Goal: Task Accomplishment & Management: Complete application form

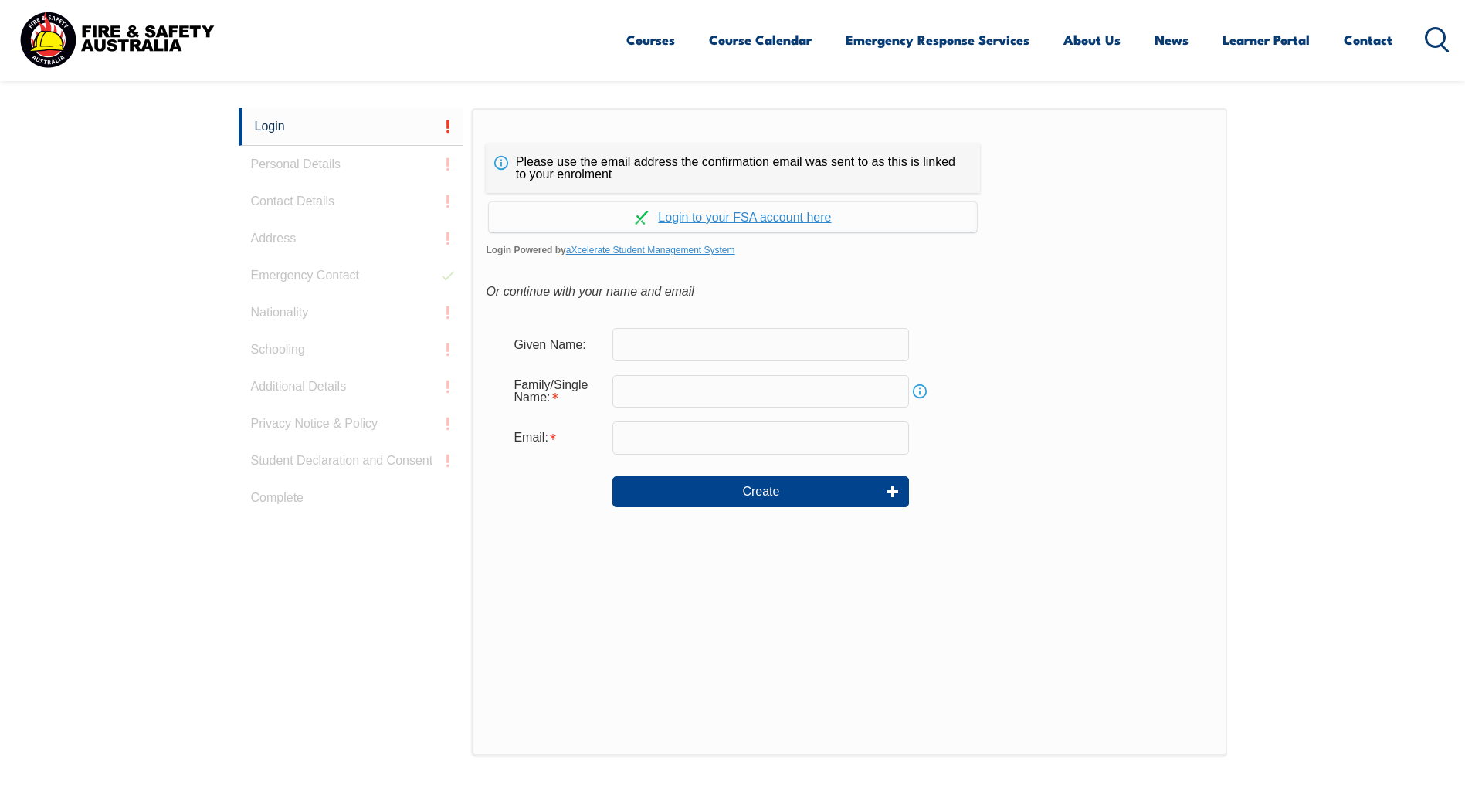
scroll to position [412, 0]
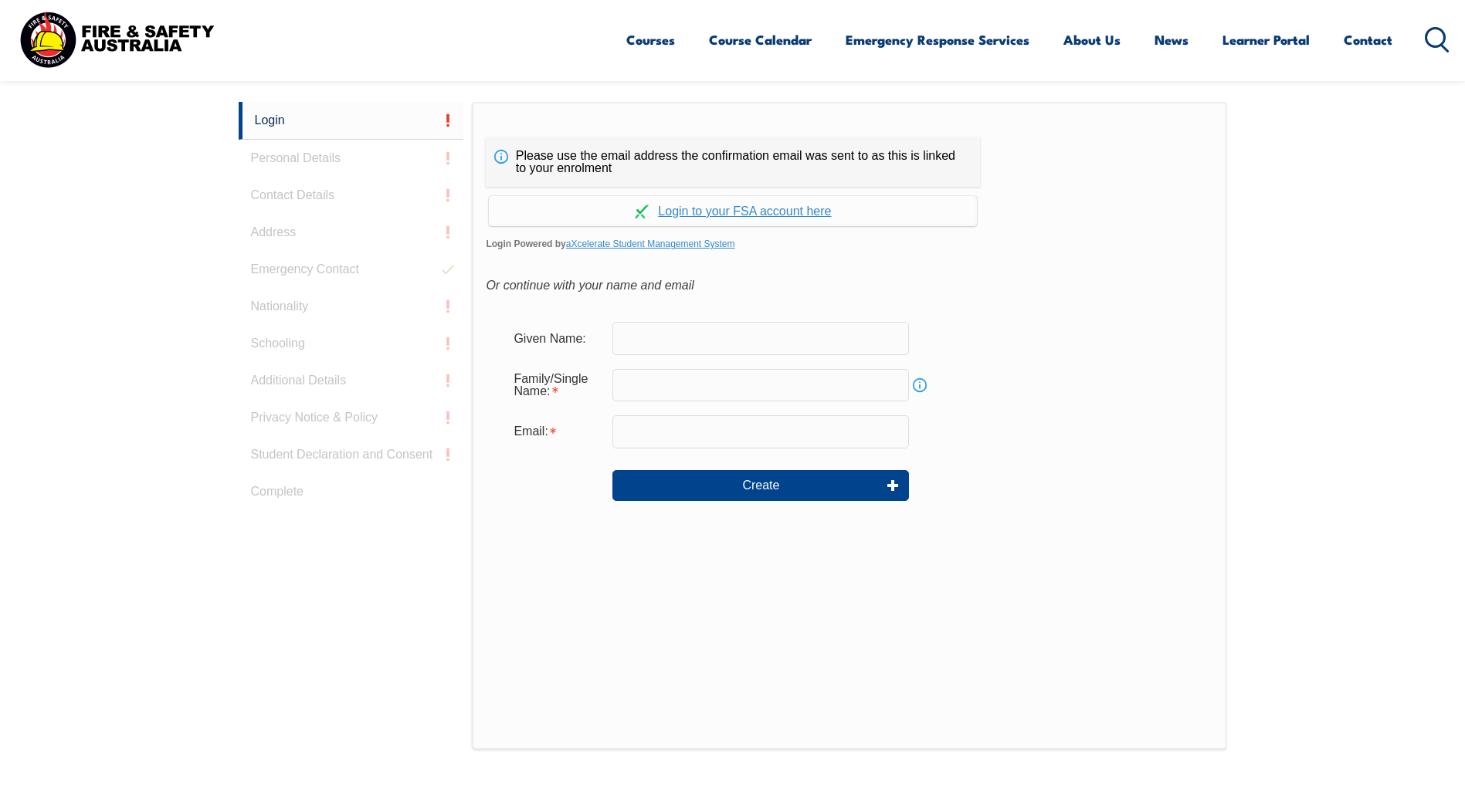
click at [693, 330] on input "text" at bounding box center [760, 338] width 297 height 32
type input "[PERSON_NAME]"
type input "[PERSON_NAME][EMAIL_ADDRESS][DOMAIN_NAME]"
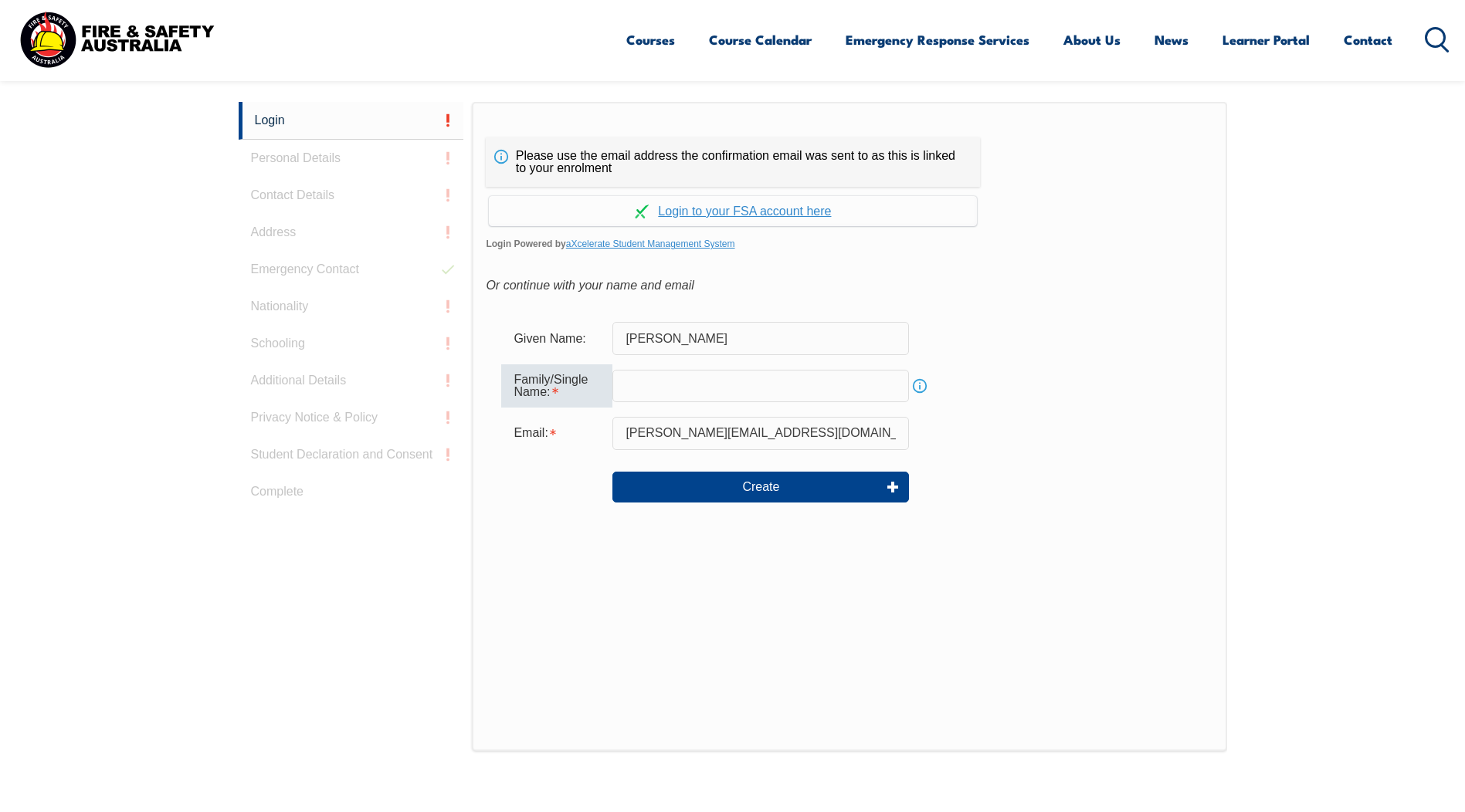
click at [688, 381] on input "text" at bounding box center [760, 386] width 297 height 32
type input "Caon"
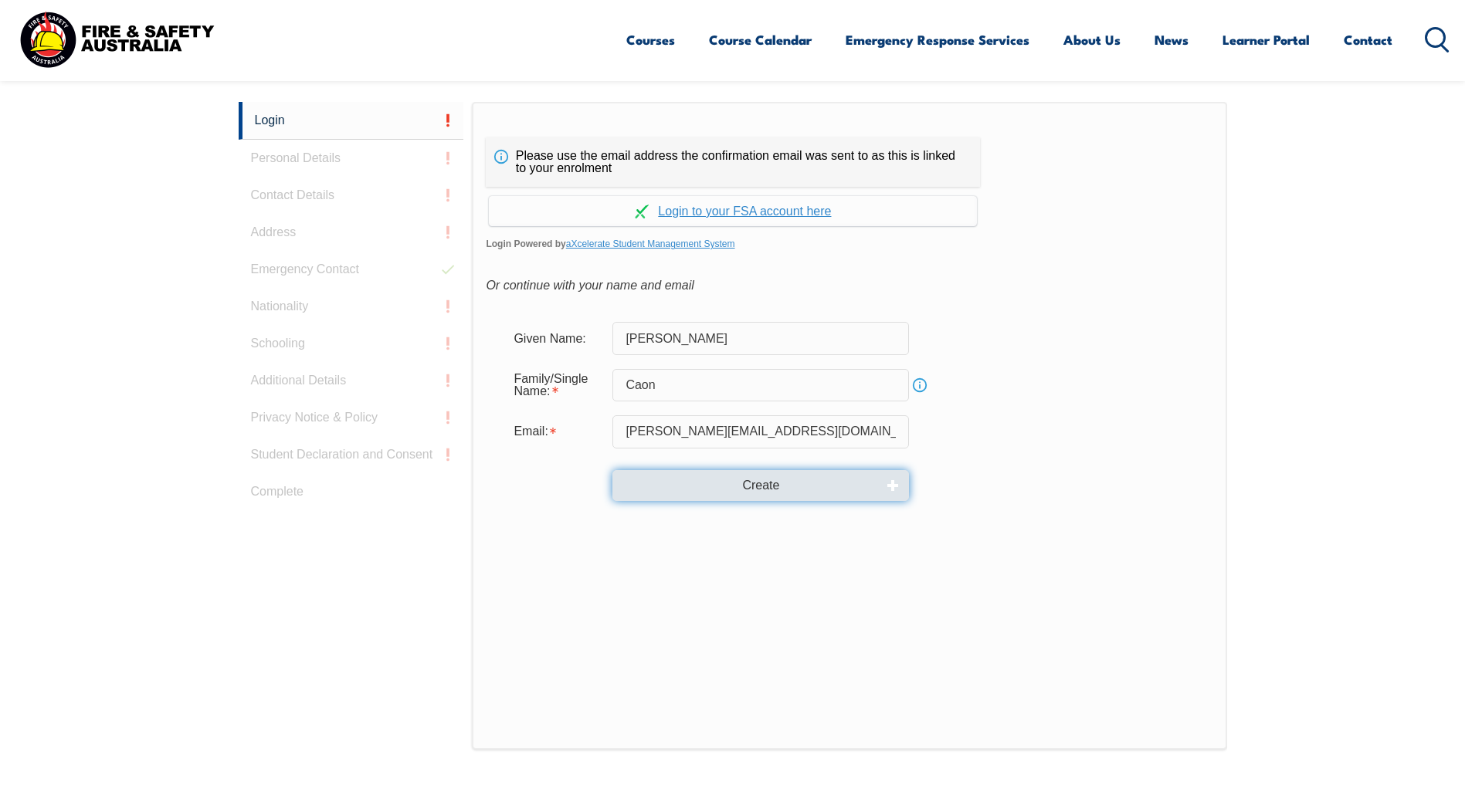
click at [760, 492] on button "Create" at bounding box center [760, 486] width 297 height 31
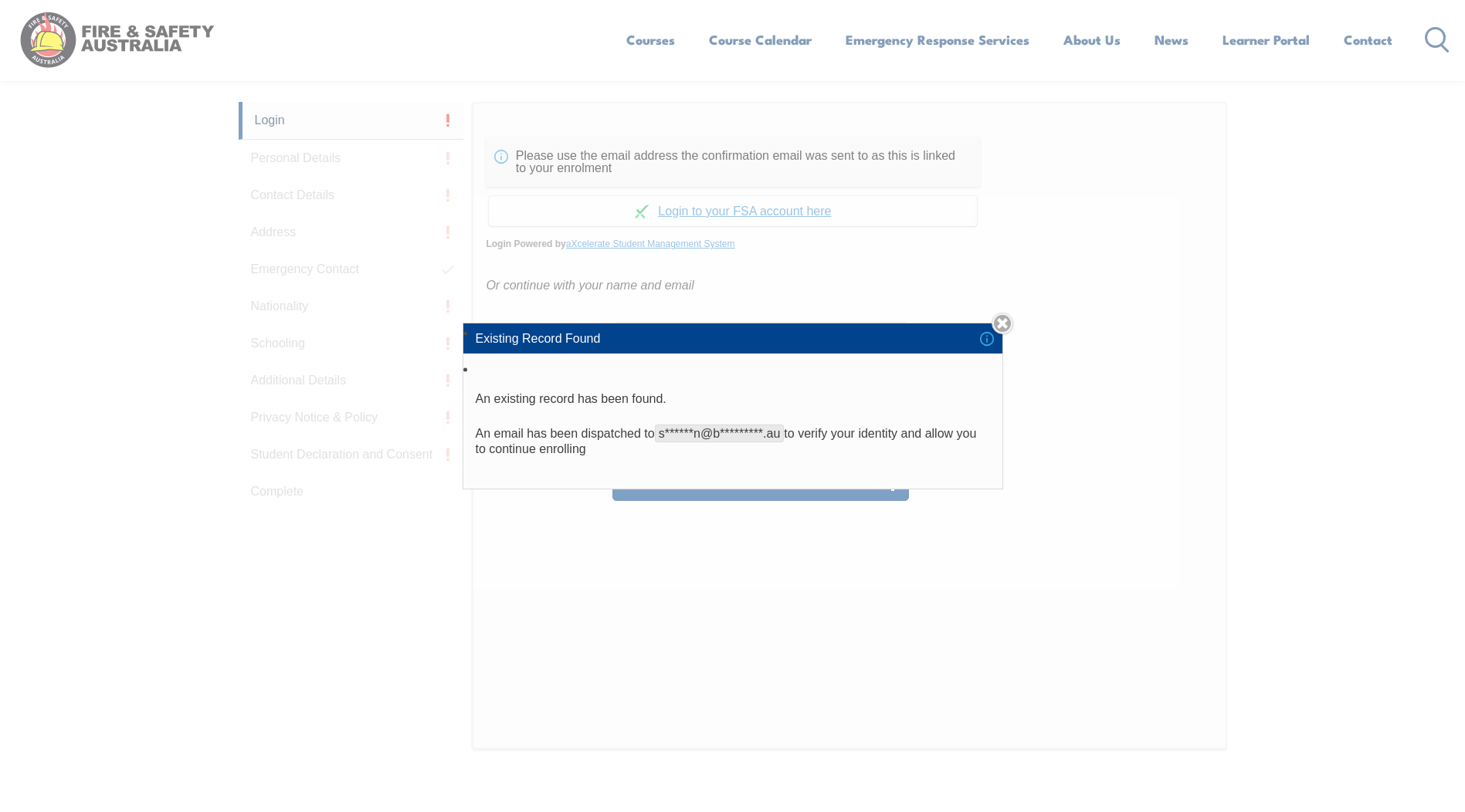
click at [1115, 400] on div "Existing Record Found An existing record has been found. An email has been disp…" at bounding box center [732, 406] width 1465 height 812
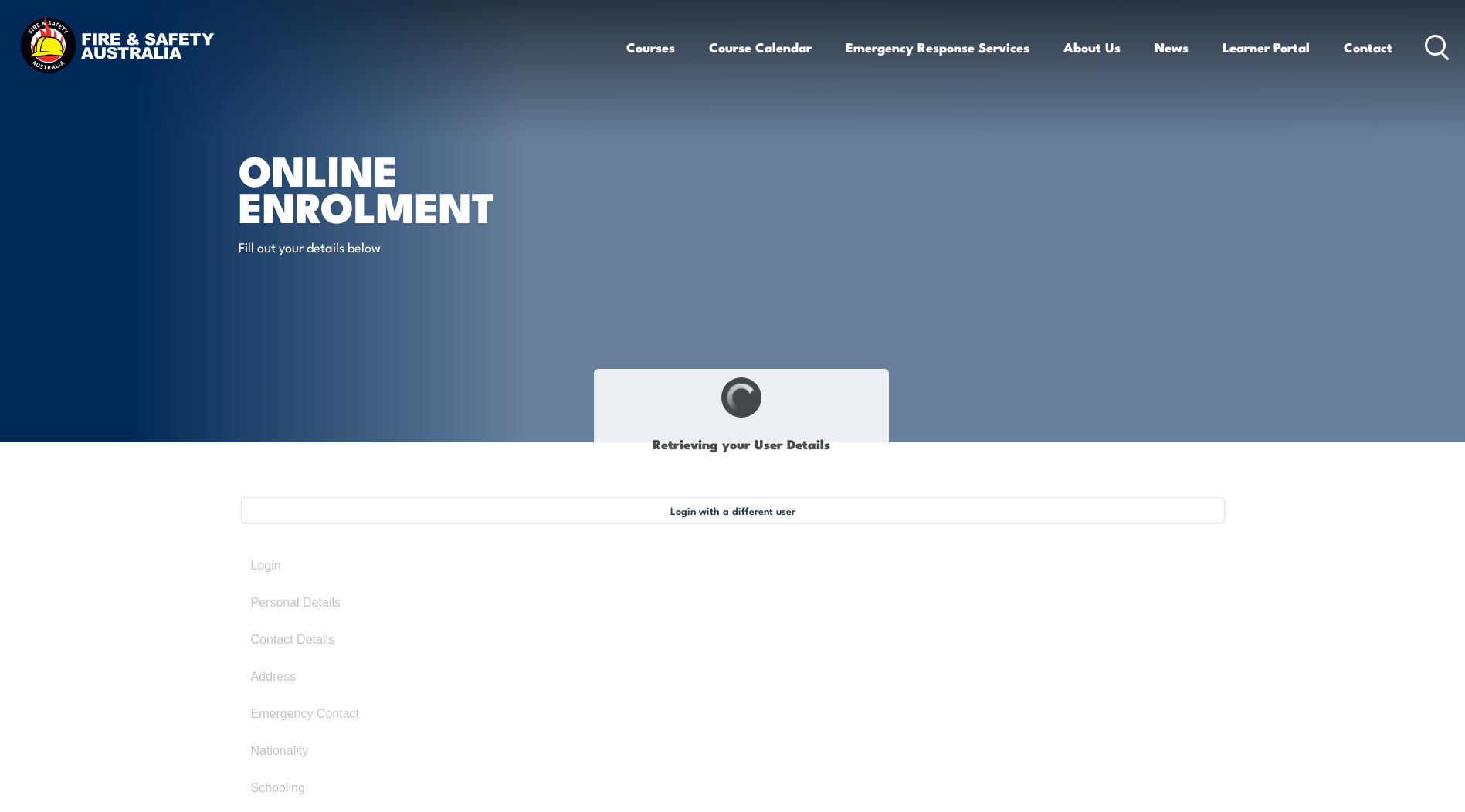
type input "[PERSON_NAME]"
type input "Caon"
type input "December 30, 1988"
type input "UCVETUJRAB"
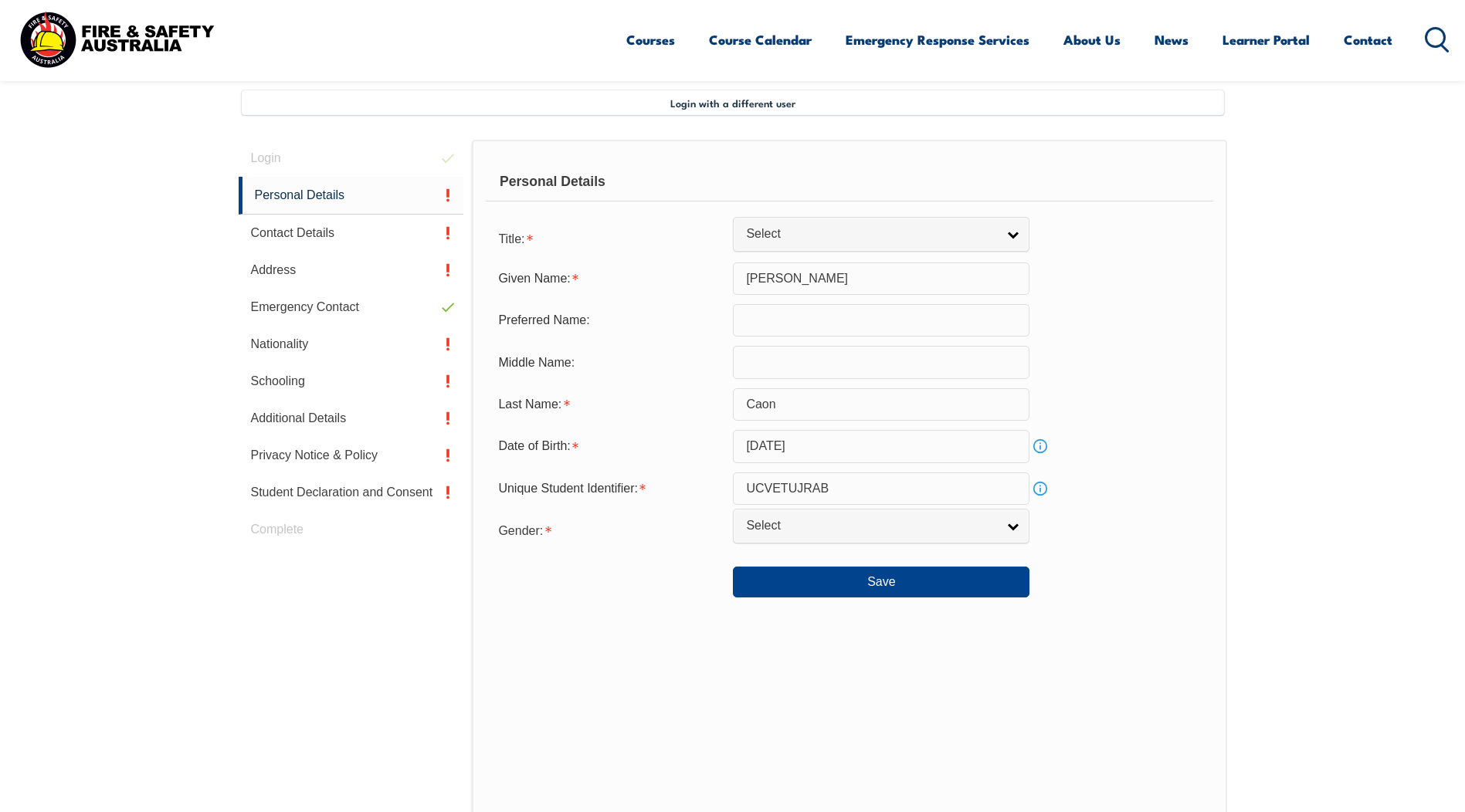
scroll to position [421, 0]
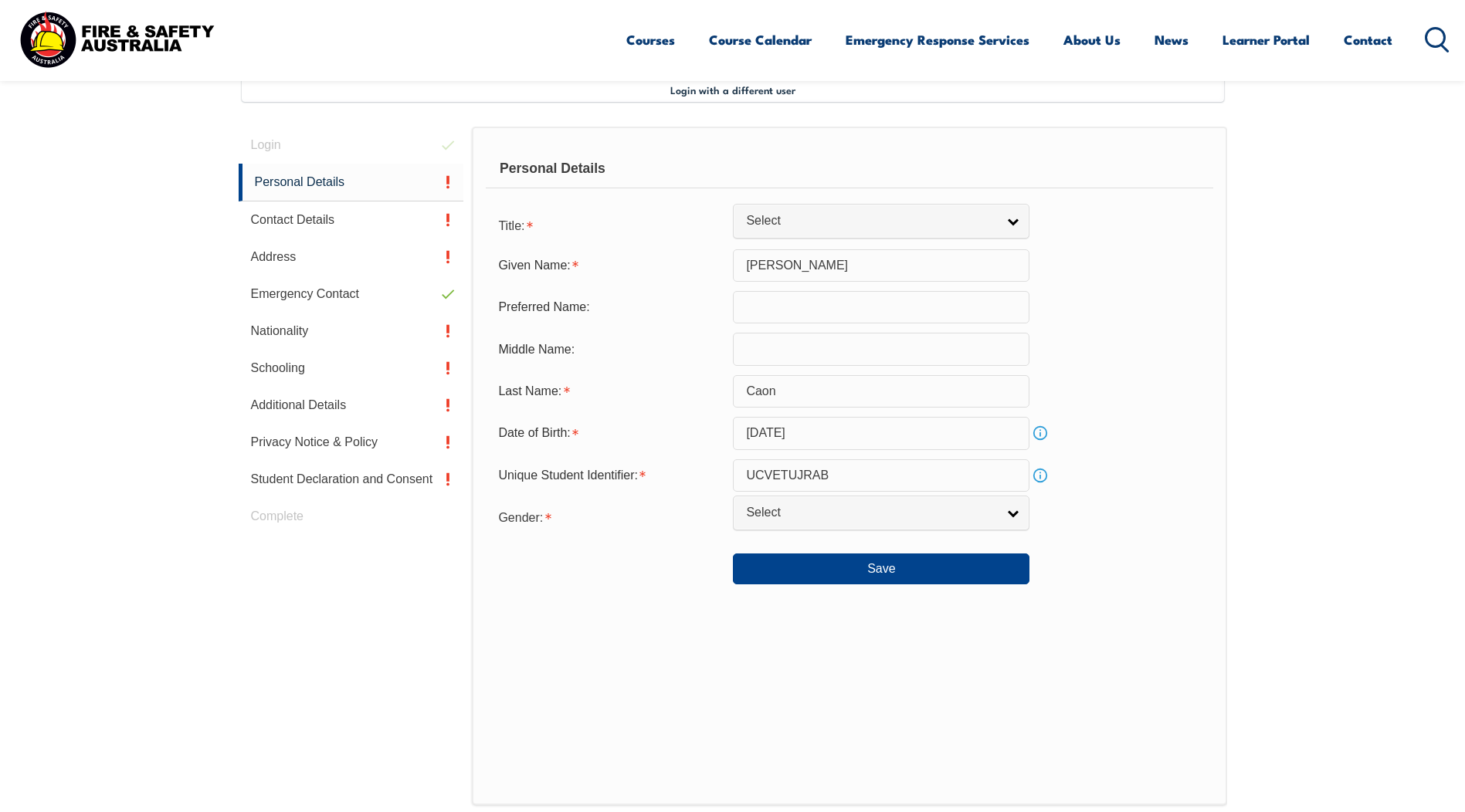
click at [794, 311] on input "text" at bounding box center [881, 307] width 297 height 32
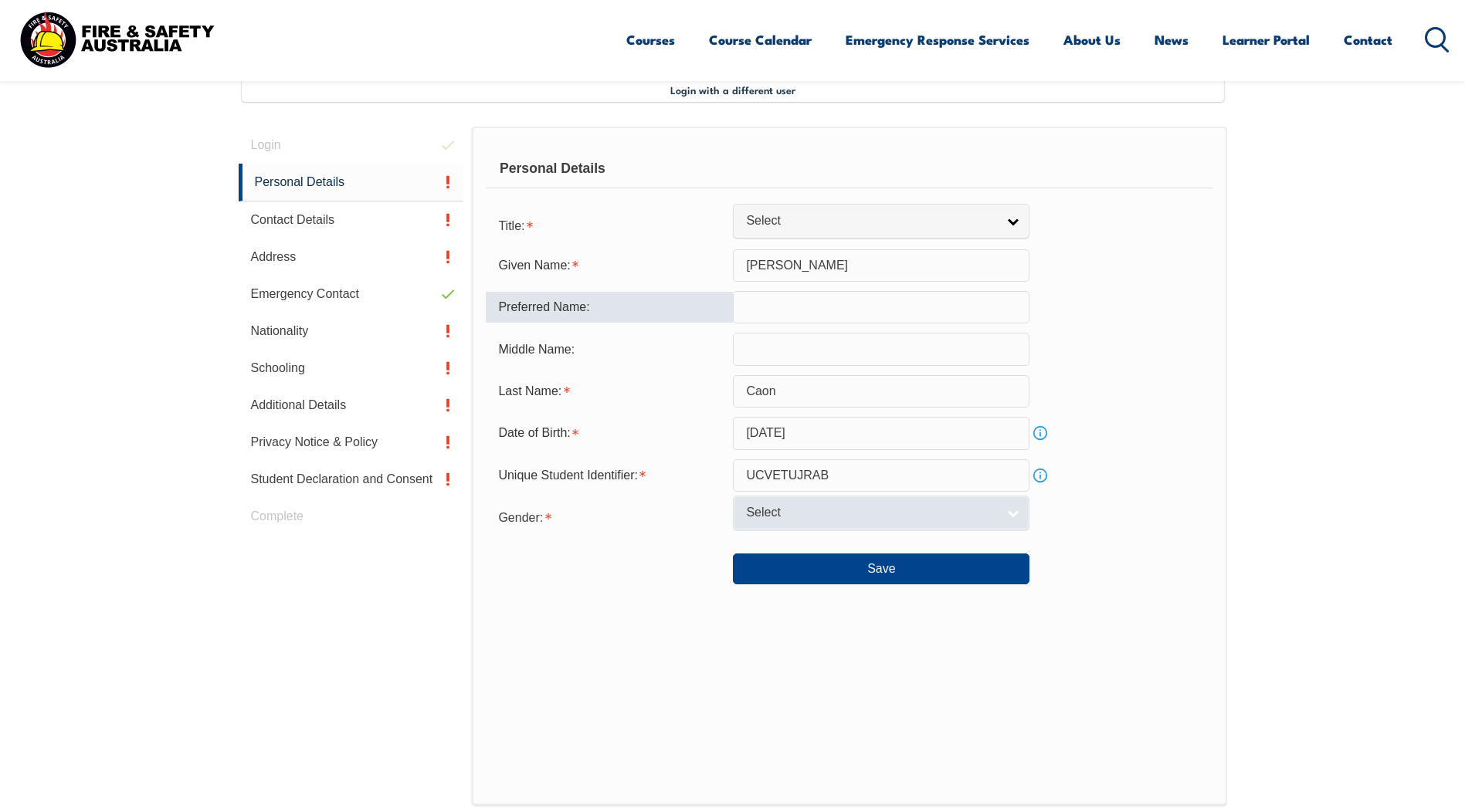
click at [805, 518] on span "Select" at bounding box center [872, 513] width 251 height 16
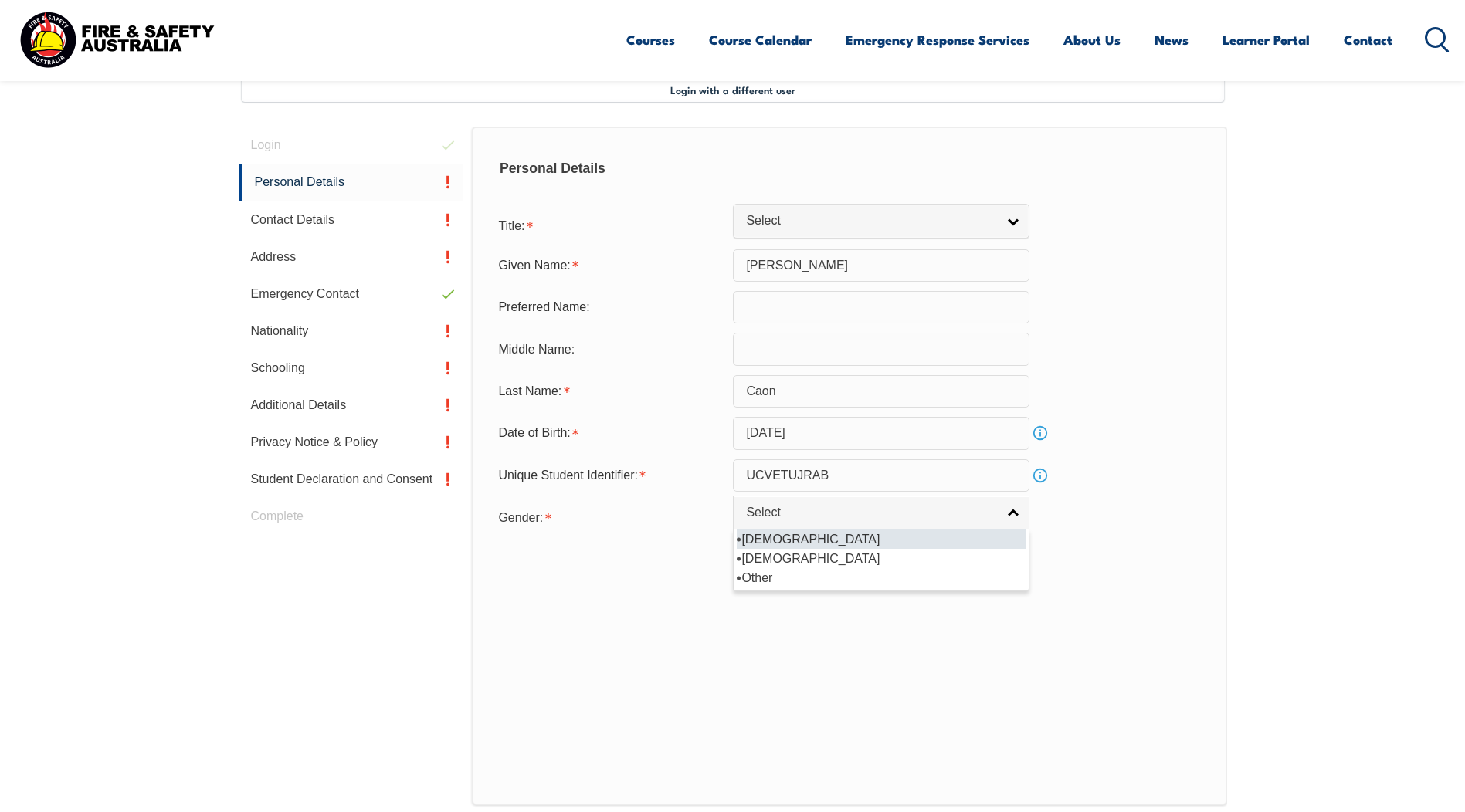
click at [789, 544] on li "[DEMOGRAPHIC_DATA]" at bounding box center [881, 539] width 288 height 19
select select "M"
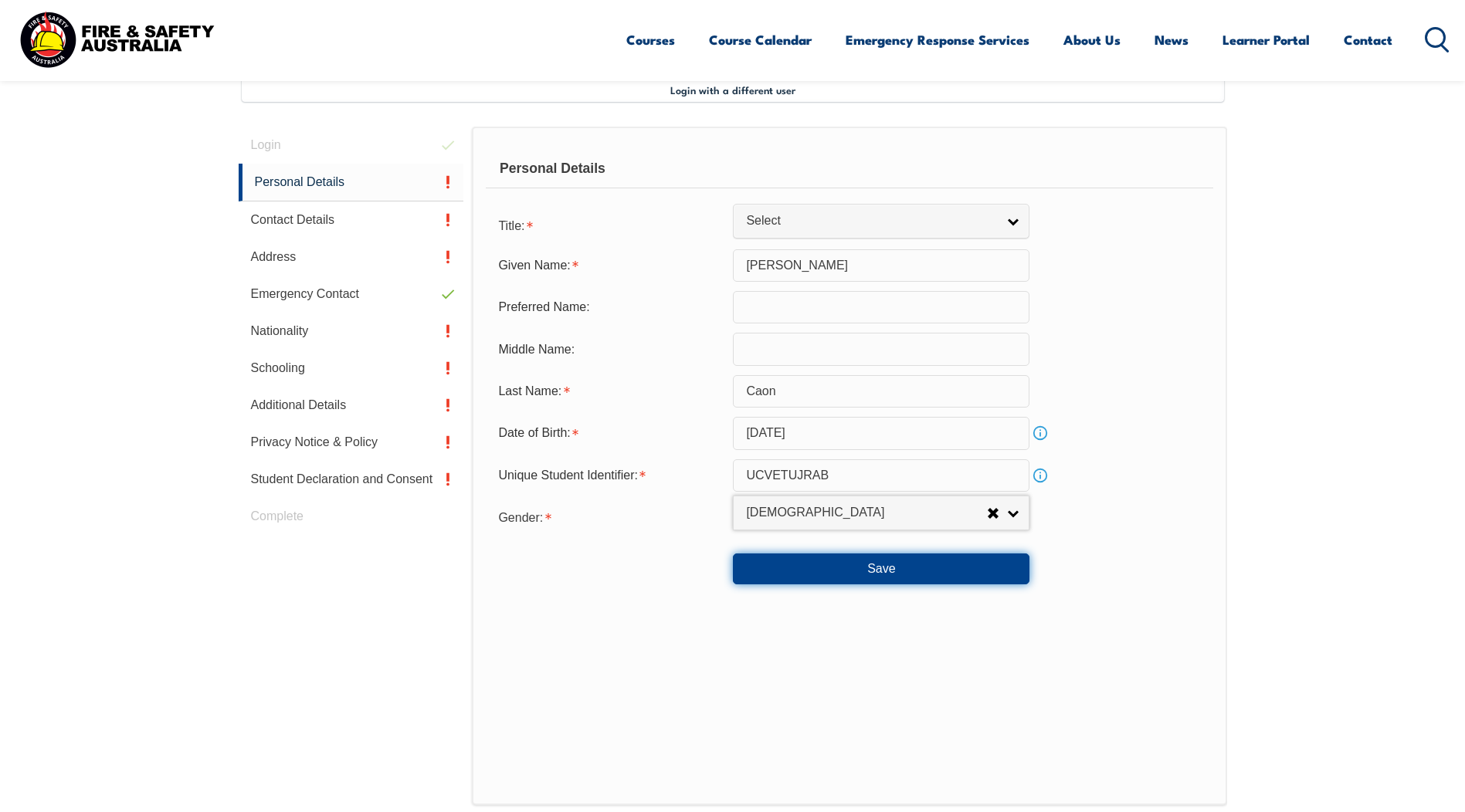
click at [874, 569] on button "Save" at bounding box center [881, 569] width 297 height 31
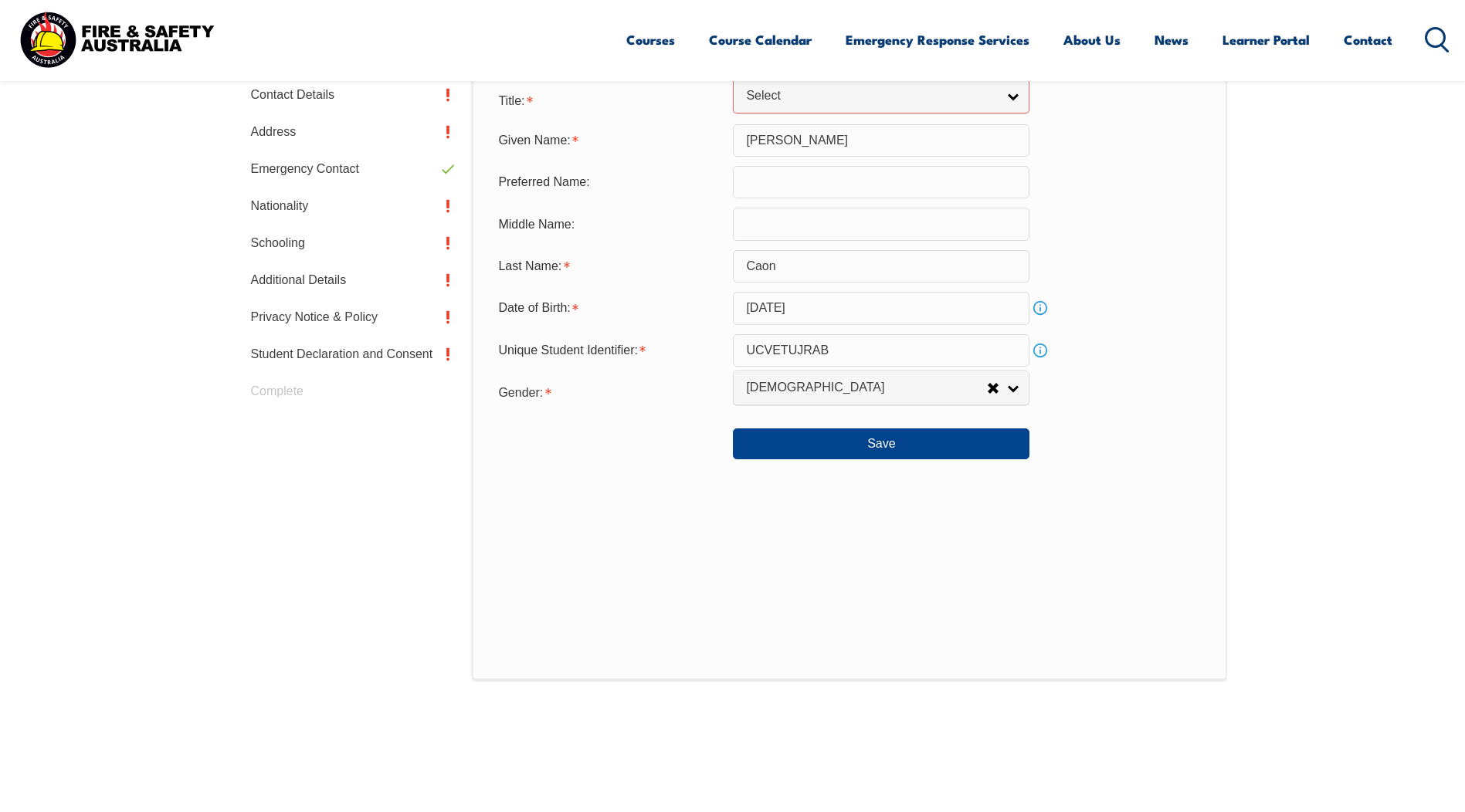
scroll to position [315, 0]
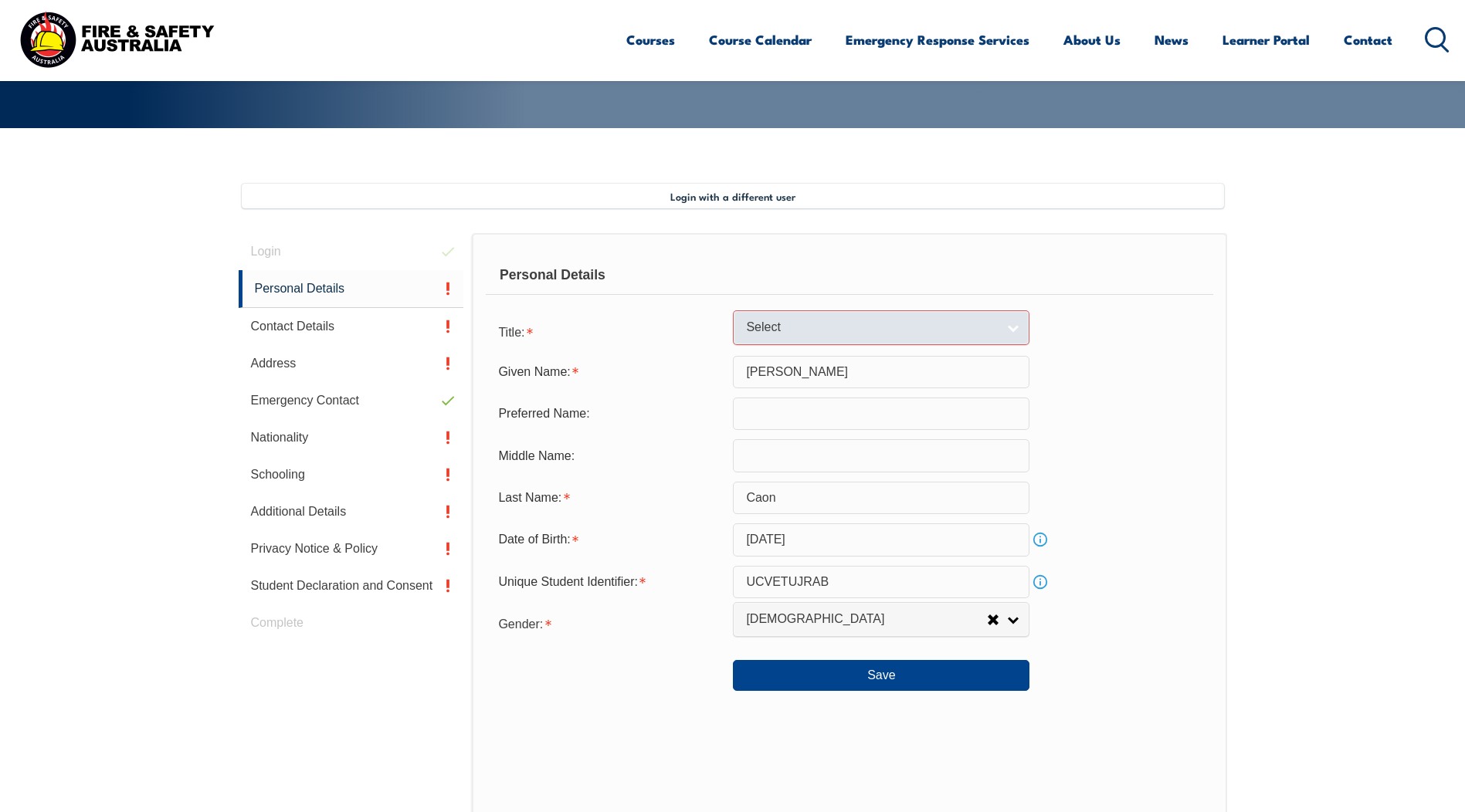
click at [1001, 321] on link "Select" at bounding box center [881, 327] width 297 height 35
click at [829, 351] on li "Mr" at bounding box center [881, 353] width 288 height 19
select select "Mr"
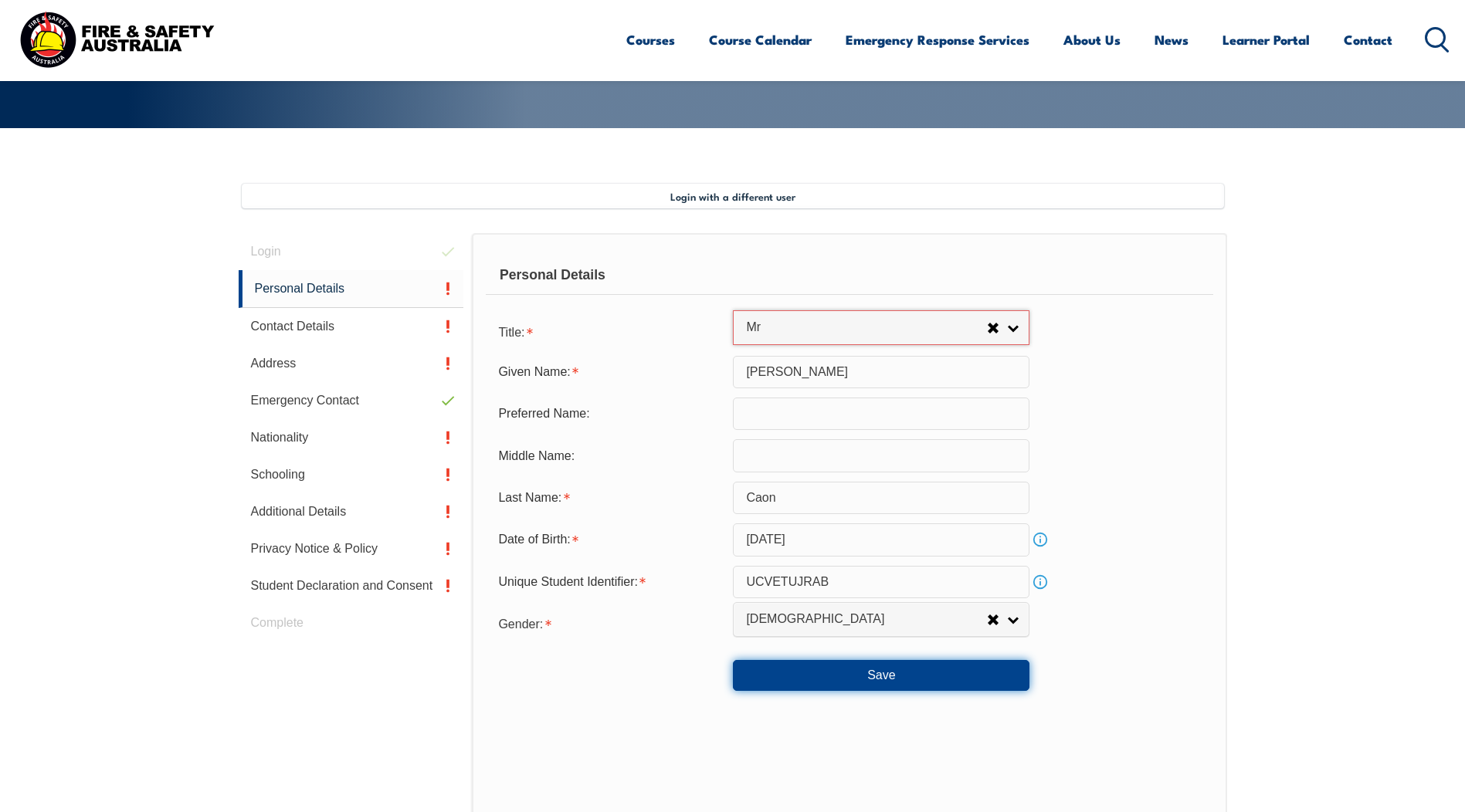
click at [798, 671] on button "Save" at bounding box center [881, 676] width 297 height 31
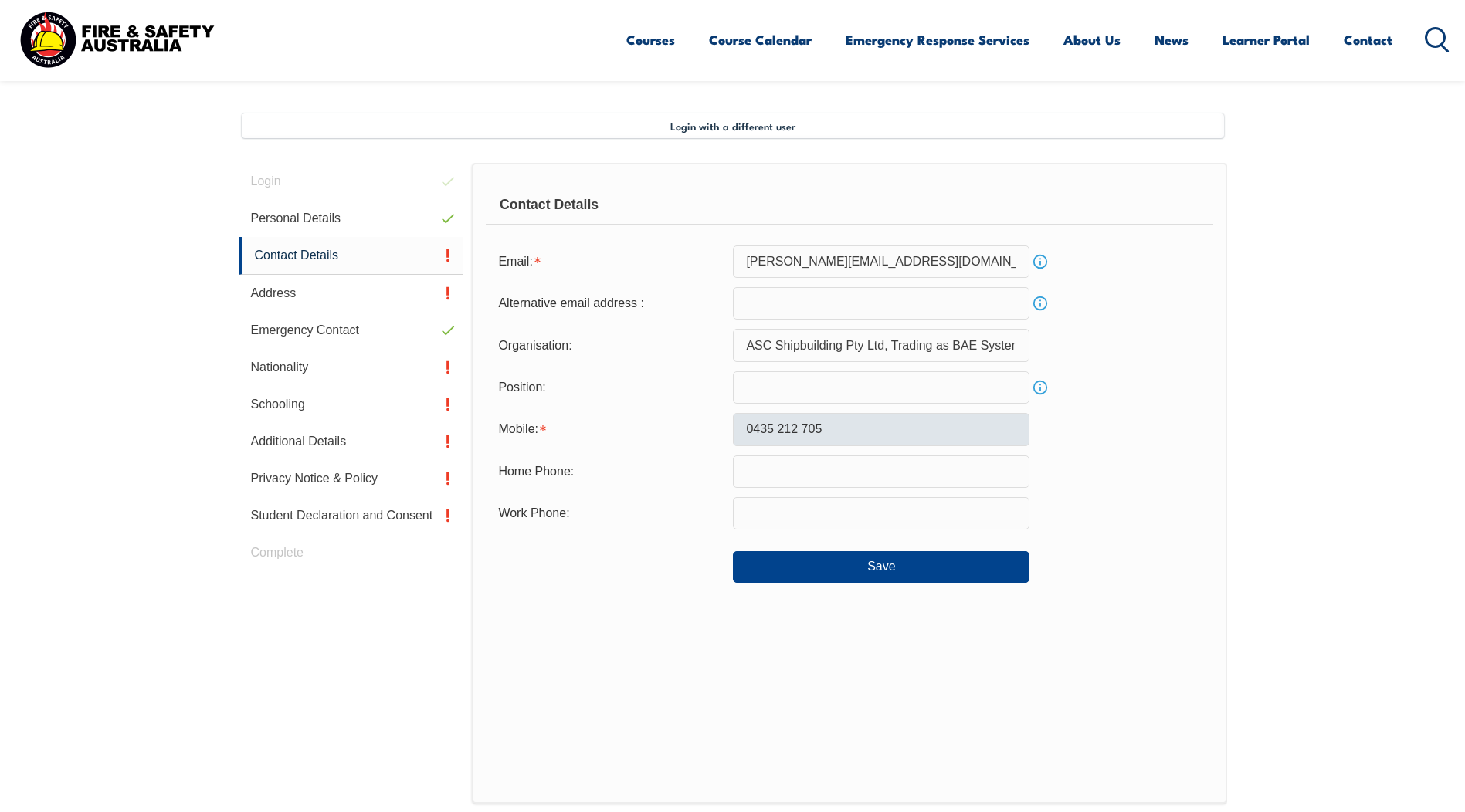
scroll to position [421, 0]
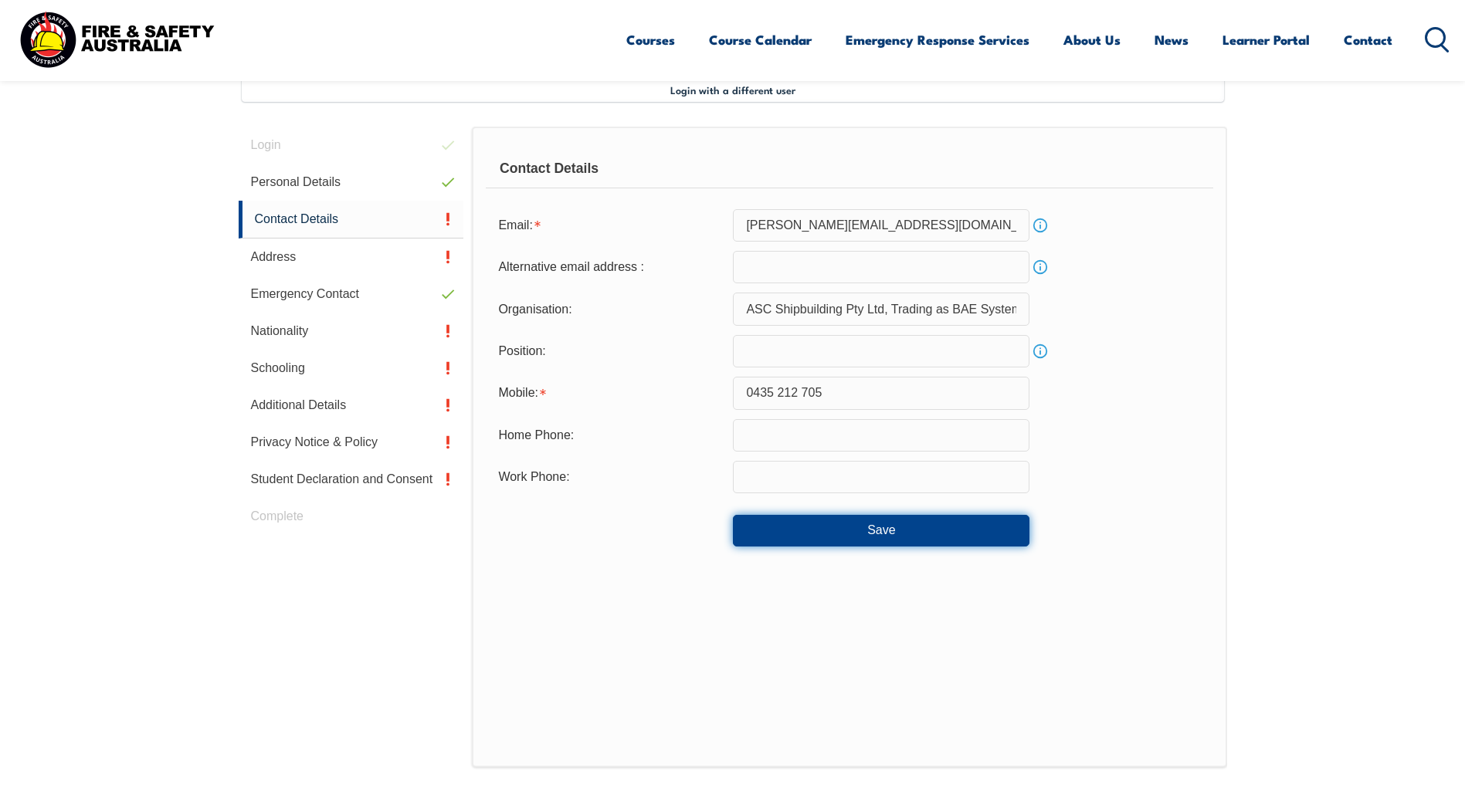
click at [844, 534] on button "Save" at bounding box center [881, 530] width 297 height 31
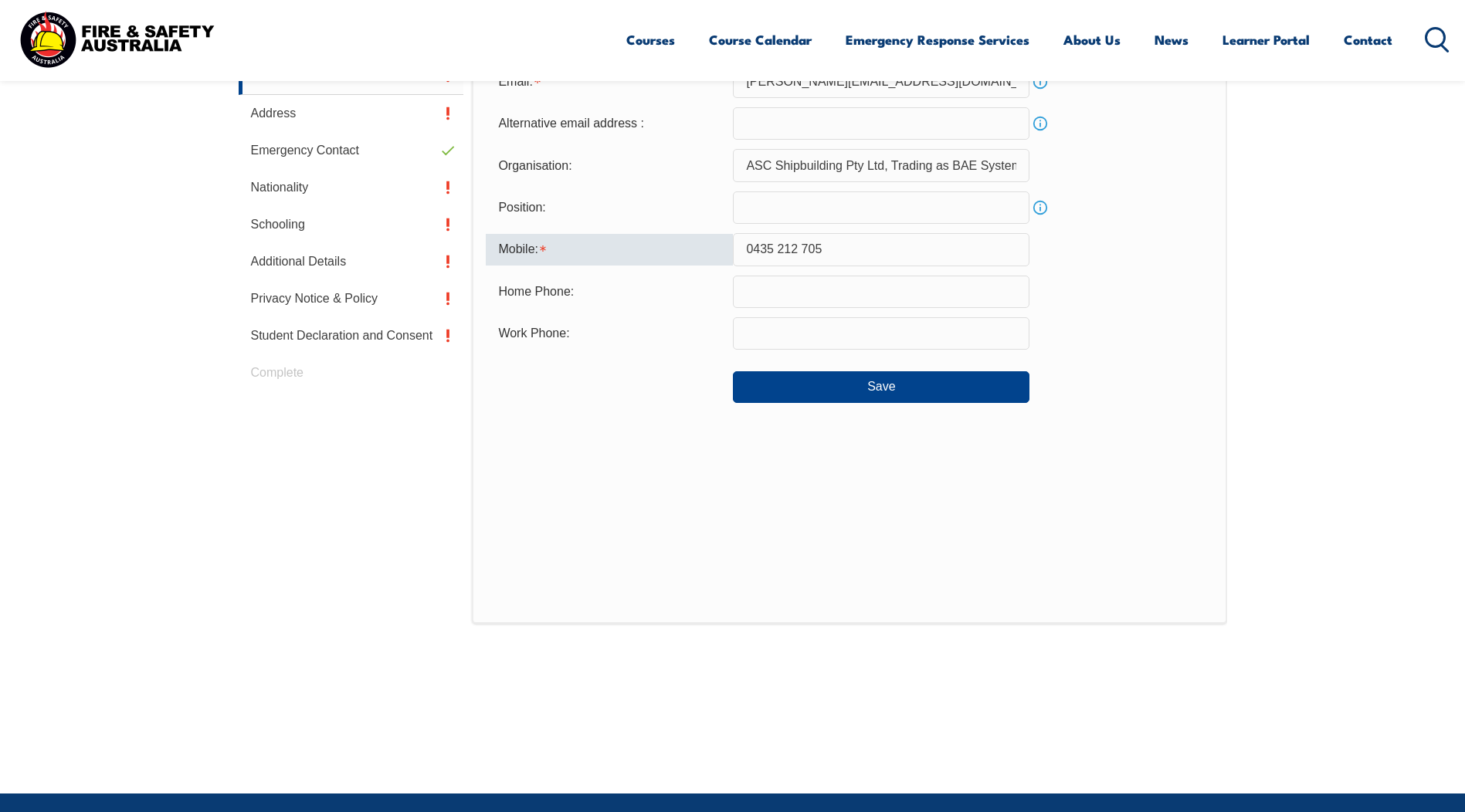
scroll to position [488, 0]
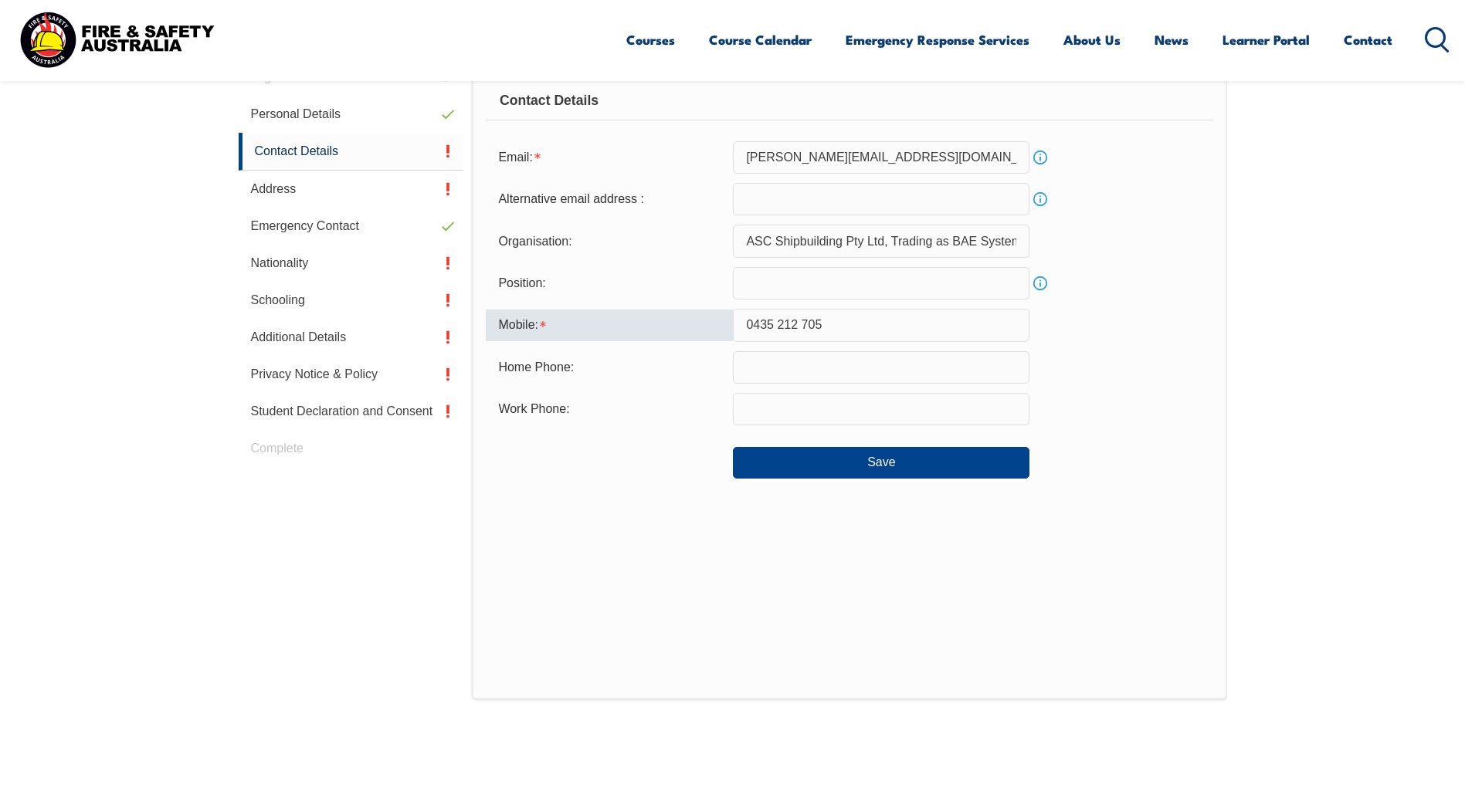
click at [783, 320] on input "0435 212 705" at bounding box center [881, 325] width 297 height 32
click at [778, 320] on input "0435 212 705" at bounding box center [881, 325] width 297 height 32
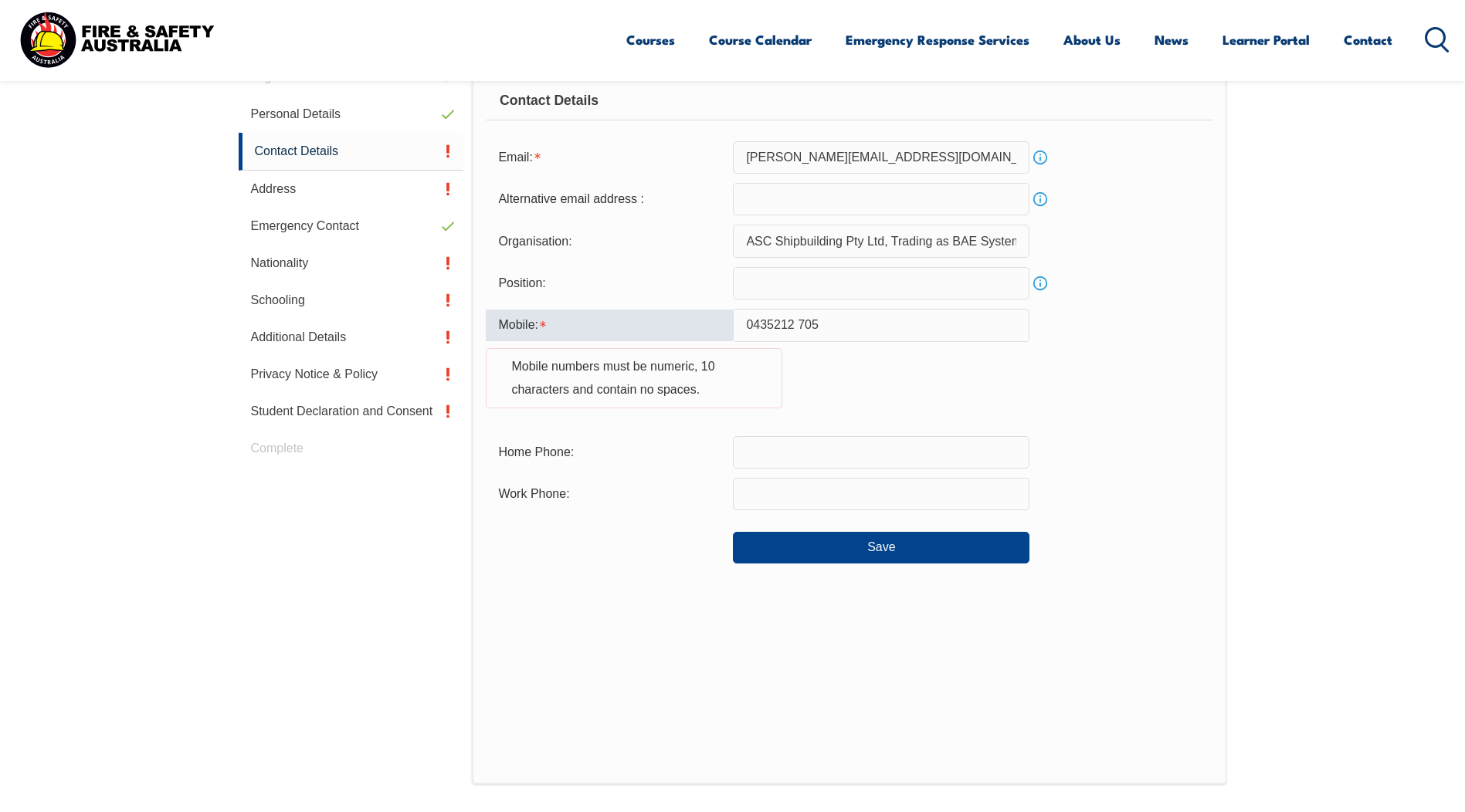
click at [792, 324] on input "0435212 705" at bounding box center [881, 325] width 297 height 32
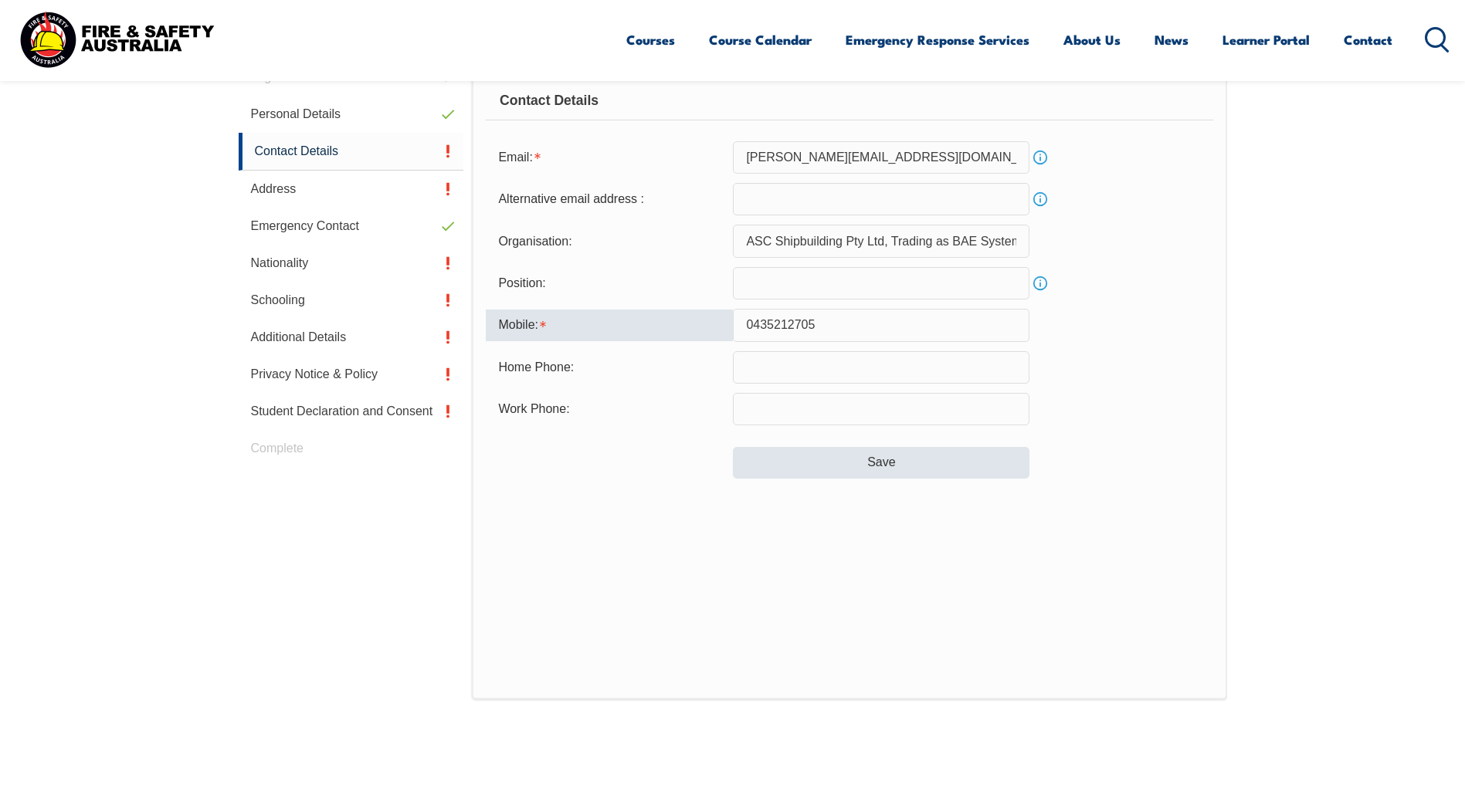
type input "0435212705"
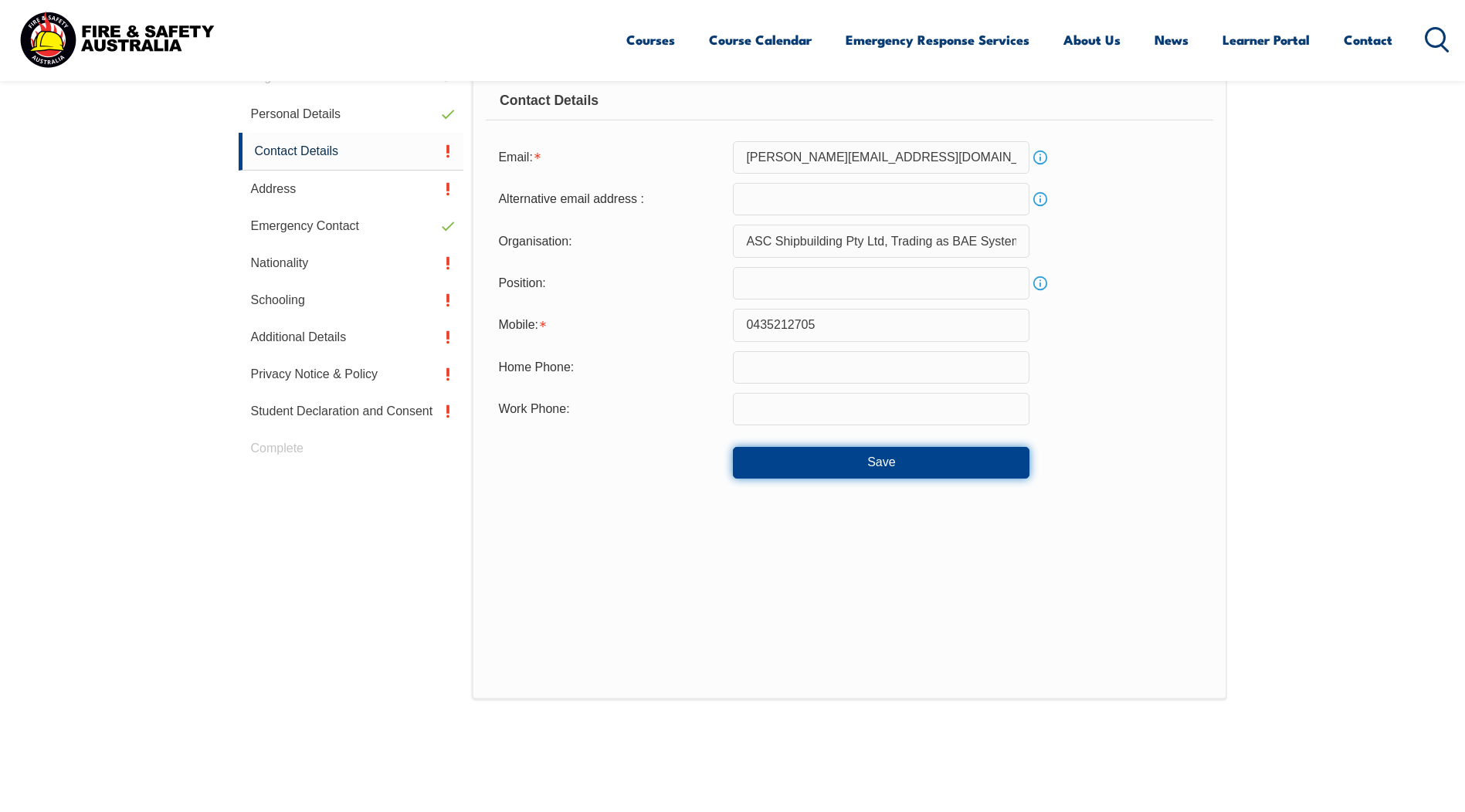
click at [865, 459] on button "Save" at bounding box center [881, 462] width 297 height 31
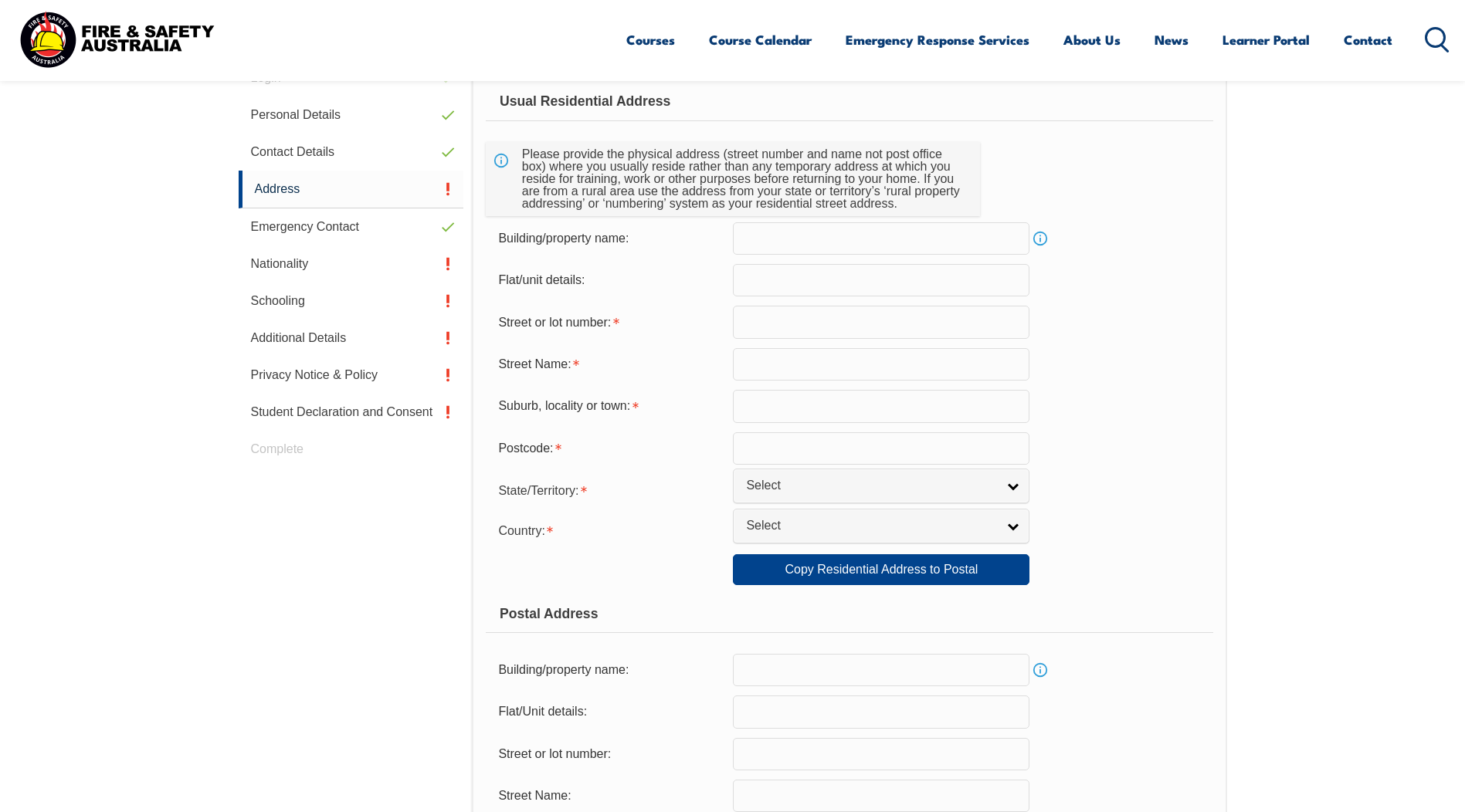
scroll to position [421, 0]
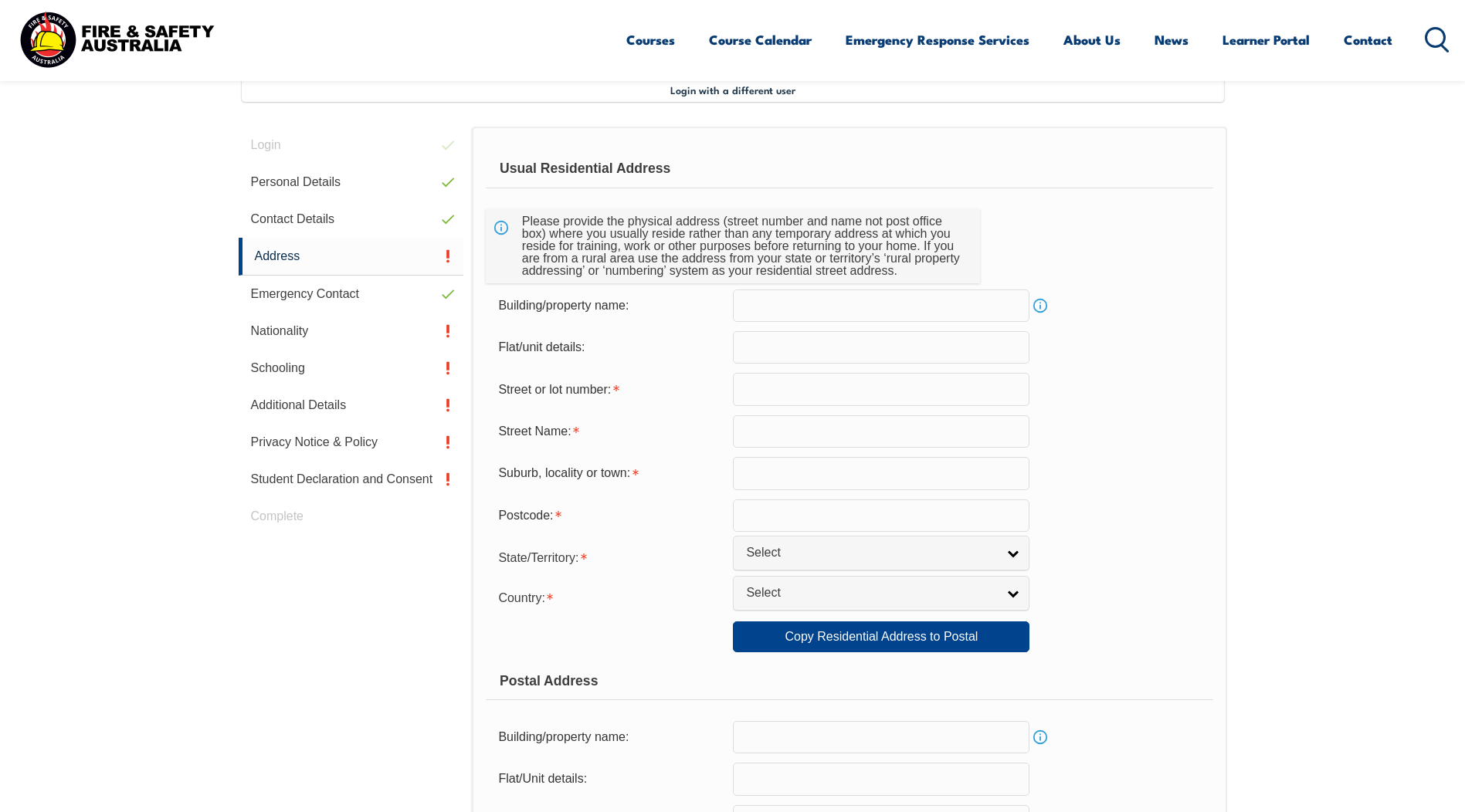
click at [1268, 323] on section "Login with a different user Login Personal Details Contact Details Address Emer…" at bounding box center [732, 775] width 1465 height 1508
click at [793, 387] on input "text" at bounding box center [881, 389] width 297 height 32
type input "44 Lynlee Cresc"
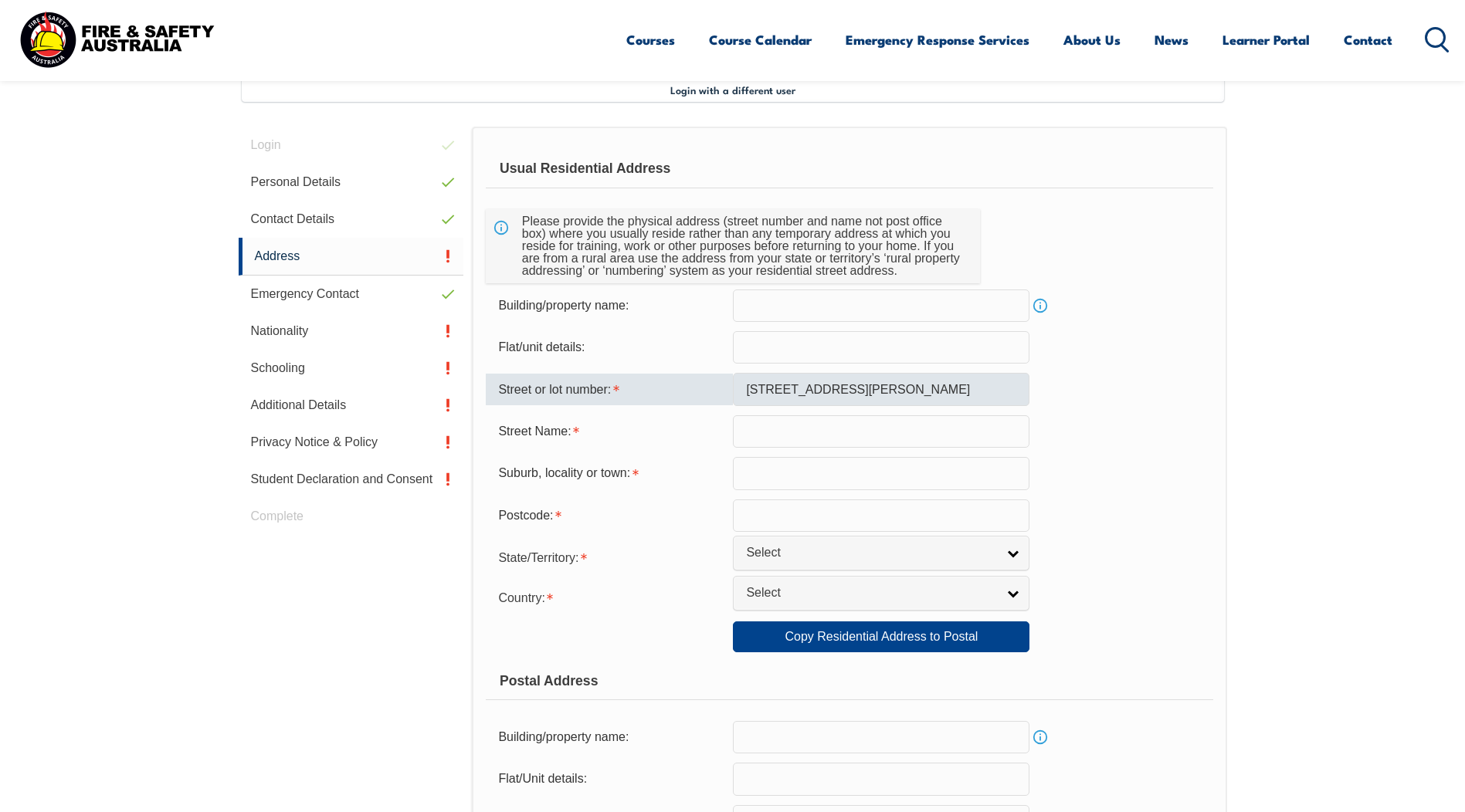
type input "Huntfield Heights"
type input "5163"
select select "SA"
select select "1101"
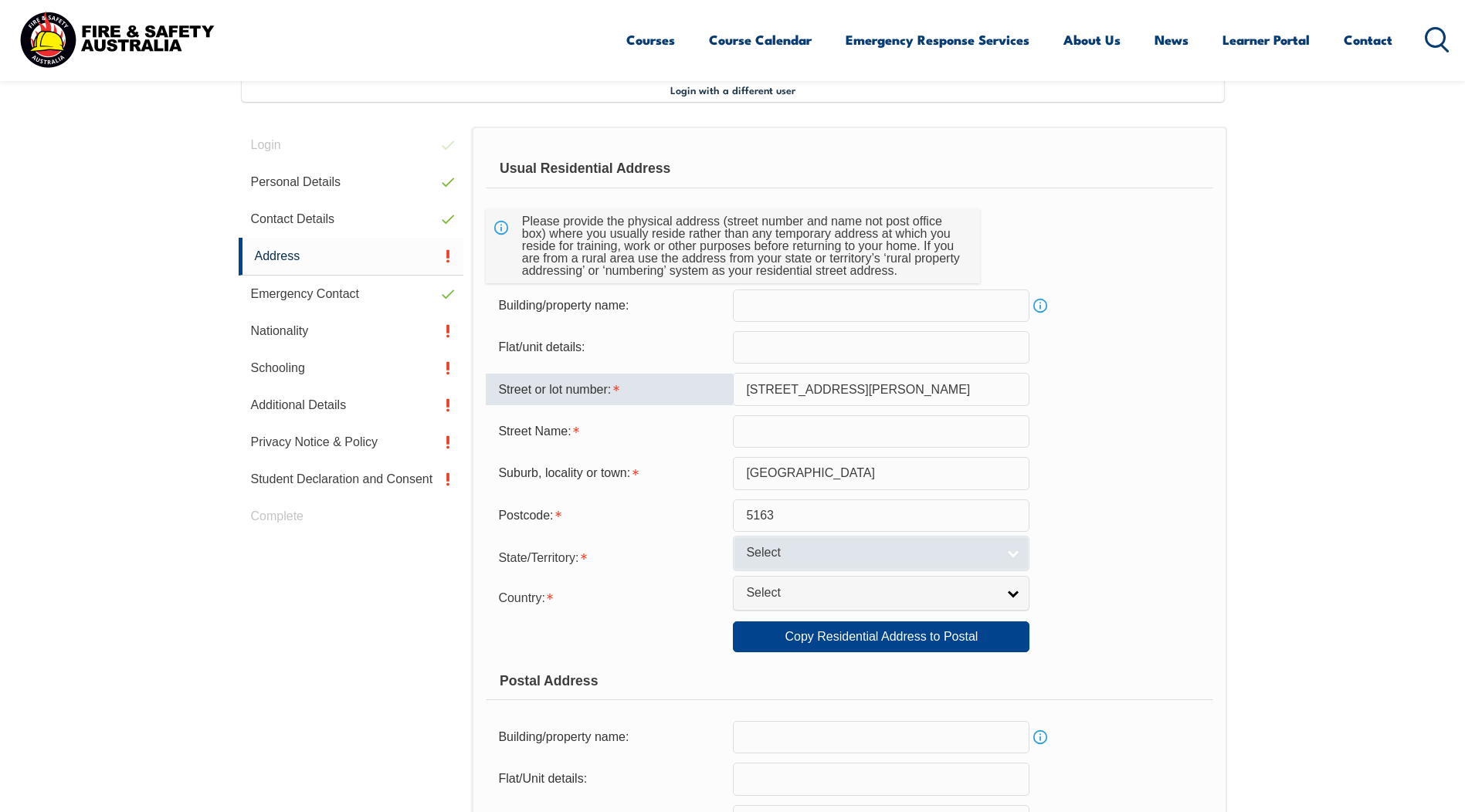
click at [840, 553] on span "Select" at bounding box center [872, 553] width 251 height 16
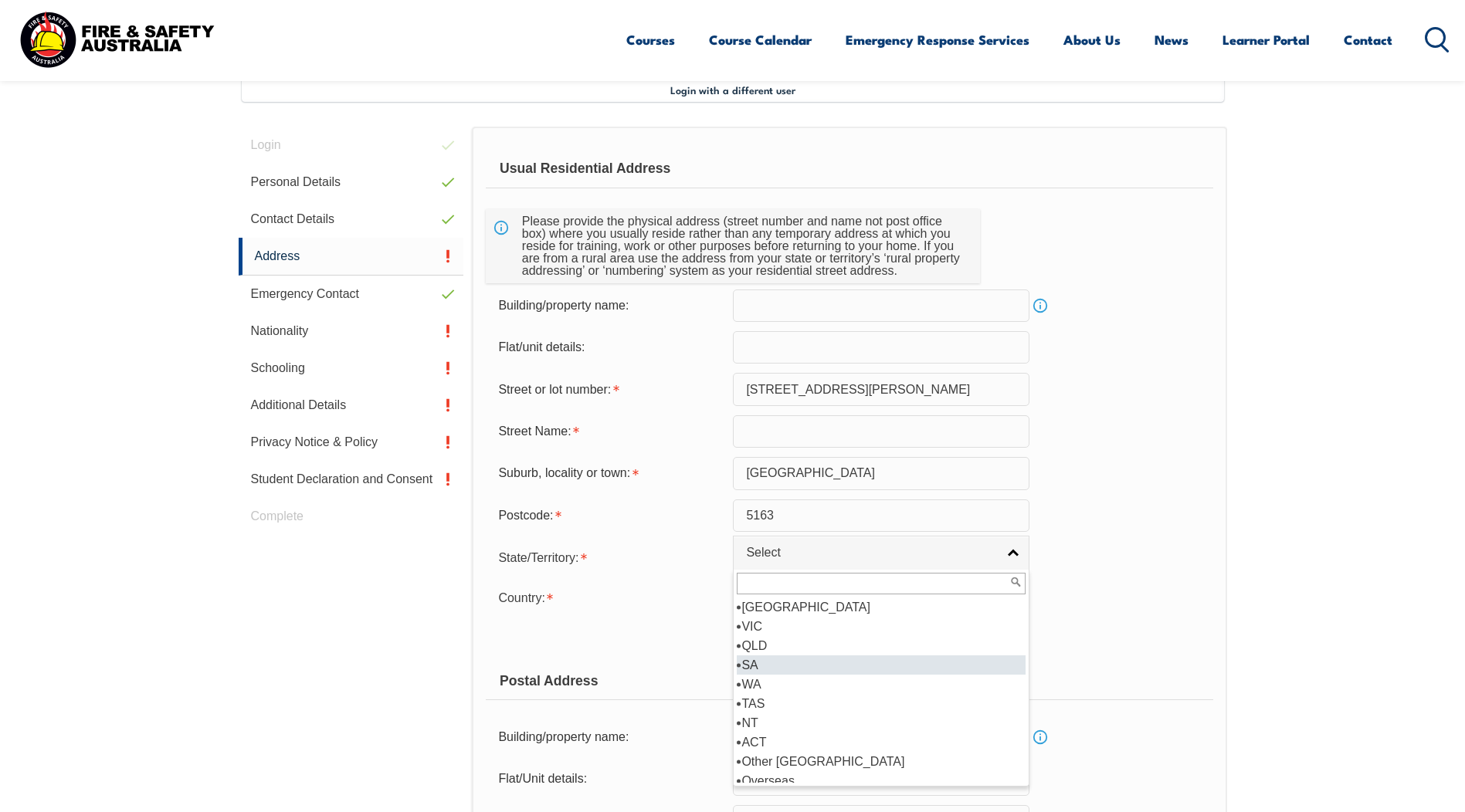
click at [795, 666] on li "SA" at bounding box center [881, 664] width 288 height 19
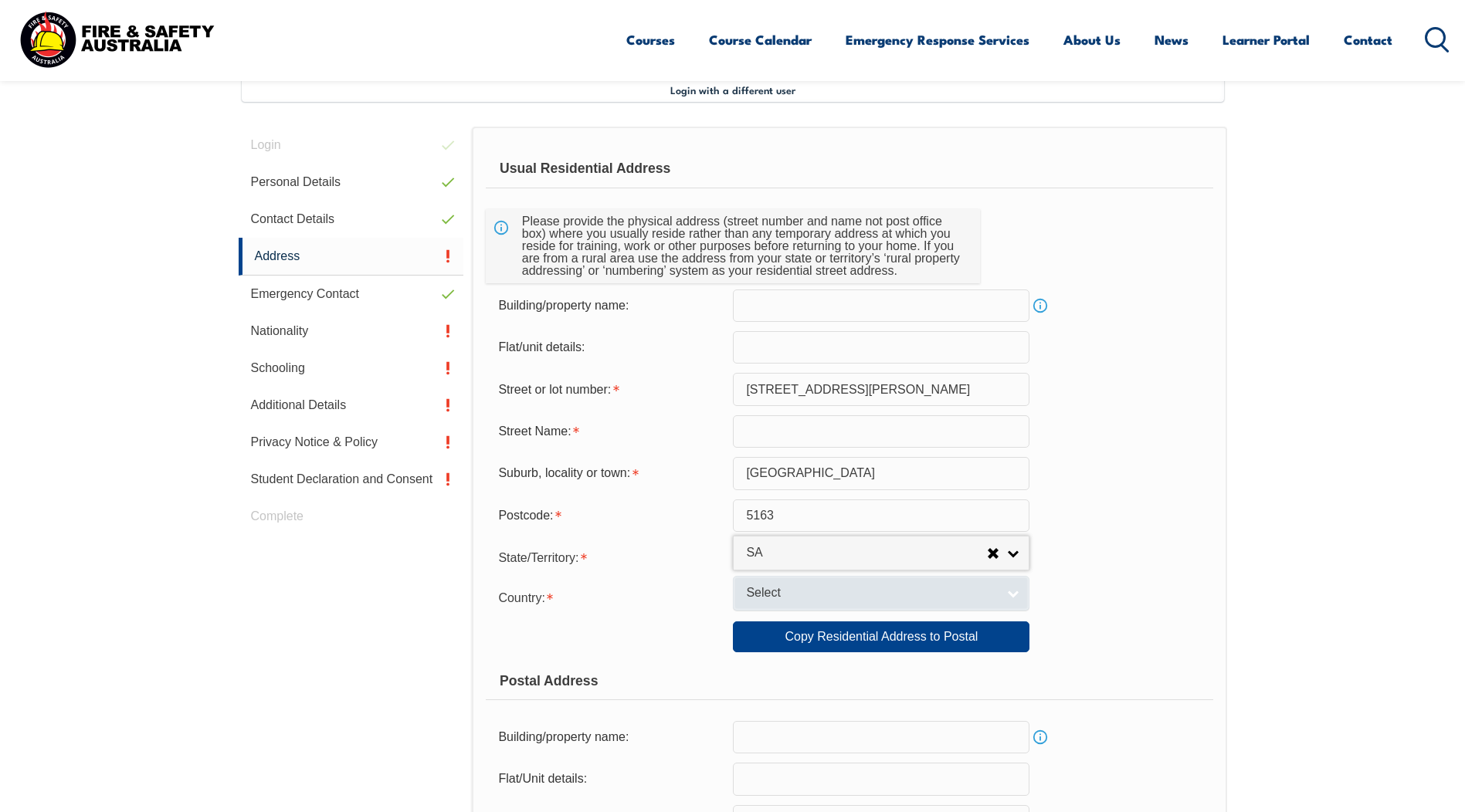
click at [798, 597] on span "Select" at bounding box center [872, 593] width 251 height 16
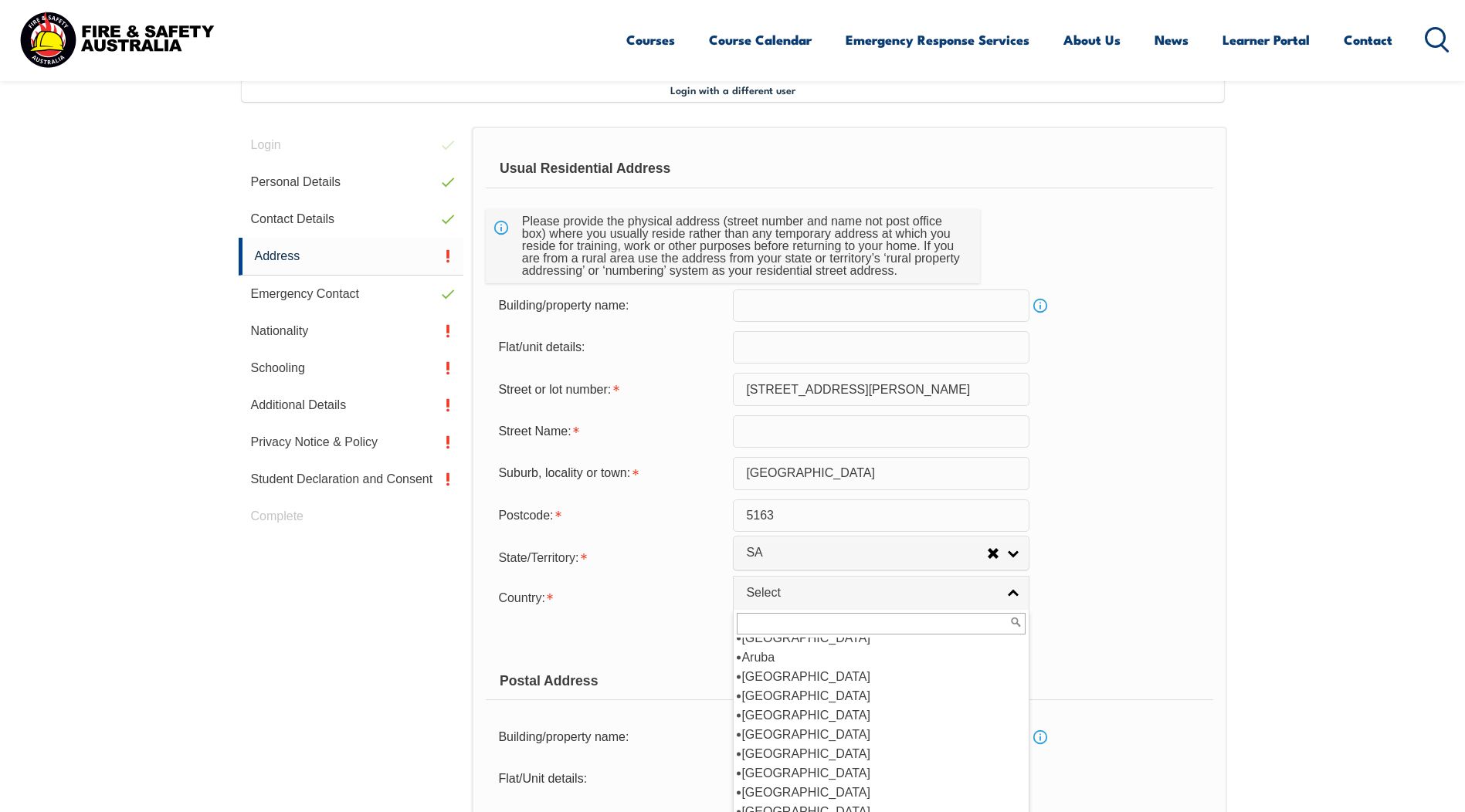
scroll to position [232, 0]
click at [838, 671] on li "[GEOGRAPHIC_DATA]" at bounding box center [881, 666] width 288 height 19
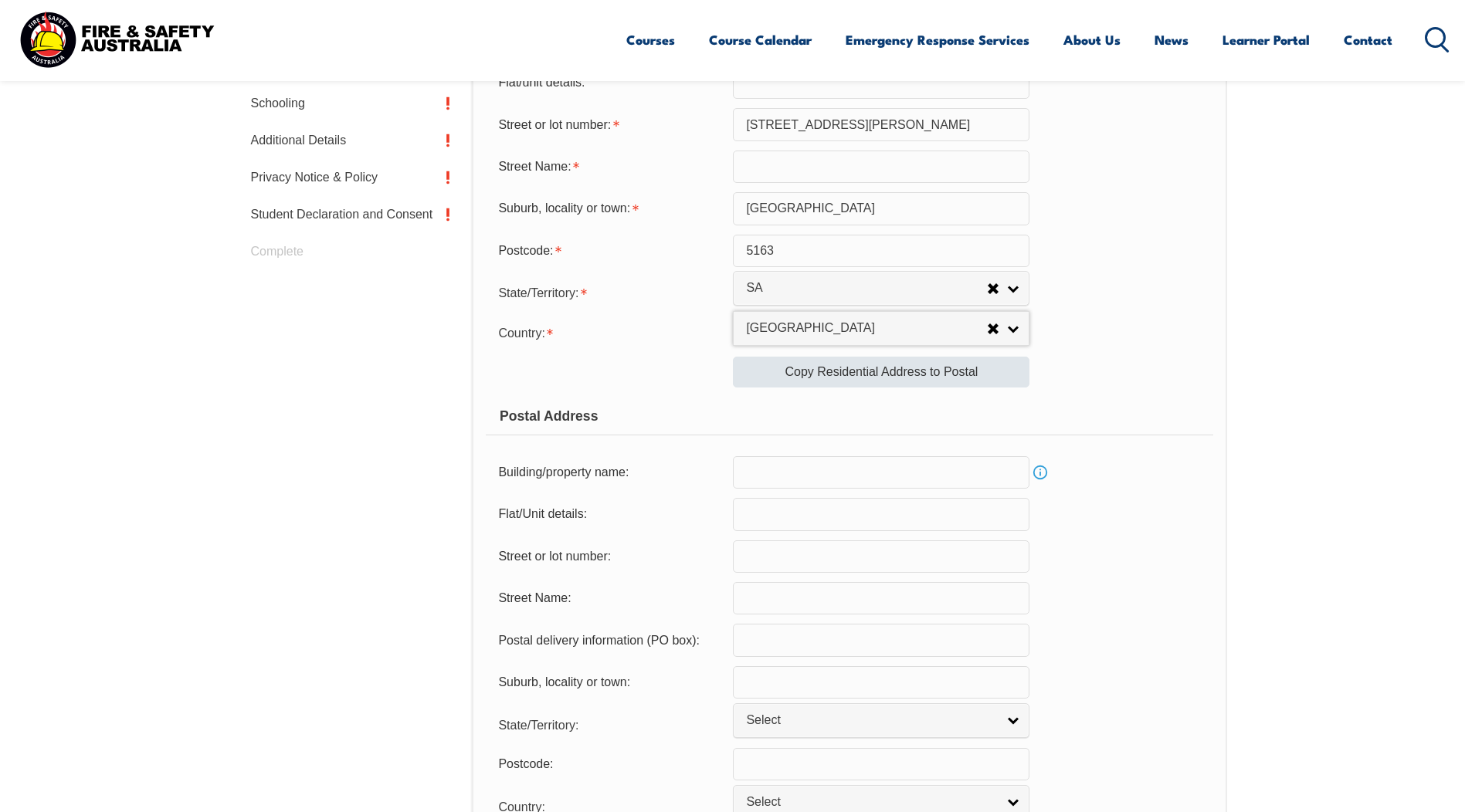
scroll to position [652, 0]
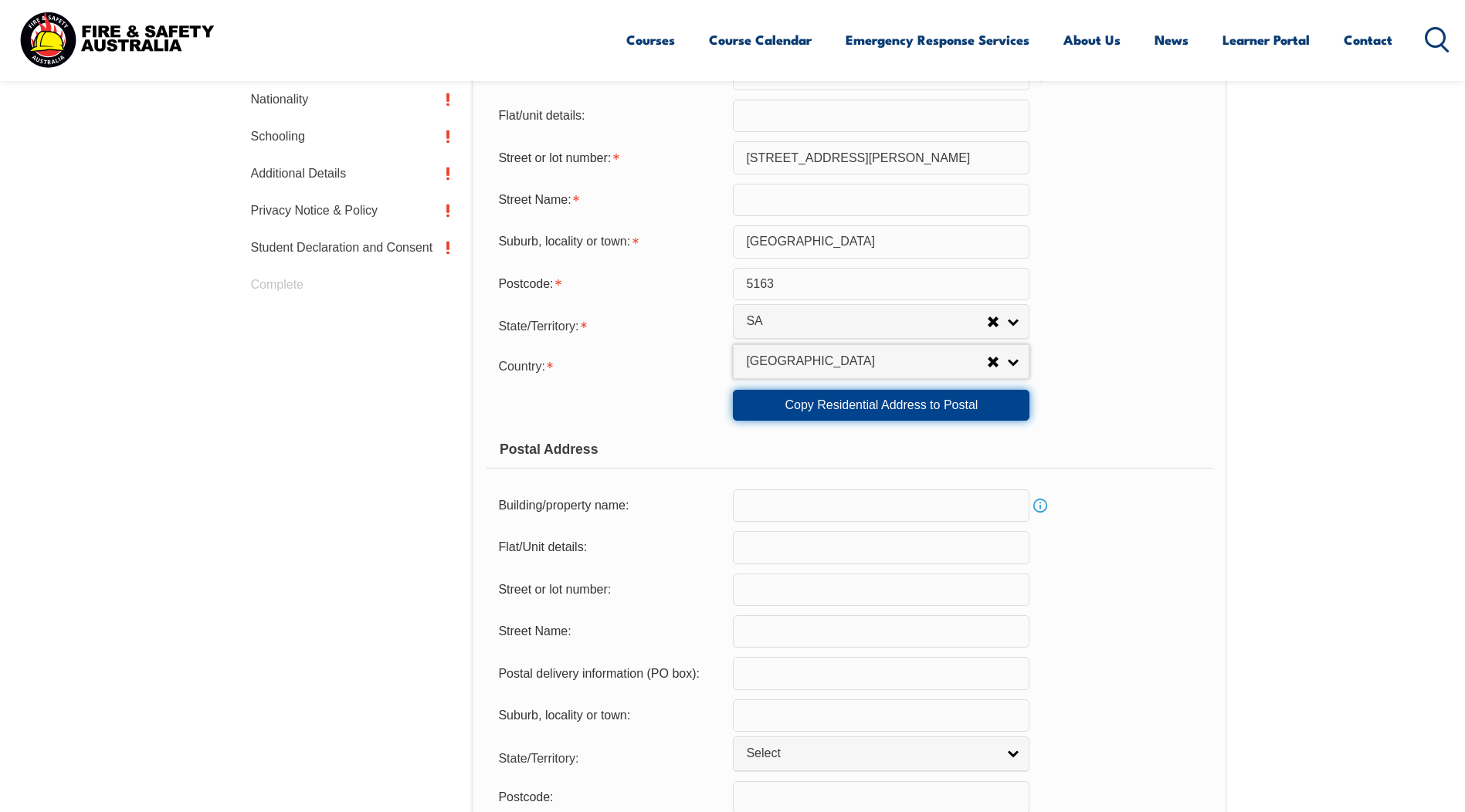
click at [940, 410] on link "Copy Residential Address to Postal" at bounding box center [881, 406] width 297 height 31
type input "44 Lynlee Cresc"
type input "Huntfield Heights"
select select "SA"
type input "5163"
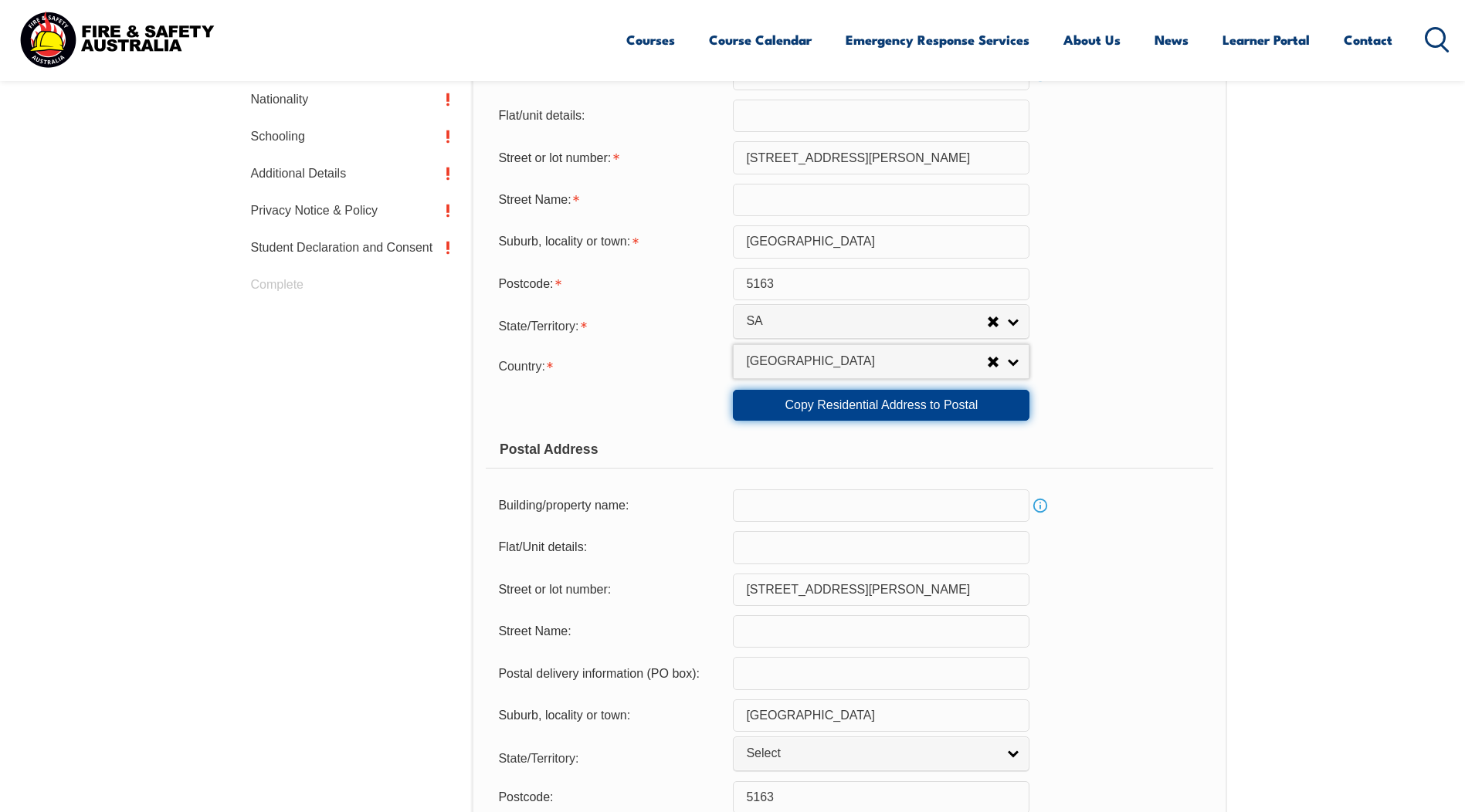
select select "1101"
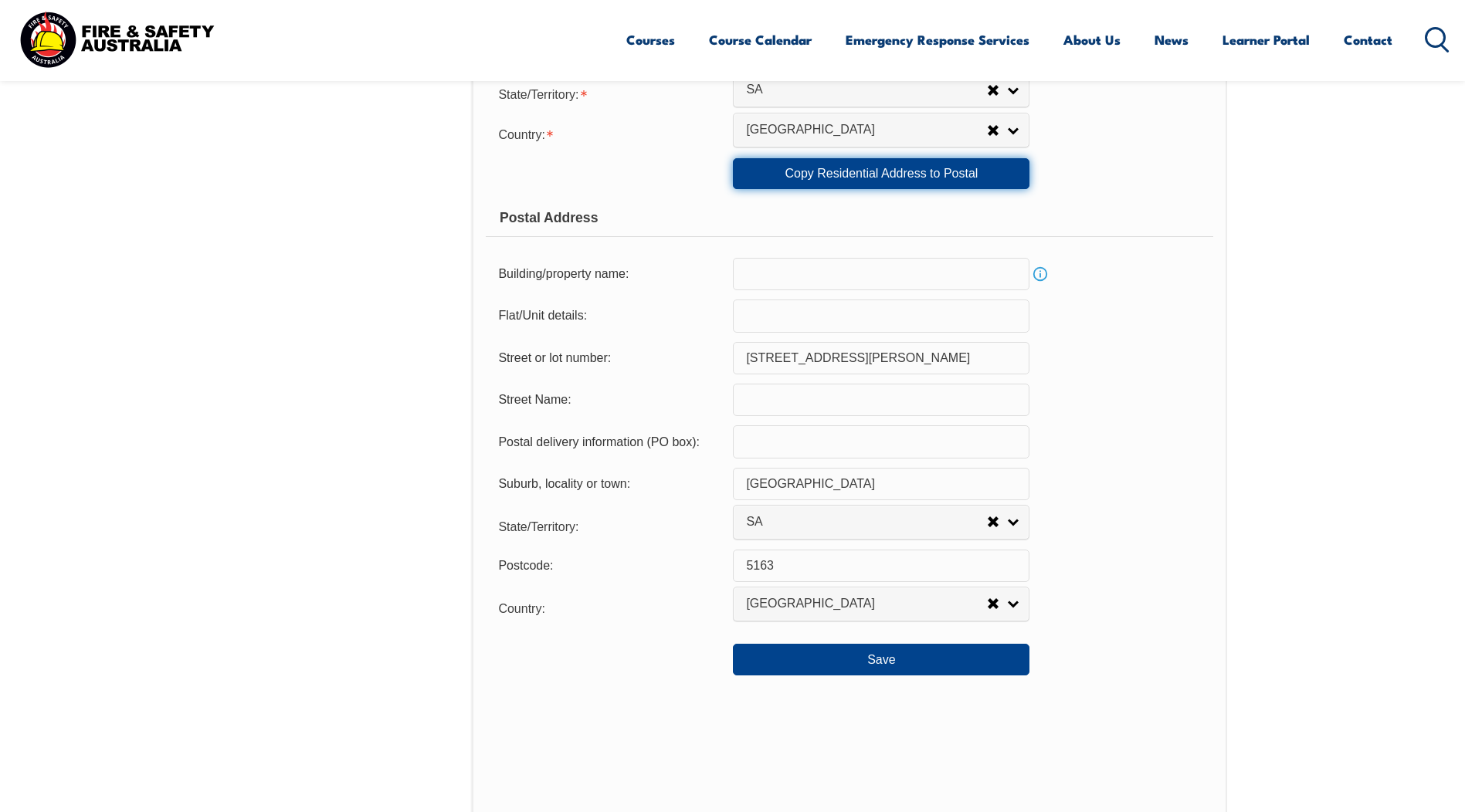
scroll to position [498, 0]
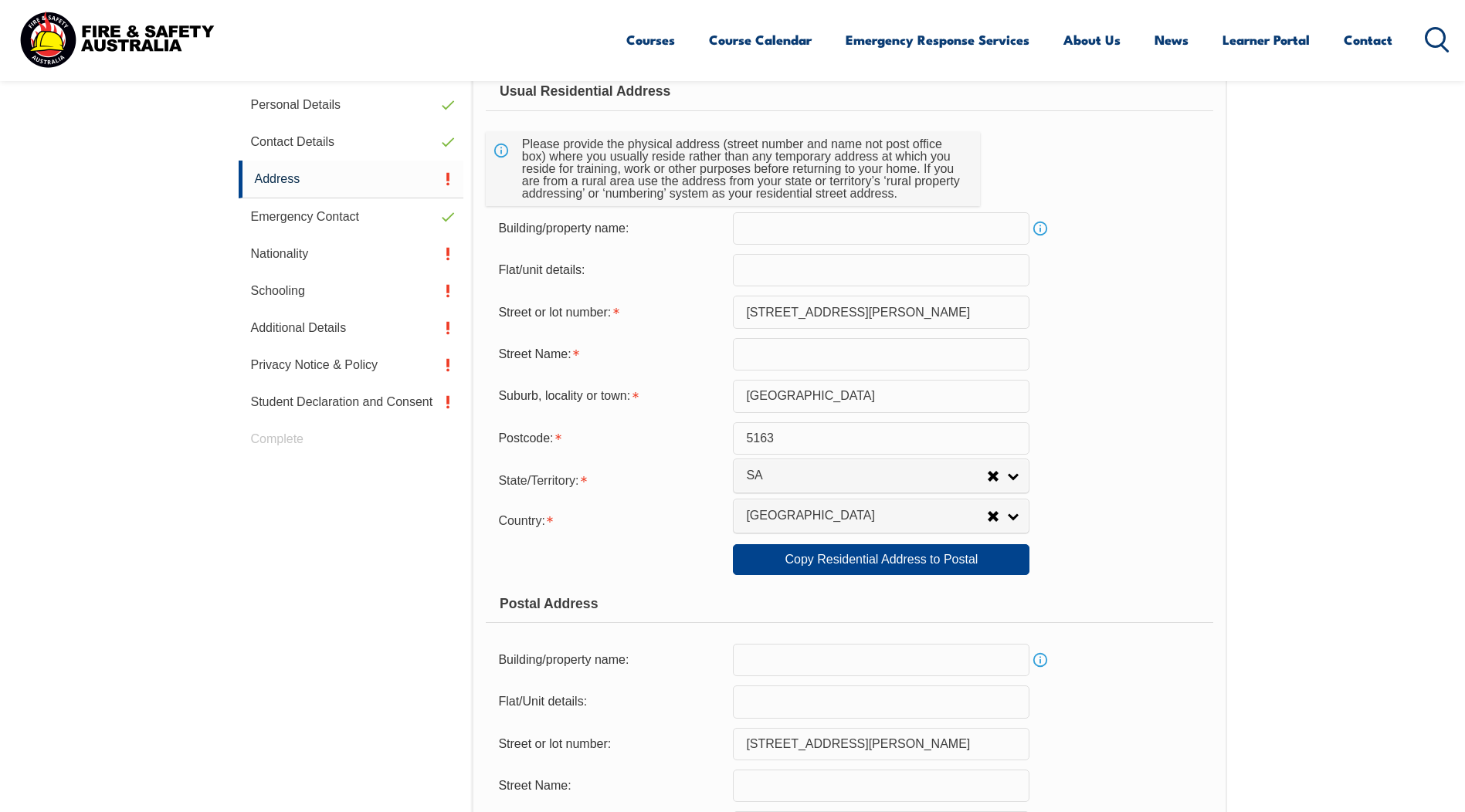
click at [907, 325] on input "44 Lynlee Cresc" at bounding box center [881, 312] width 297 height 32
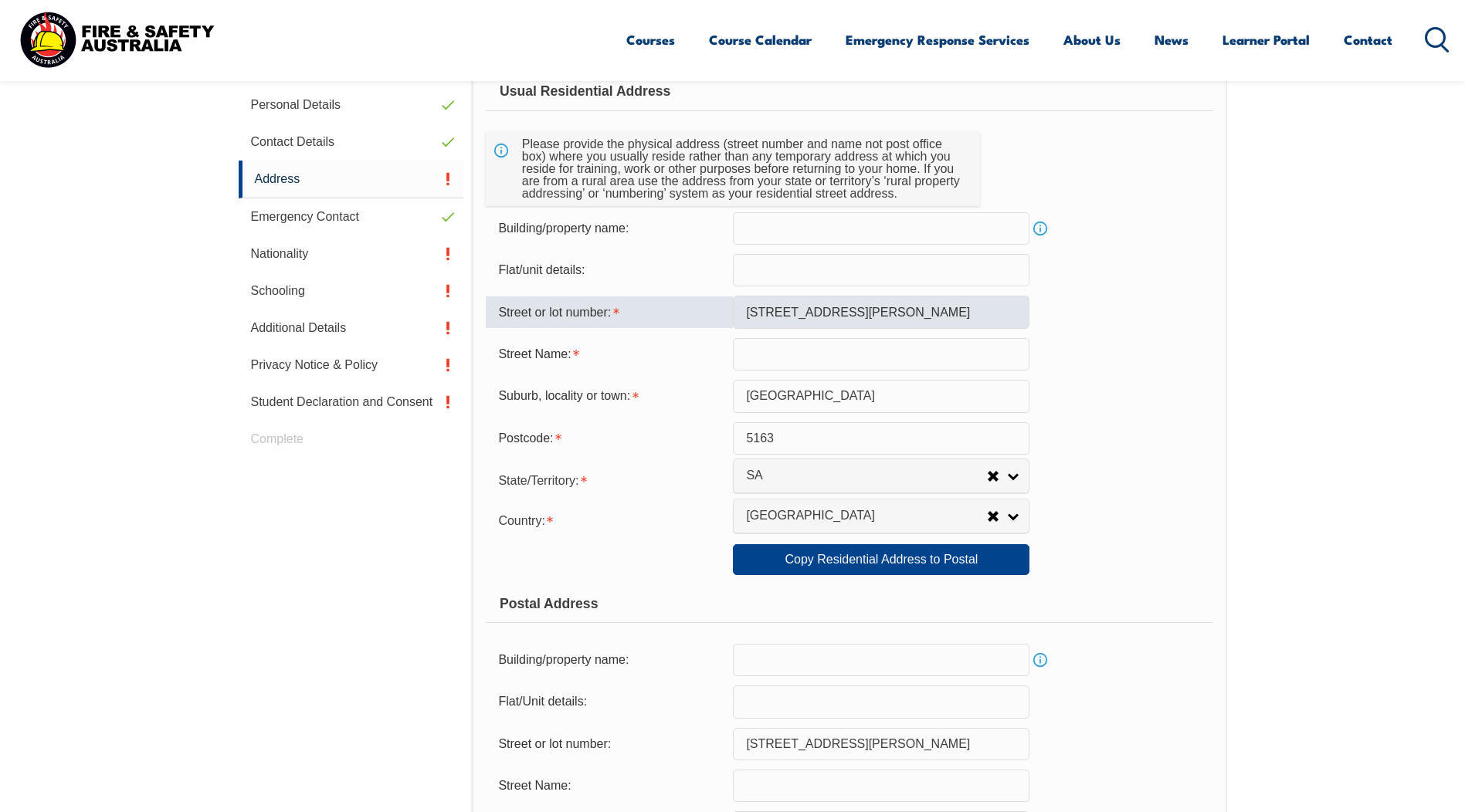
type input "[GEOGRAPHIC_DATA]"
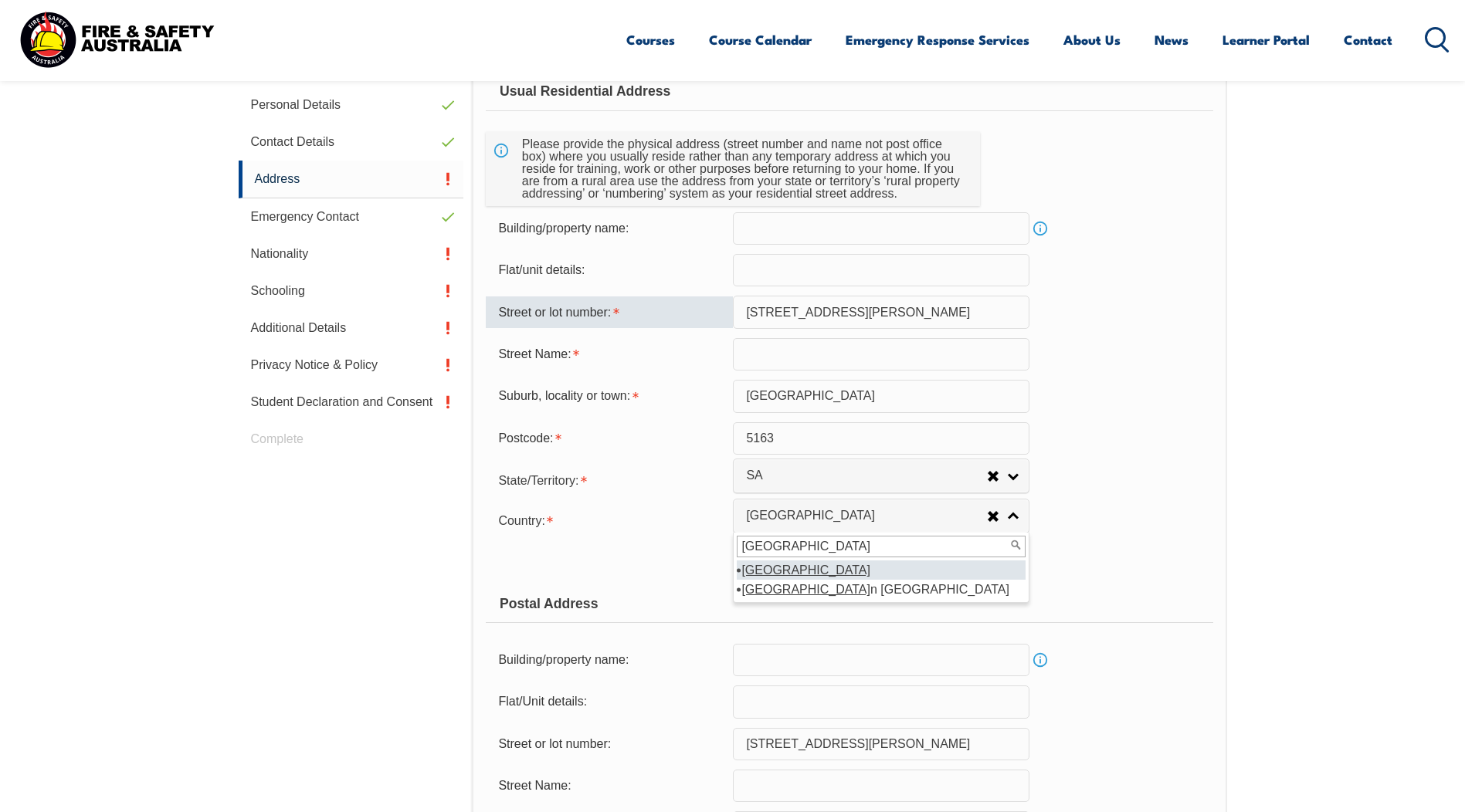
click at [1109, 376] on form "Usual Residential Address Please provide the physical address (street number an…" at bounding box center [849, 568] width 727 height 990
click at [865, 311] on input "44 Lynlee Cresc" at bounding box center [881, 312] width 297 height 32
click at [1250, 351] on section "Login with a different user Login Personal Details Contact Details Address Emer…" at bounding box center [732, 698] width 1465 height 1508
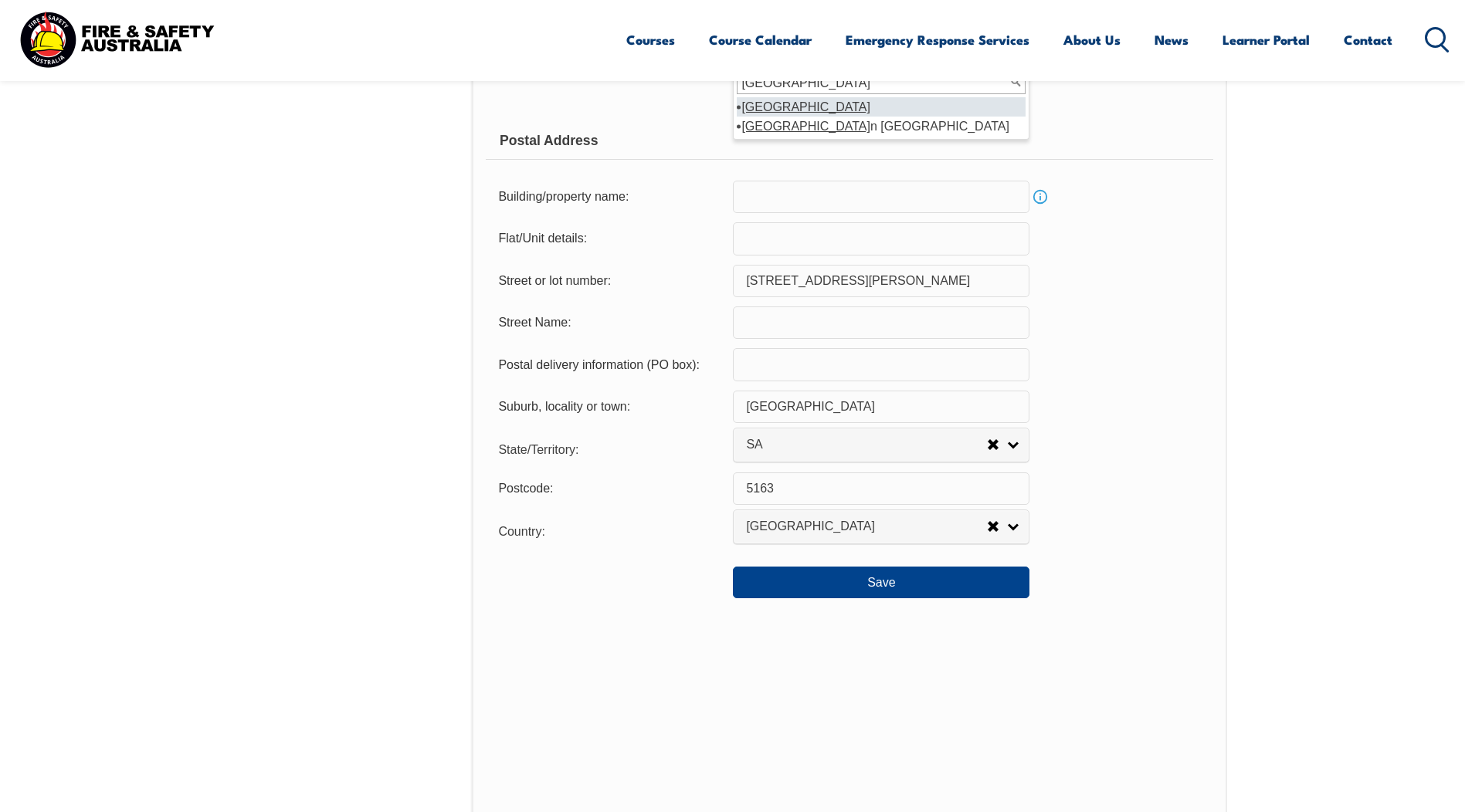
scroll to position [1270, 0]
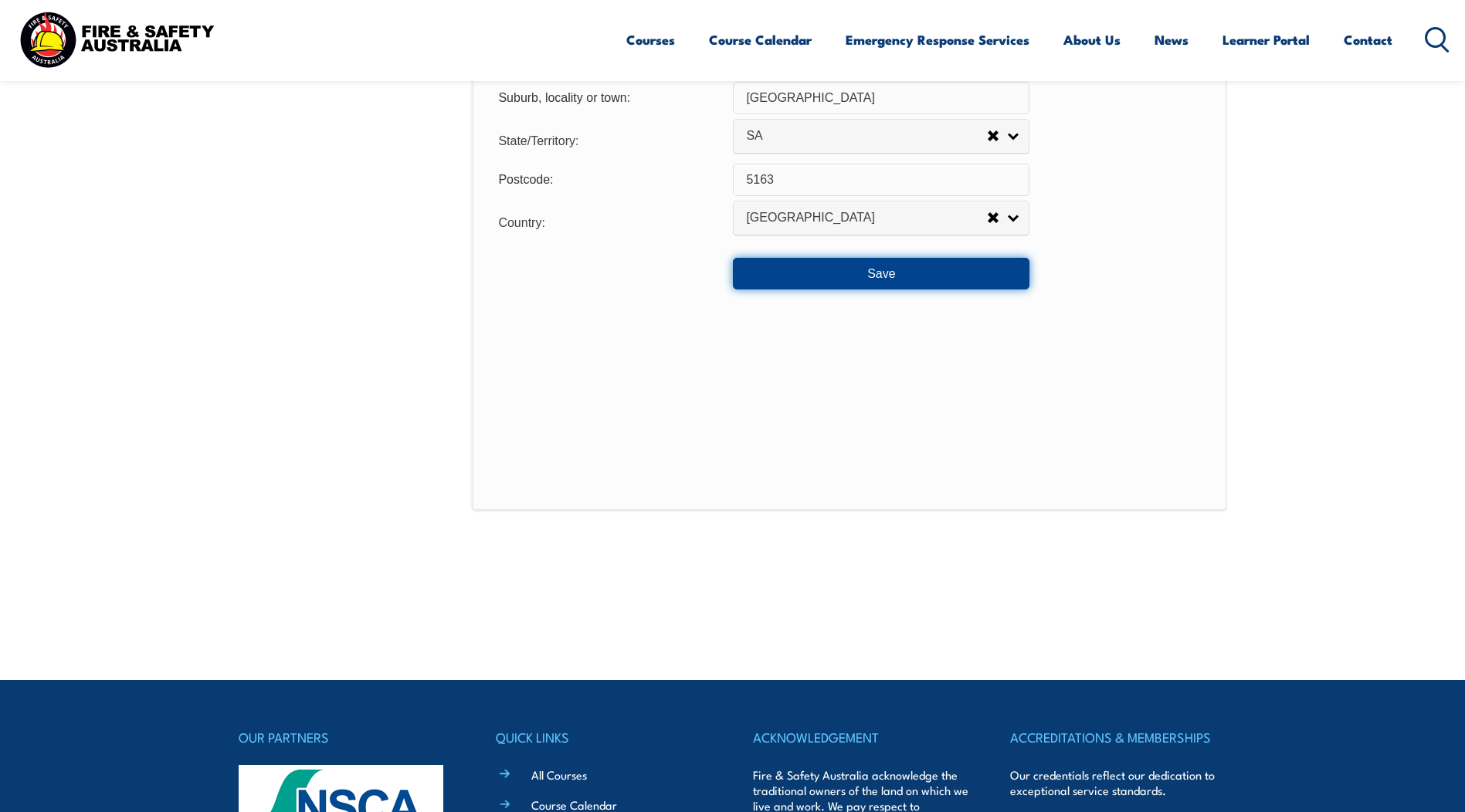
click at [800, 263] on button "Save" at bounding box center [881, 273] width 297 height 31
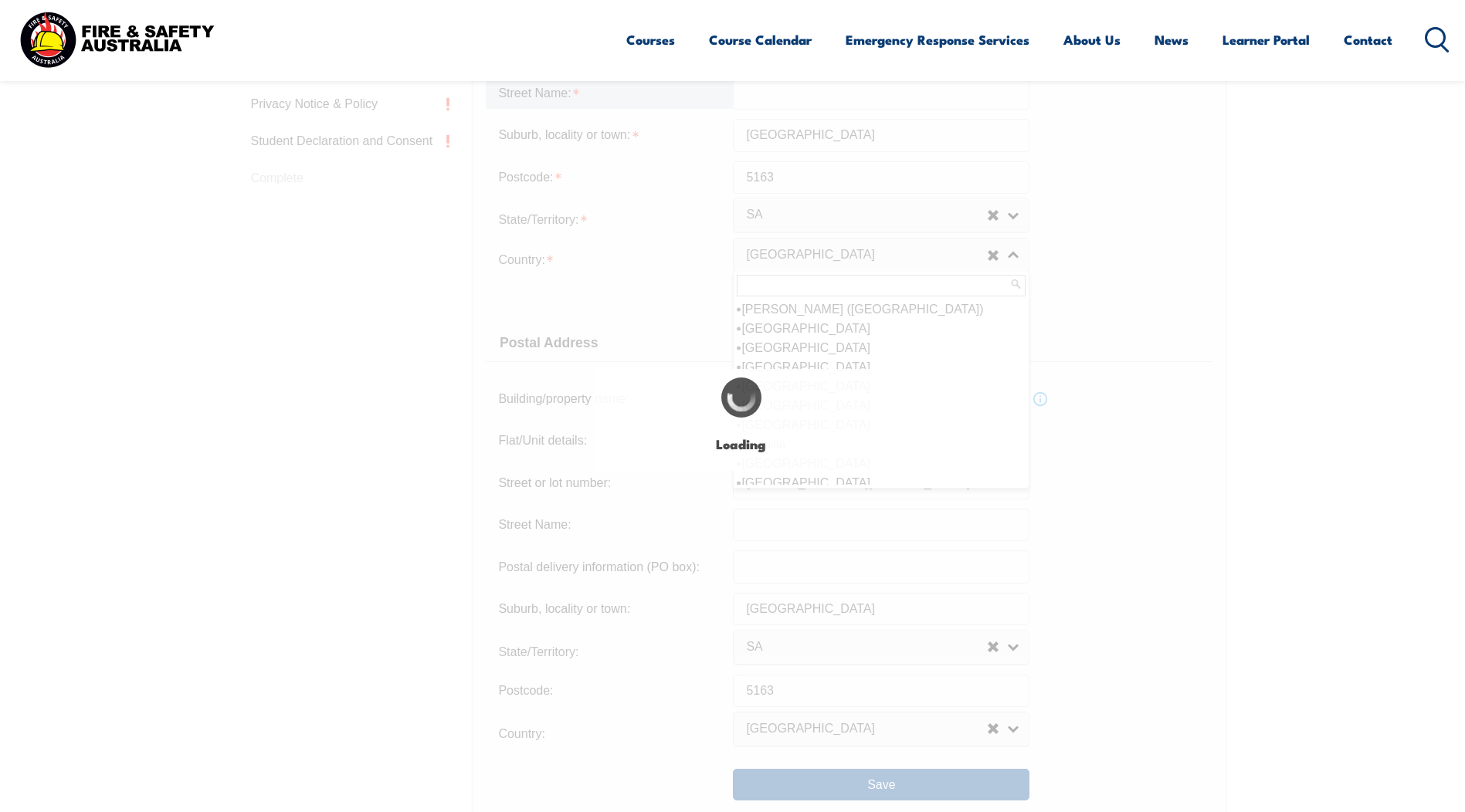
scroll to position [85, 0]
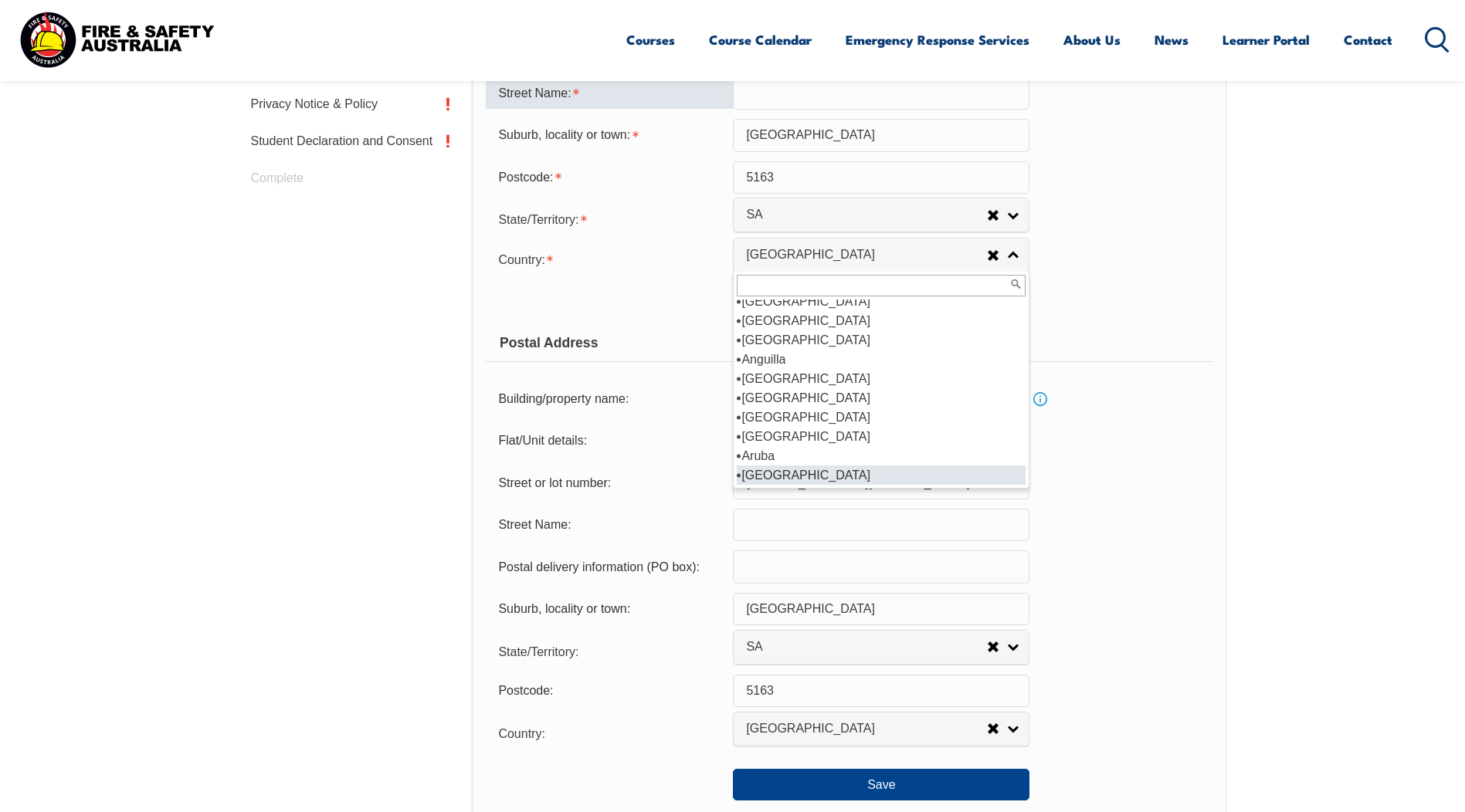
click at [1216, 299] on div "Usual Residential Address Please provide the physical address (street number an…" at bounding box center [848, 405] width 755 height 1233
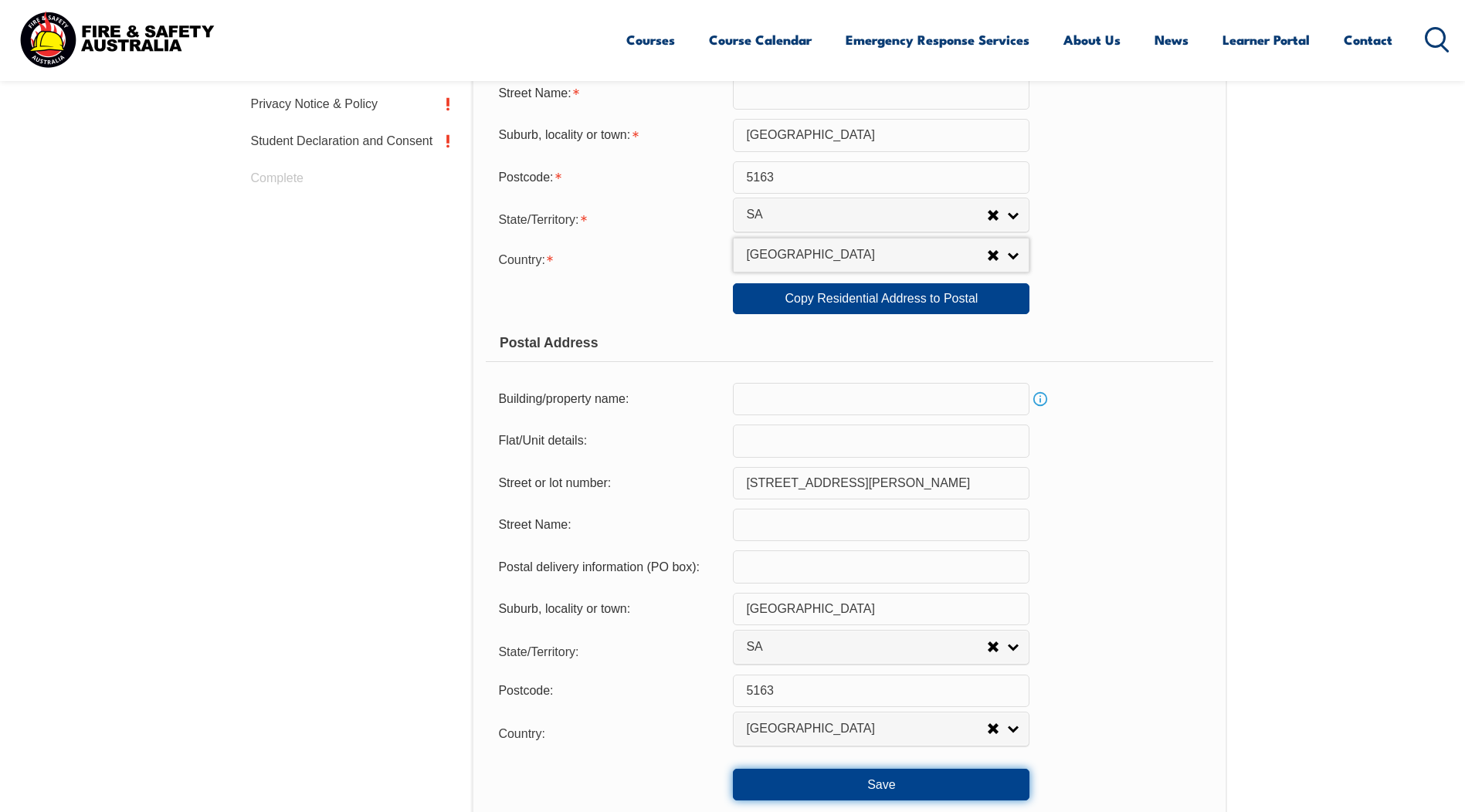
click at [868, 780] on button "Save" at bounding box center [881, 784] width 297 height 31
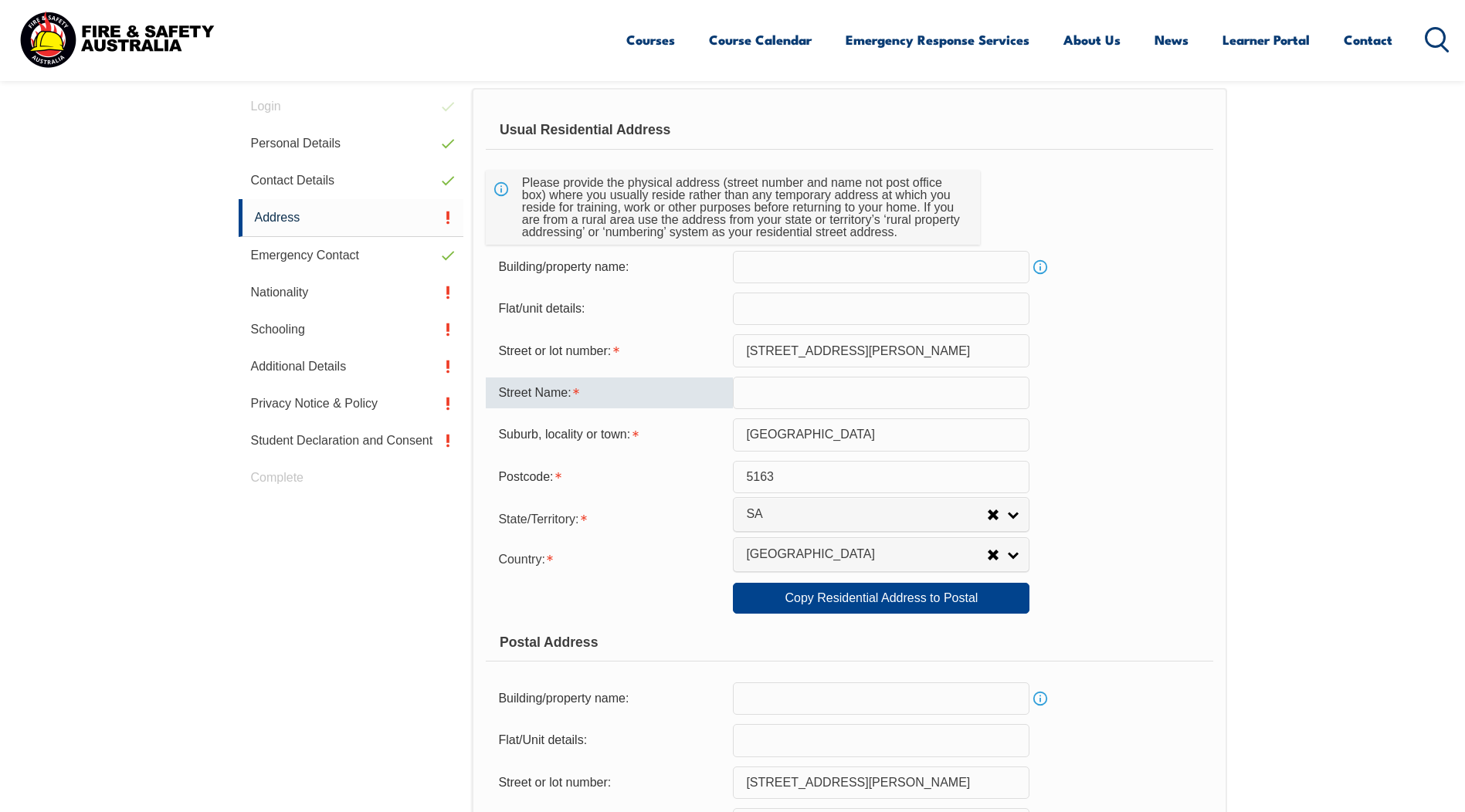
scroll to position [450, 0]
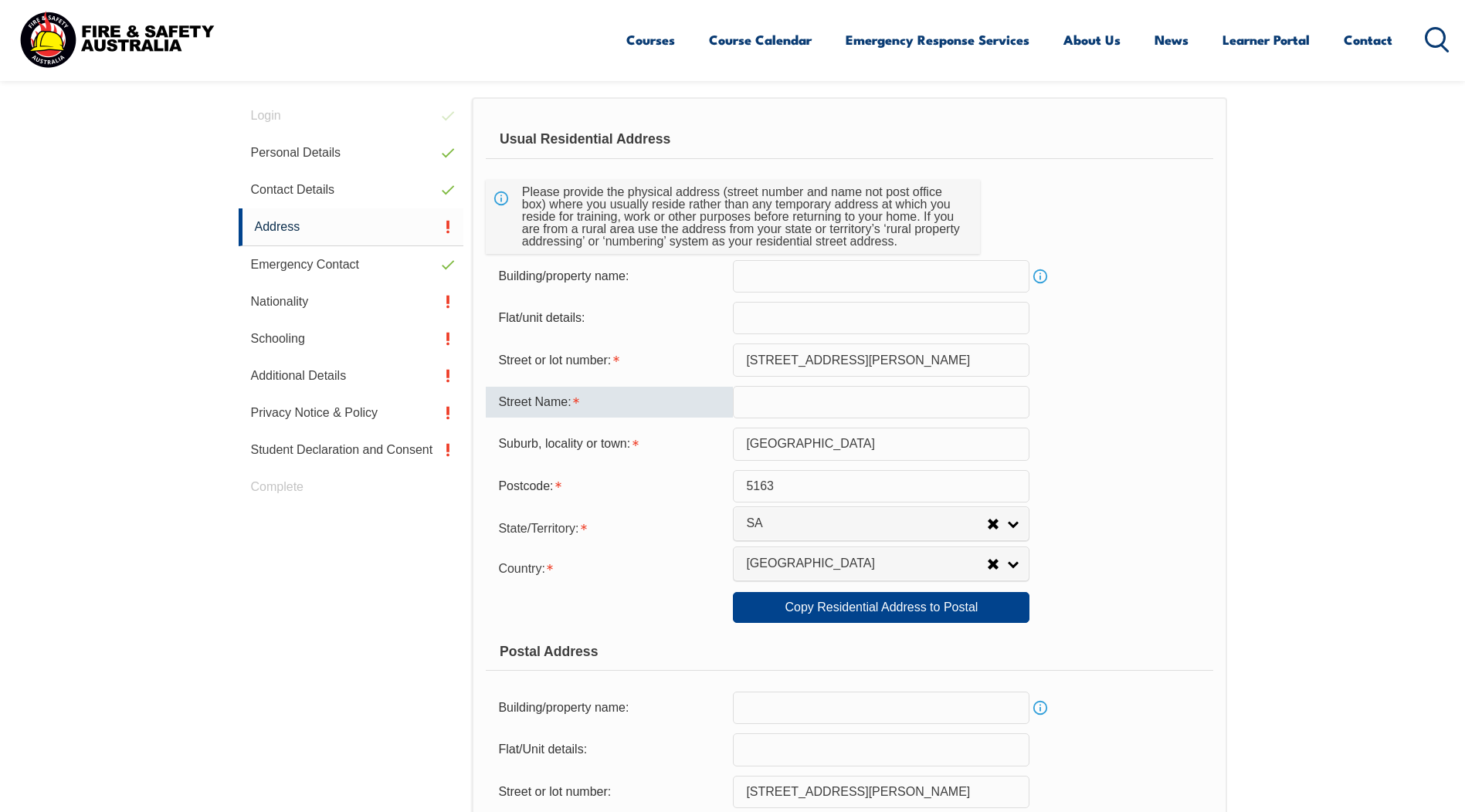
click at [784, 407] on input "text" at bounding box center [881, 402] width 297 height 32
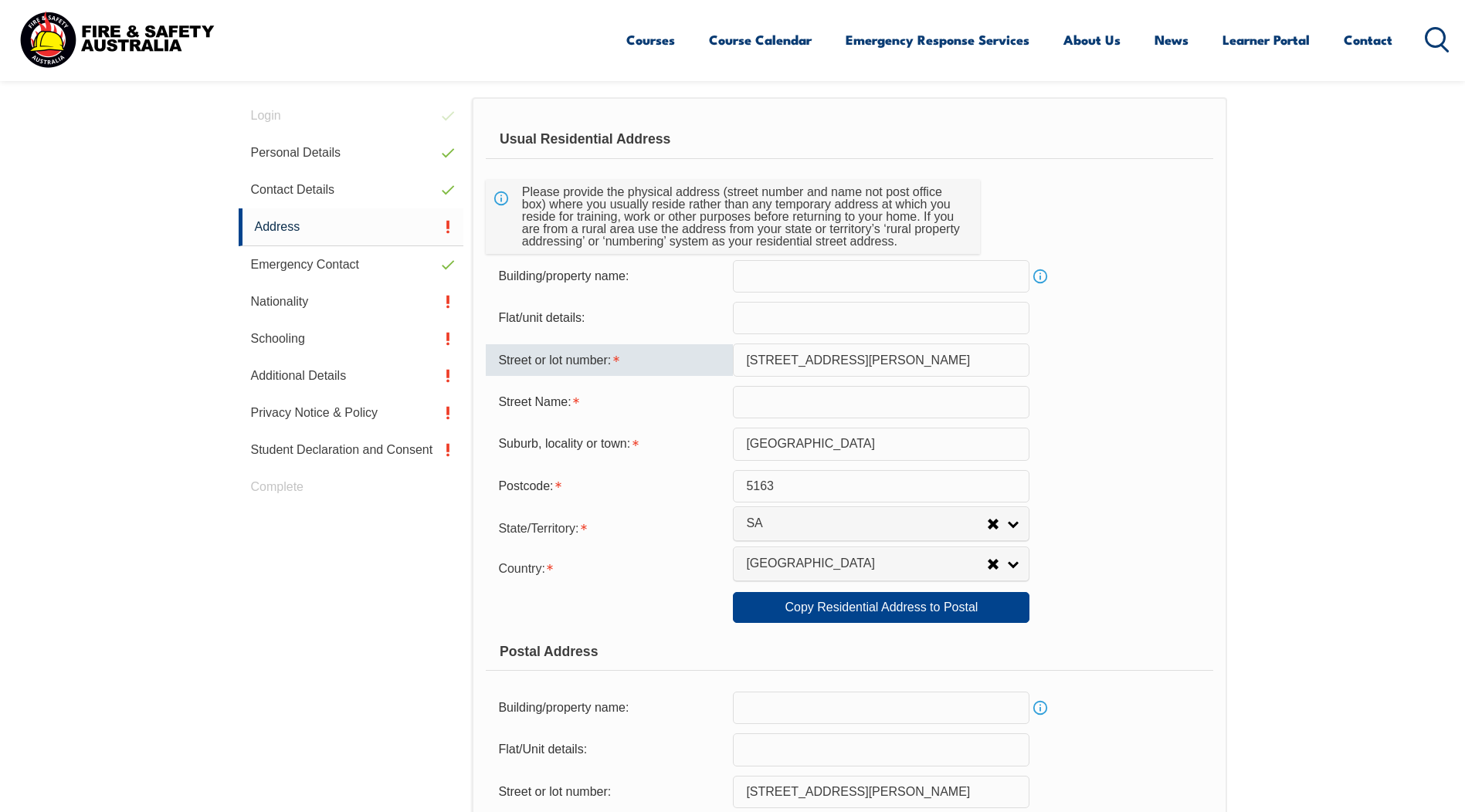
drag, startPoint x: 850, startPoint y: 357, endPoint x: 762, endPoint y: 358, distance: 88.0
click at [762, 358] on input "44 Lynlee Cresc" at bounding box center [881, 360] width 297 height 32
type input "44"
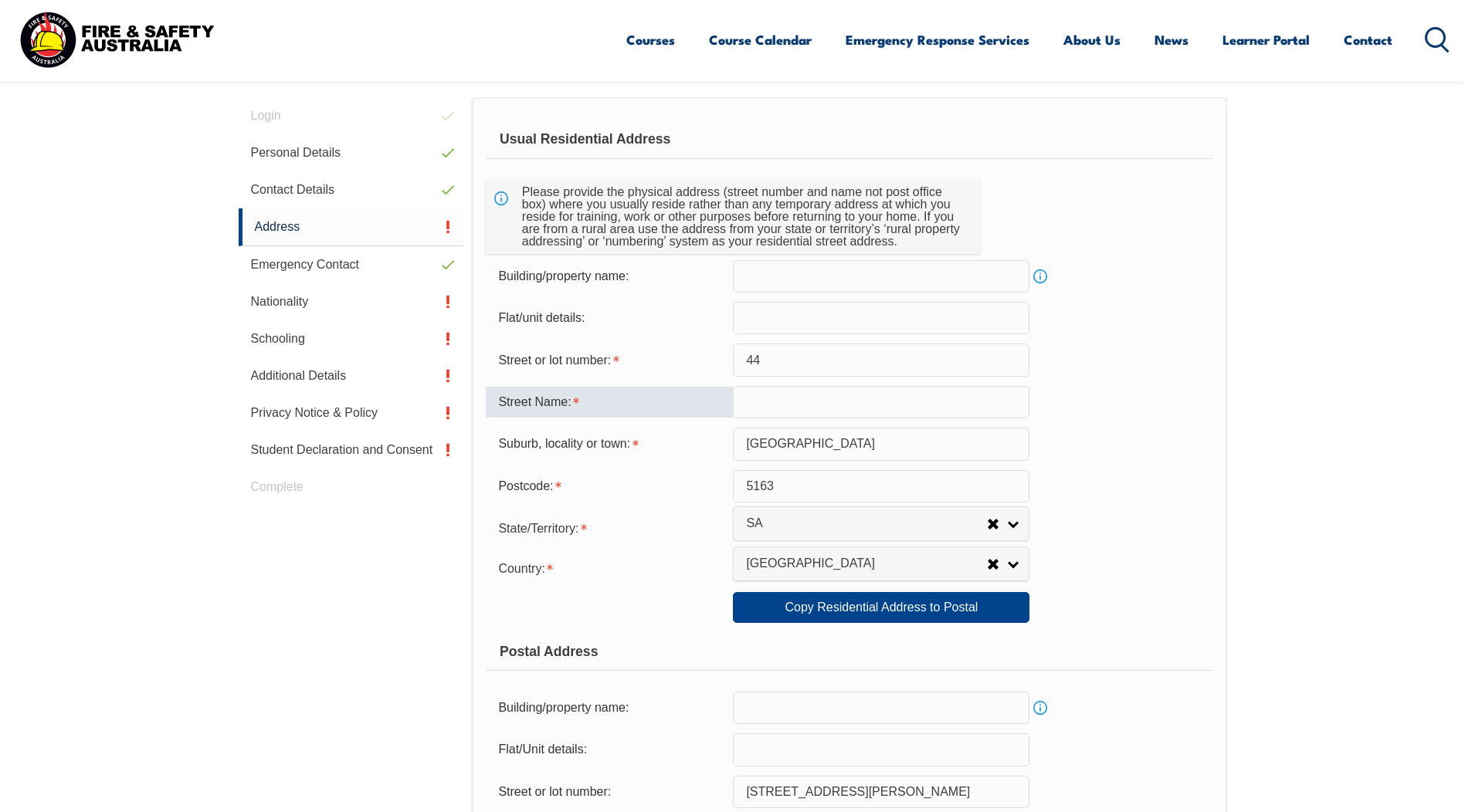
click at [755, 401] on input "text" at bounding box center [881, 402] width 297 height 32
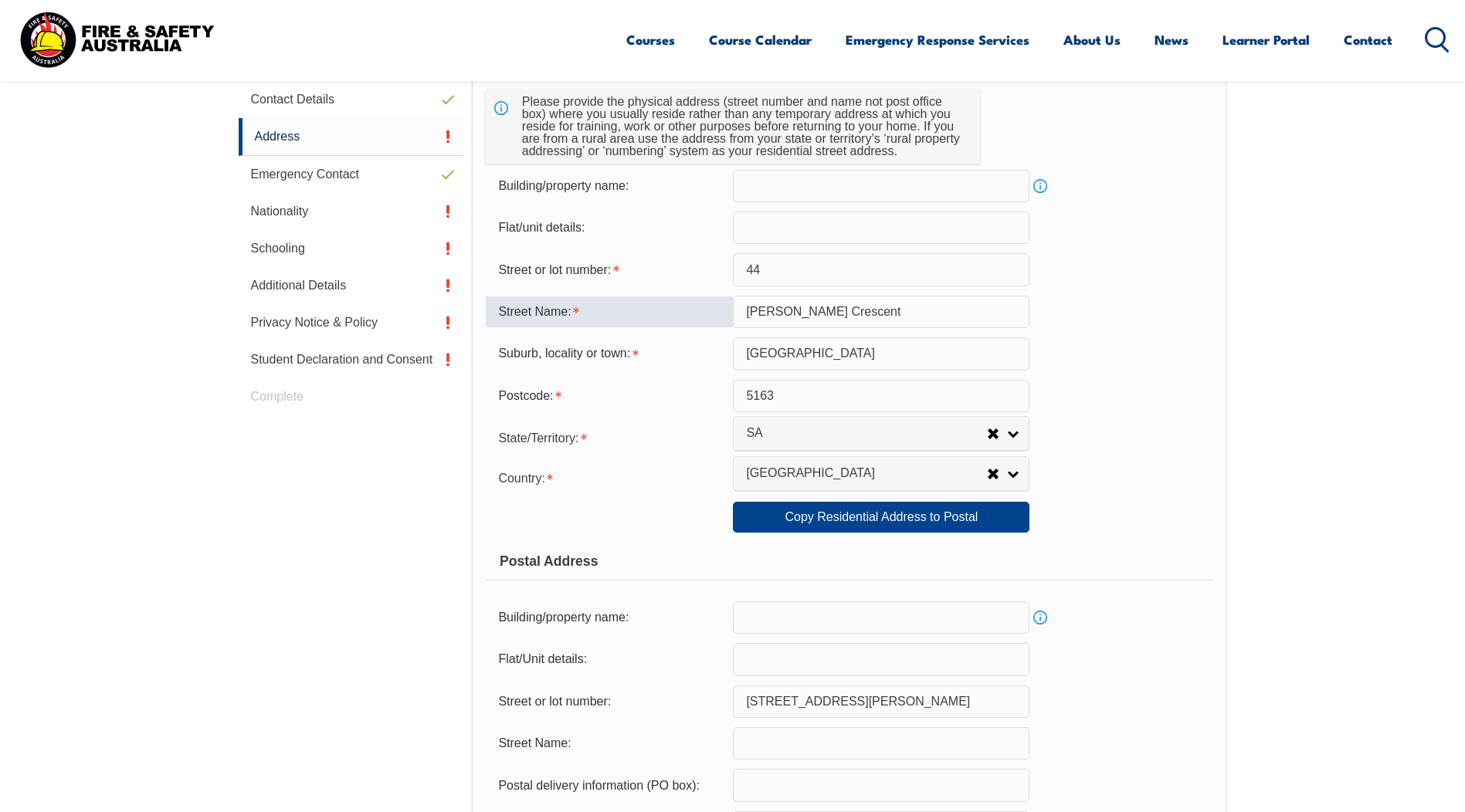
scroll to position [914, 0]
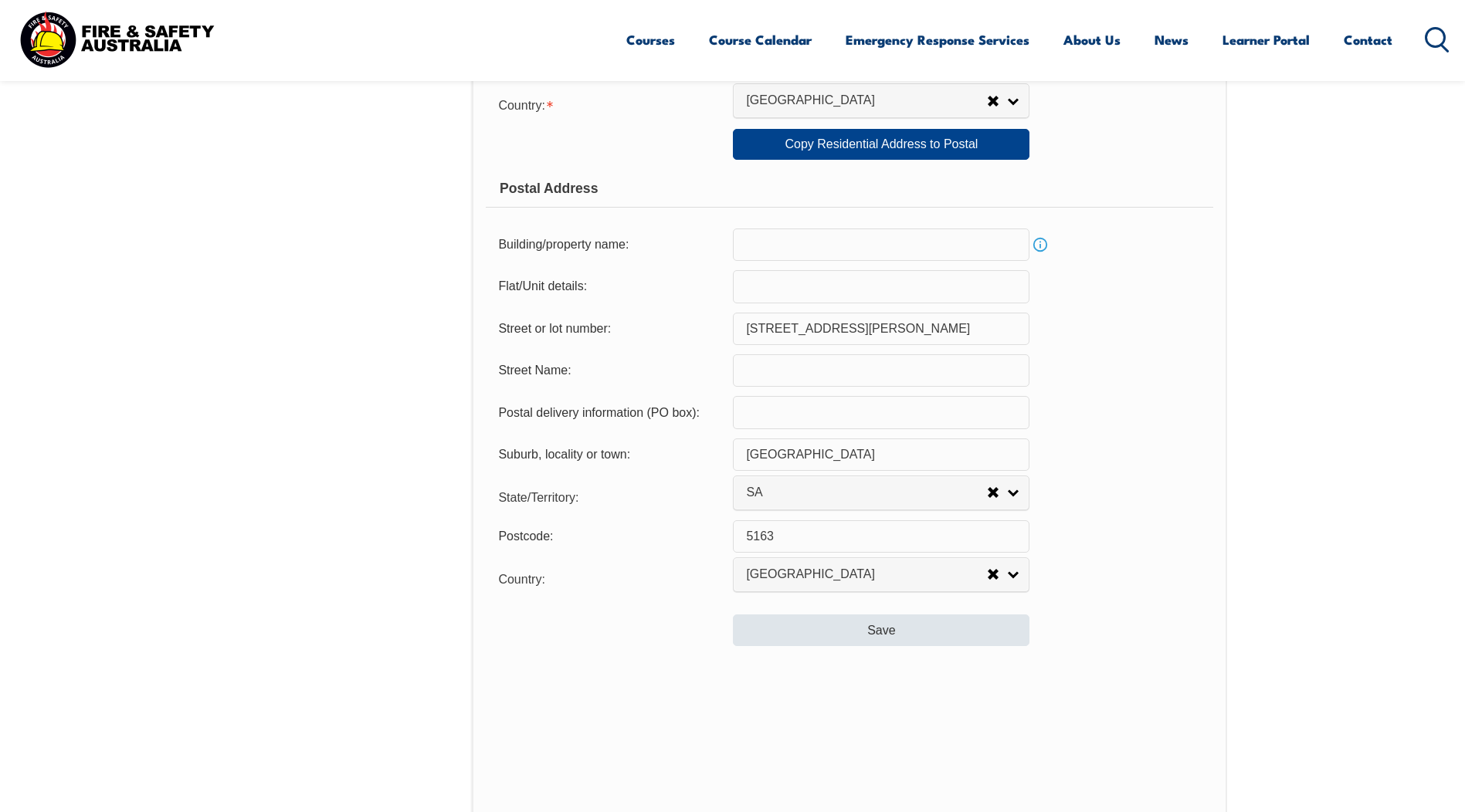
type input "Lynlee Crescent"
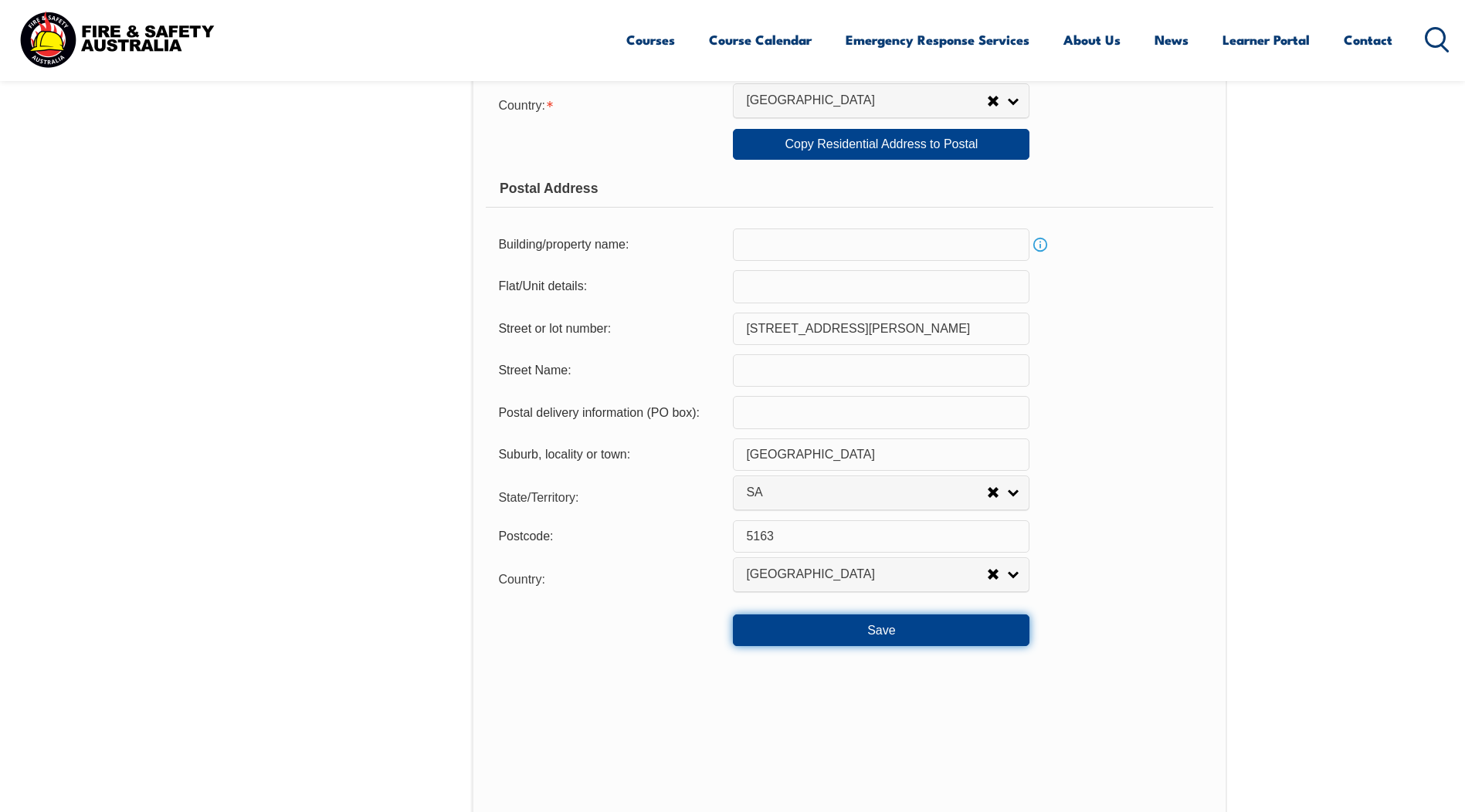
click at [820, 643] on button "Save" at bounding box center [881, 630] width 297 height 31
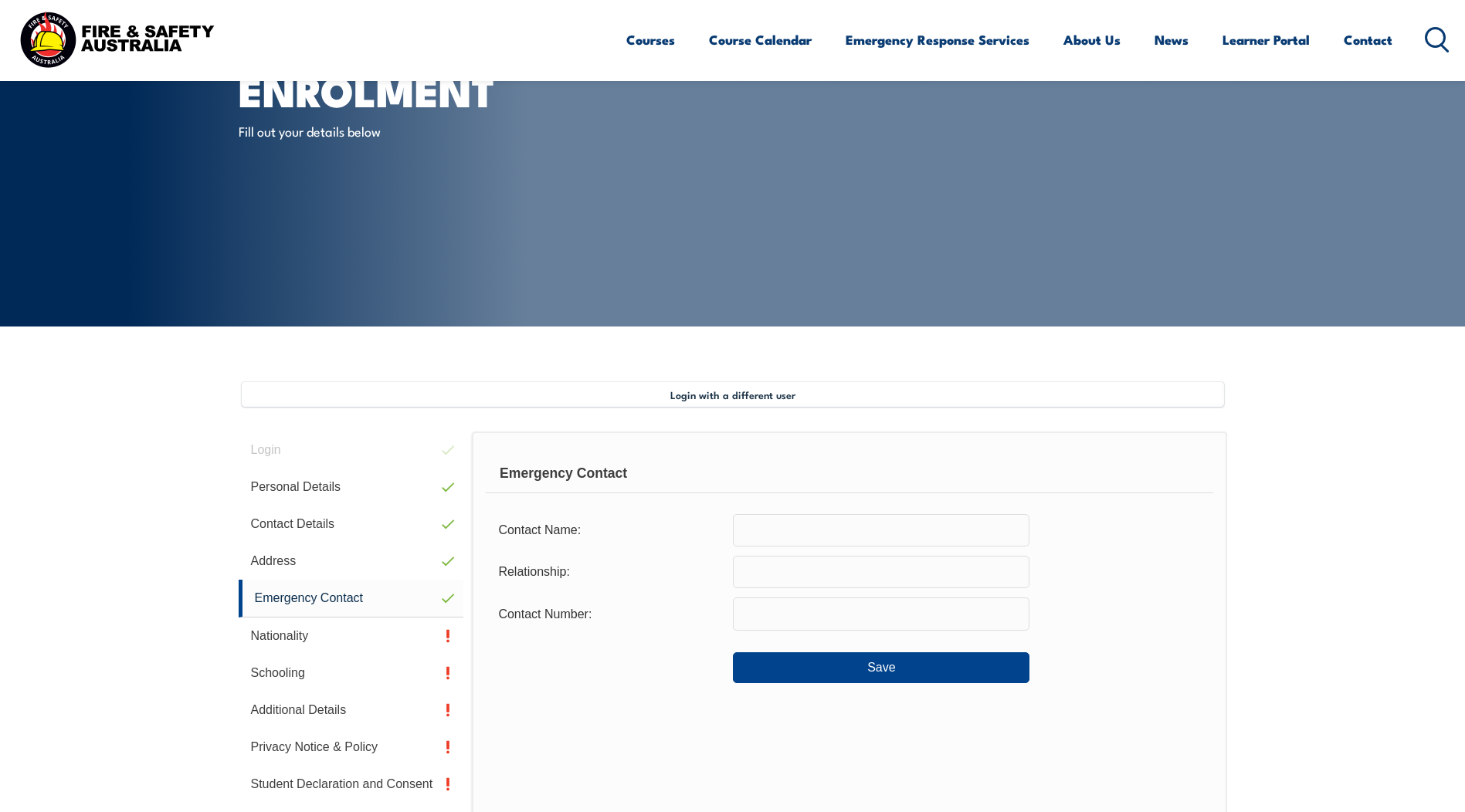
scroll to position [232, 0]
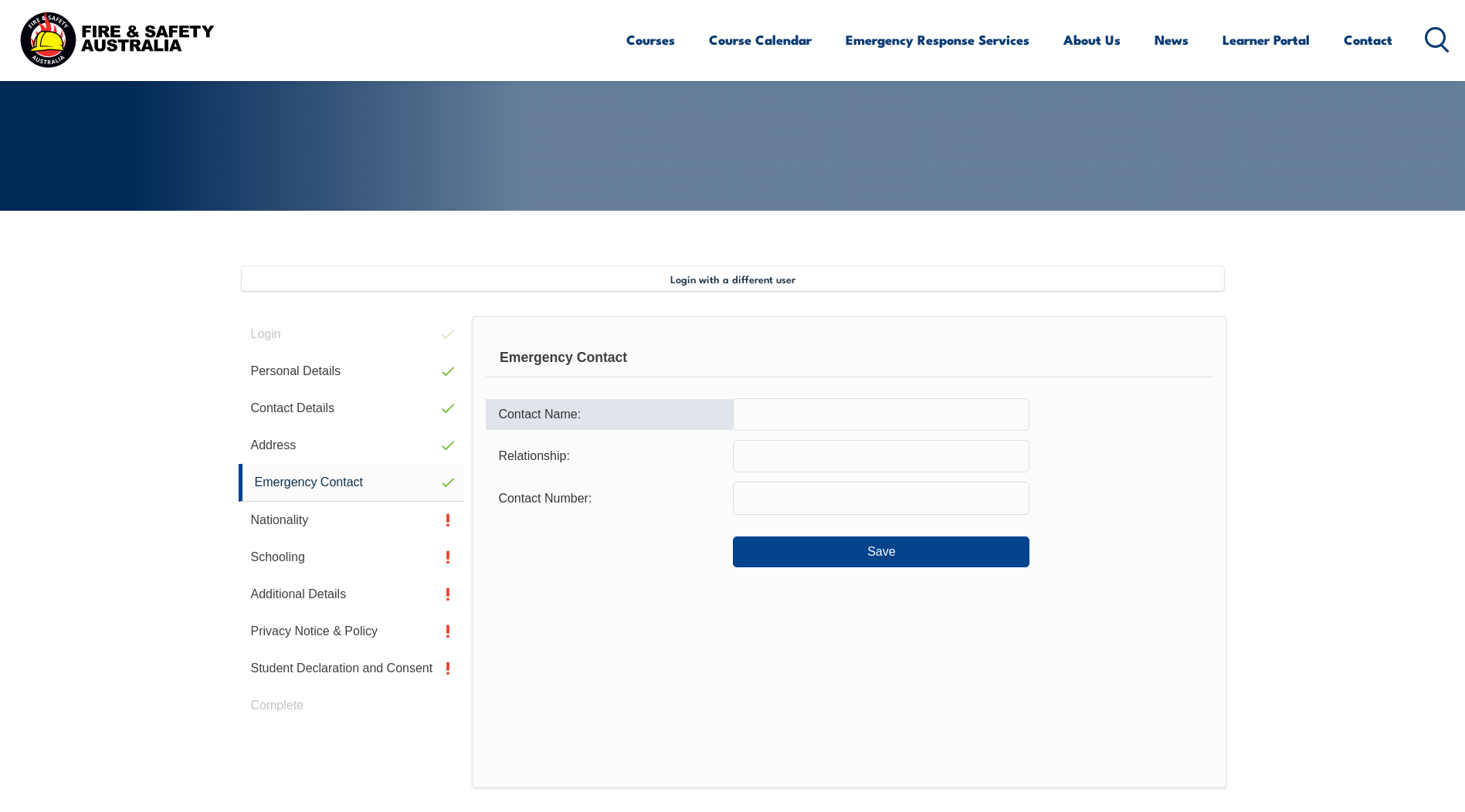
click at [792, 406] on input "text" at bounding box center [881, 415] width 297 height 32
type input "Eric Caon"
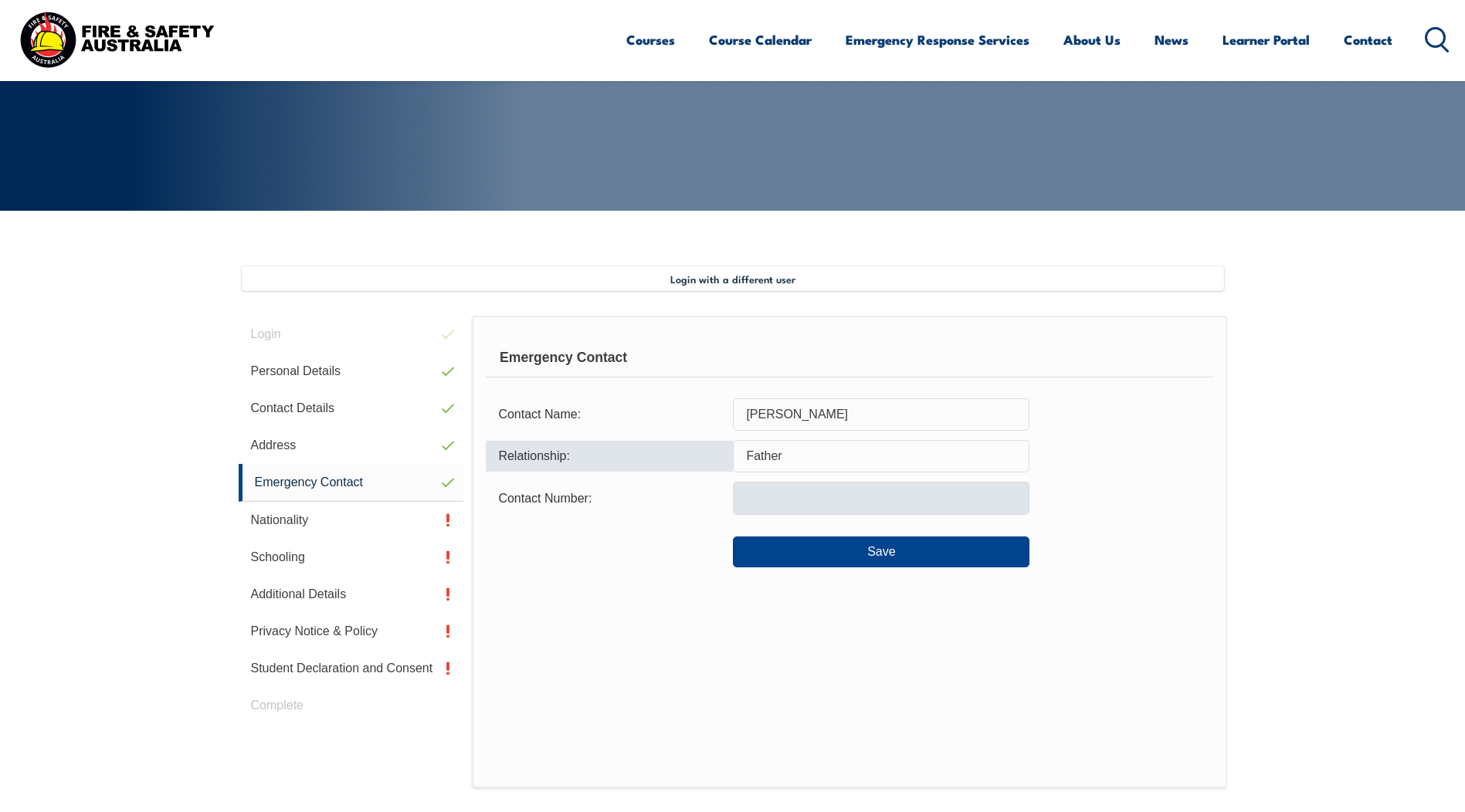
type input "Father"
click at [792, 493] on input "text" at bounding box center [881, 498] width 297 height 32
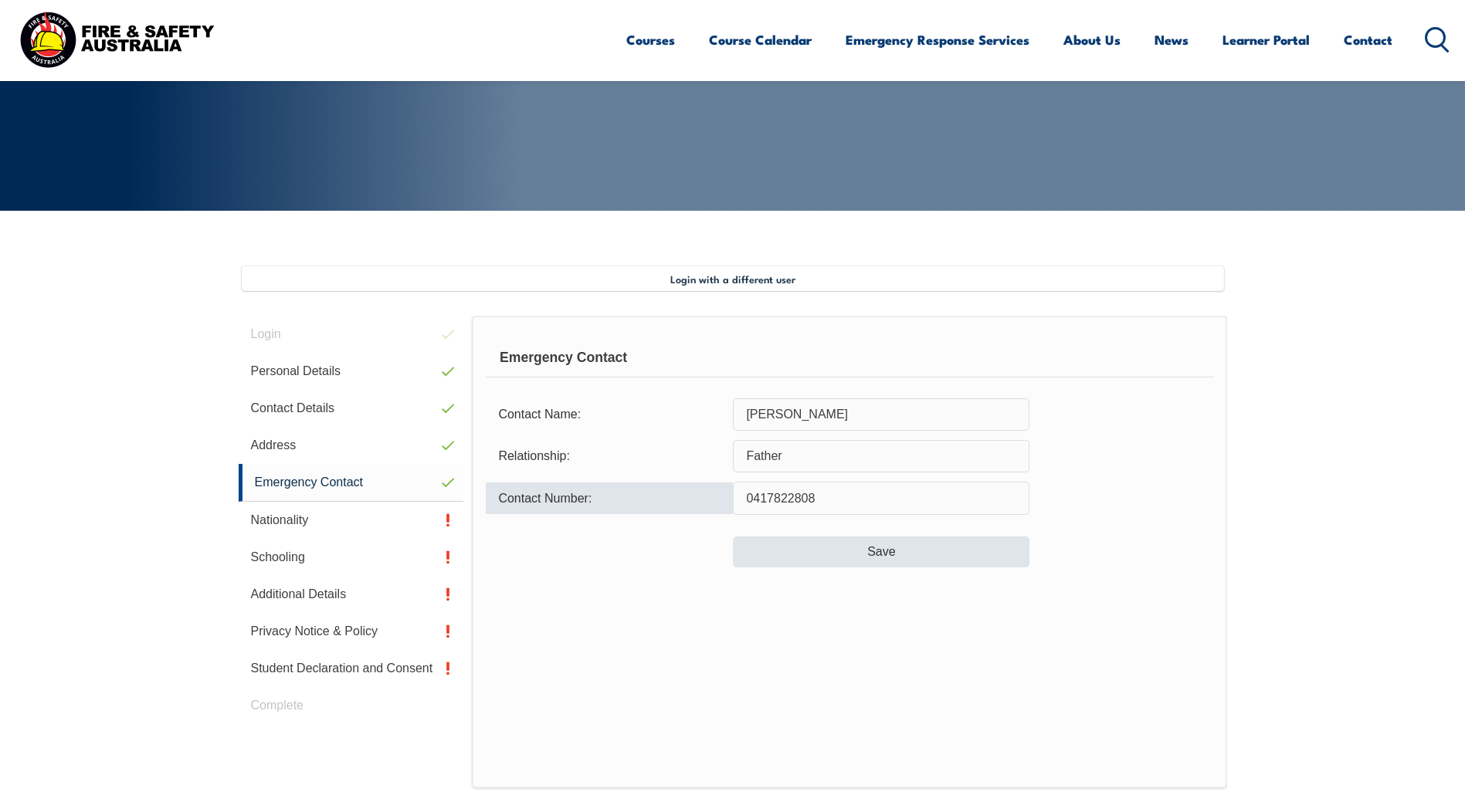
type input "0417822808"
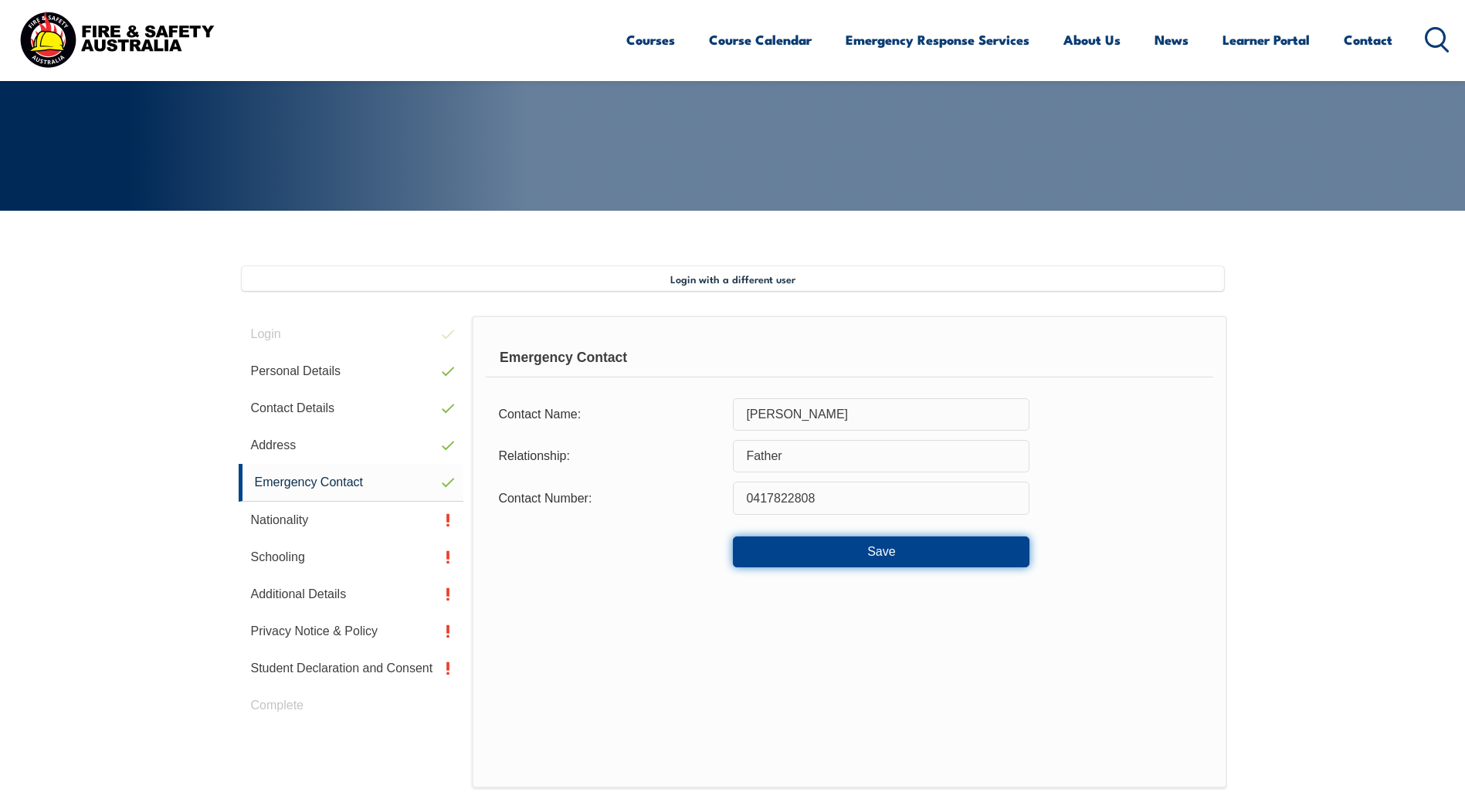
click at [817, 547] on button "Save" at bounding box center [881, 552] width 297 height 31
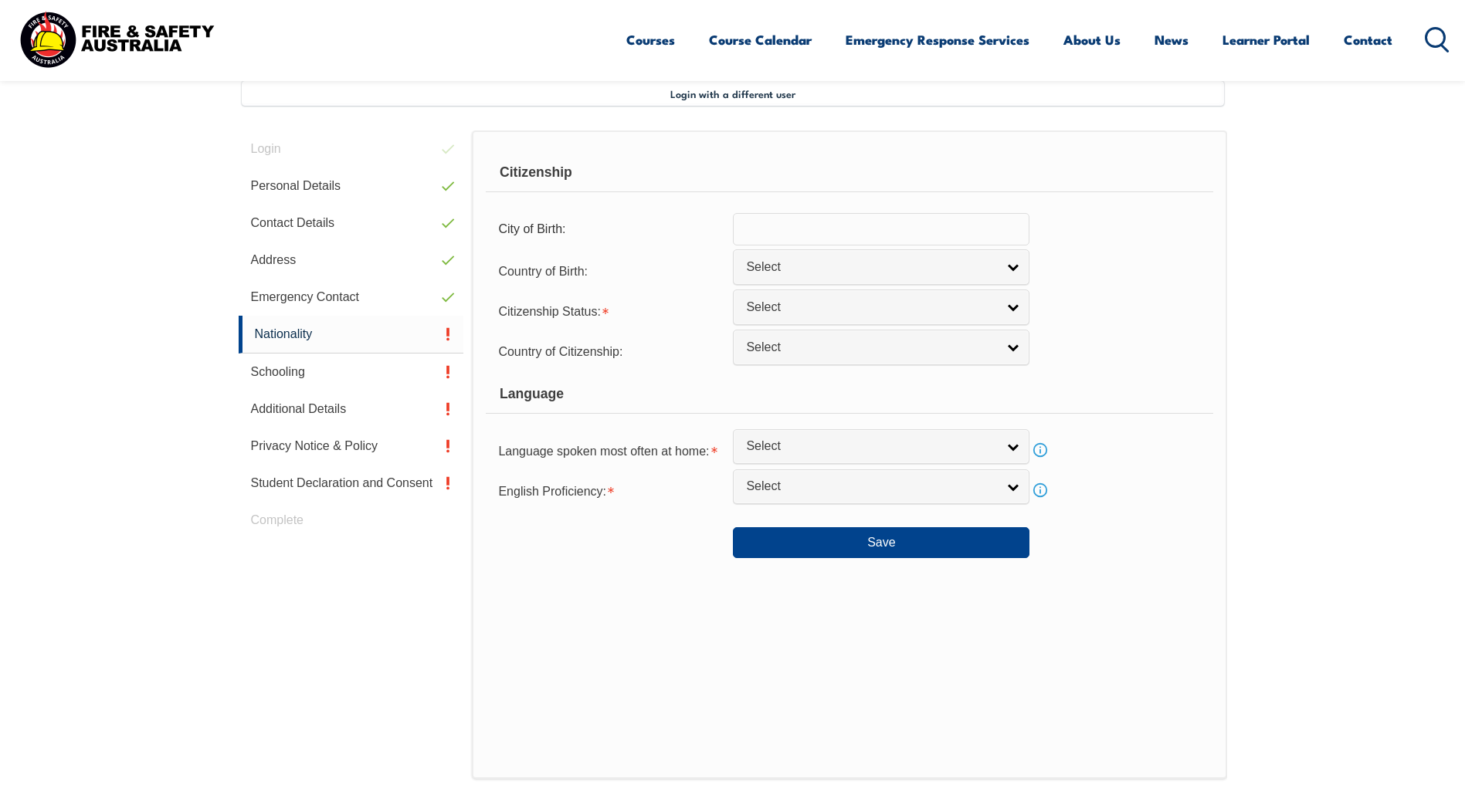
scroll to position [421, 0]
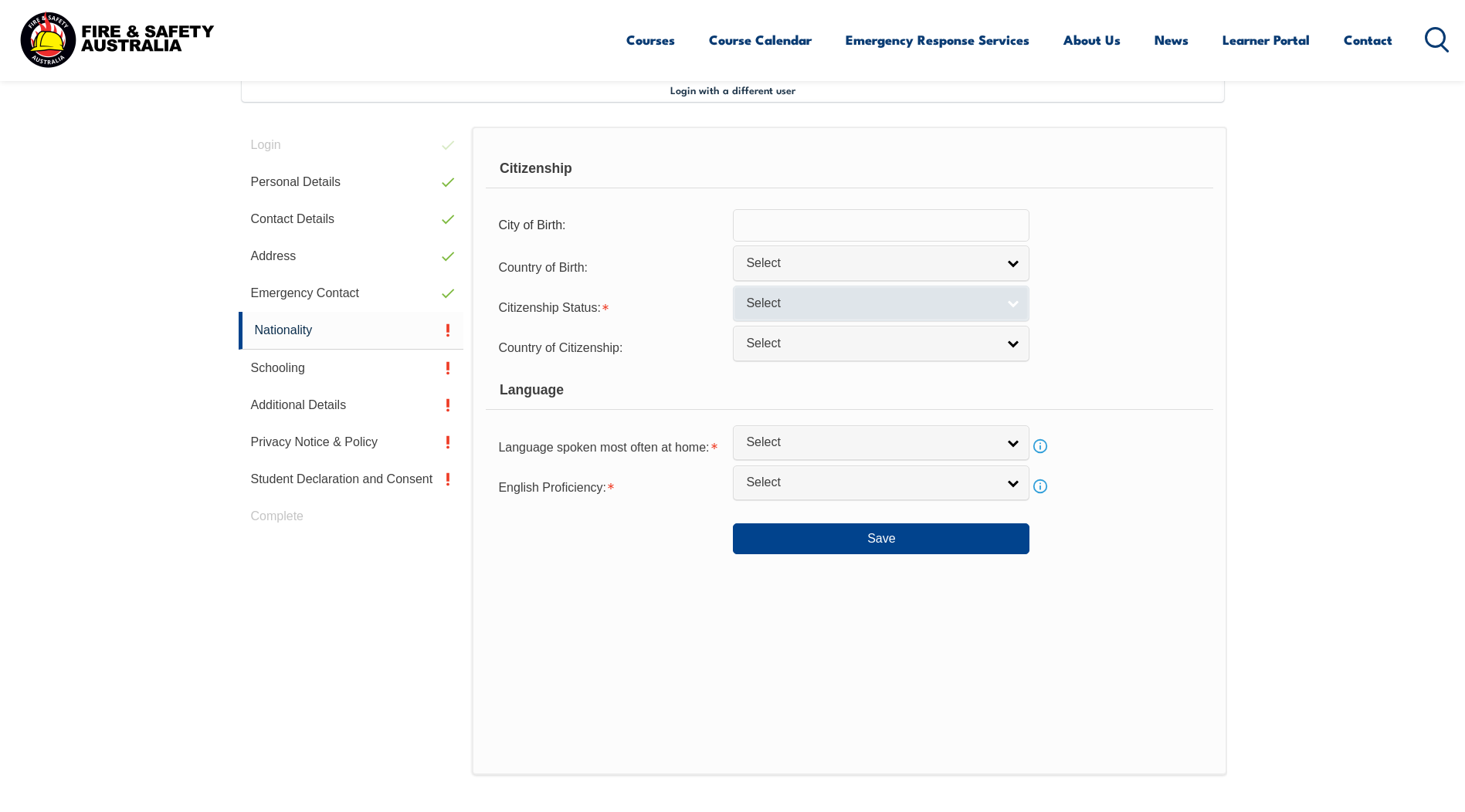
click at [838, 297] on span "Select" at bounding box center [872, 304] width 251 height 16
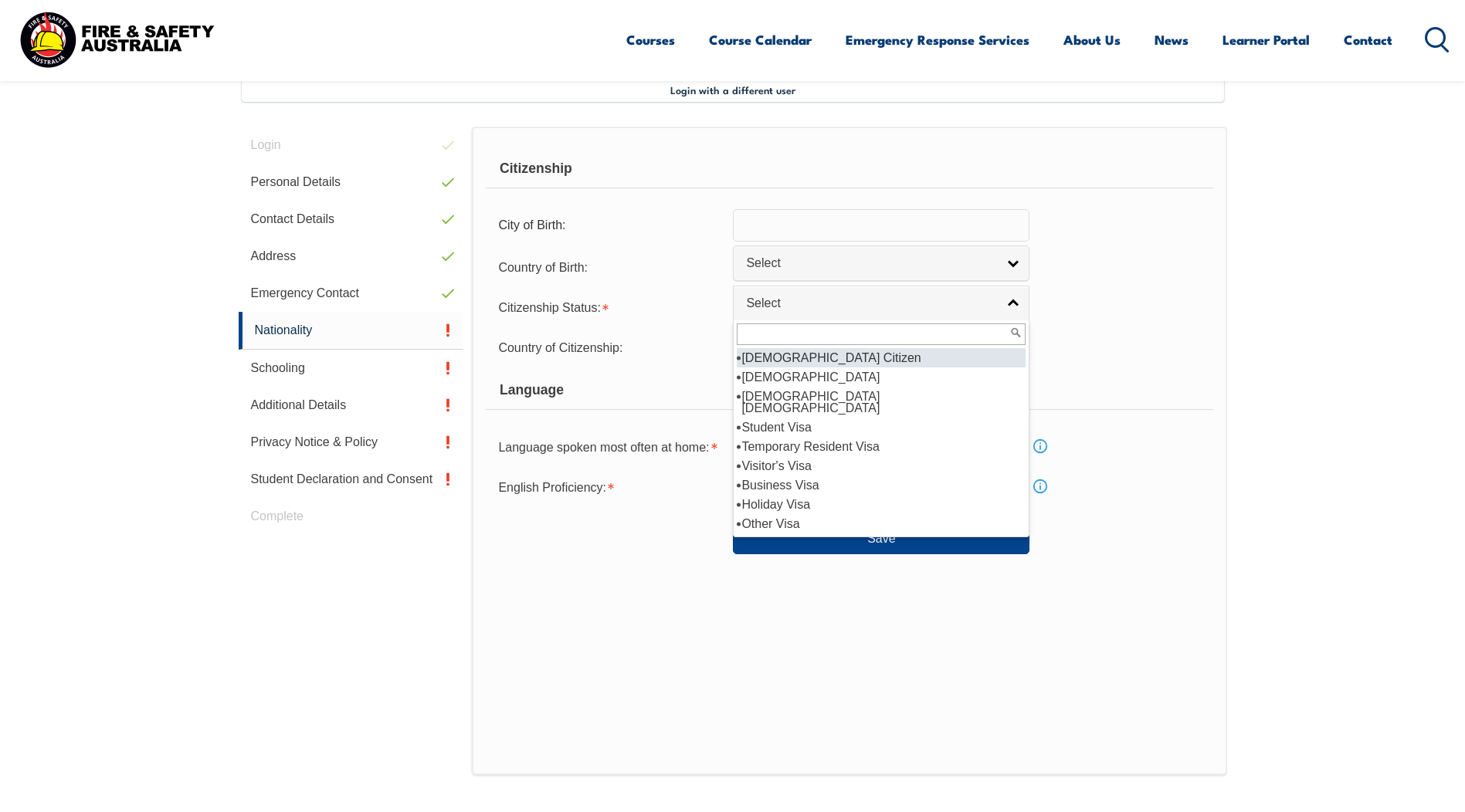
click at [819, 362] on li "[DEMOGRAPHIC_DATA] Citizen" at bounding box center [881, 357] width 288 height 19
select select "1"
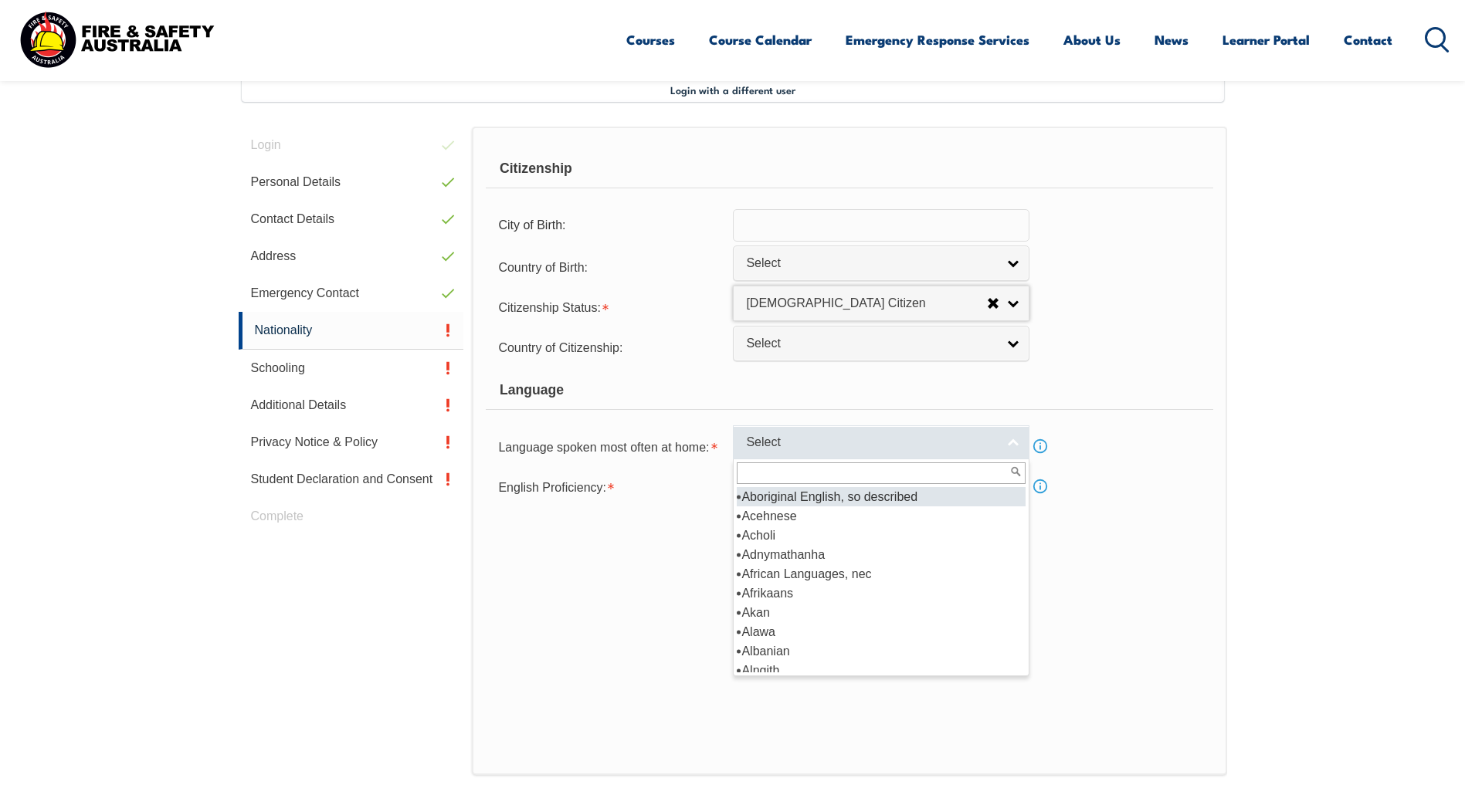
click at [819, 453] on link "Select" at bounding box center [881, 442] width 297 height 35
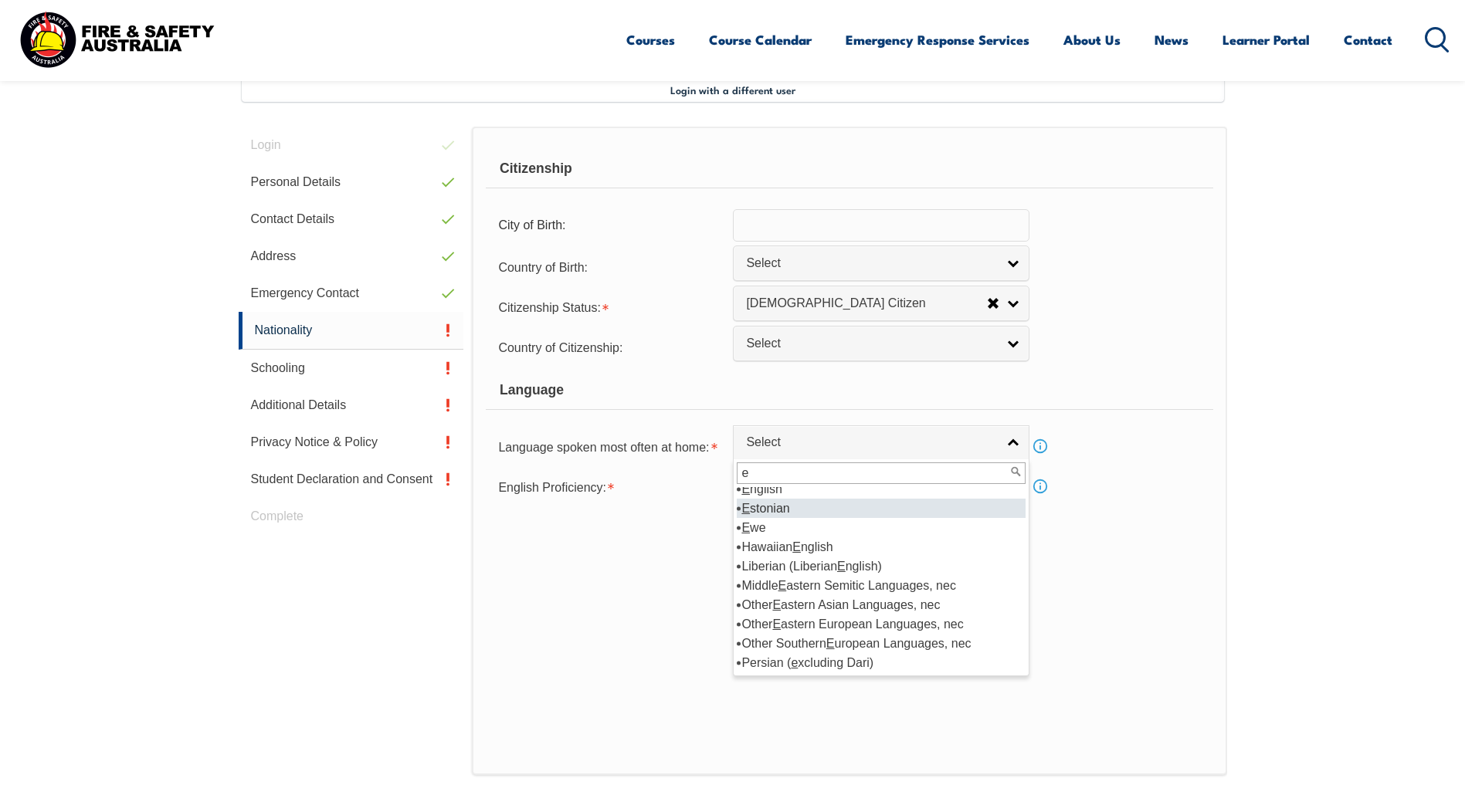
scroll to position [0, 0]
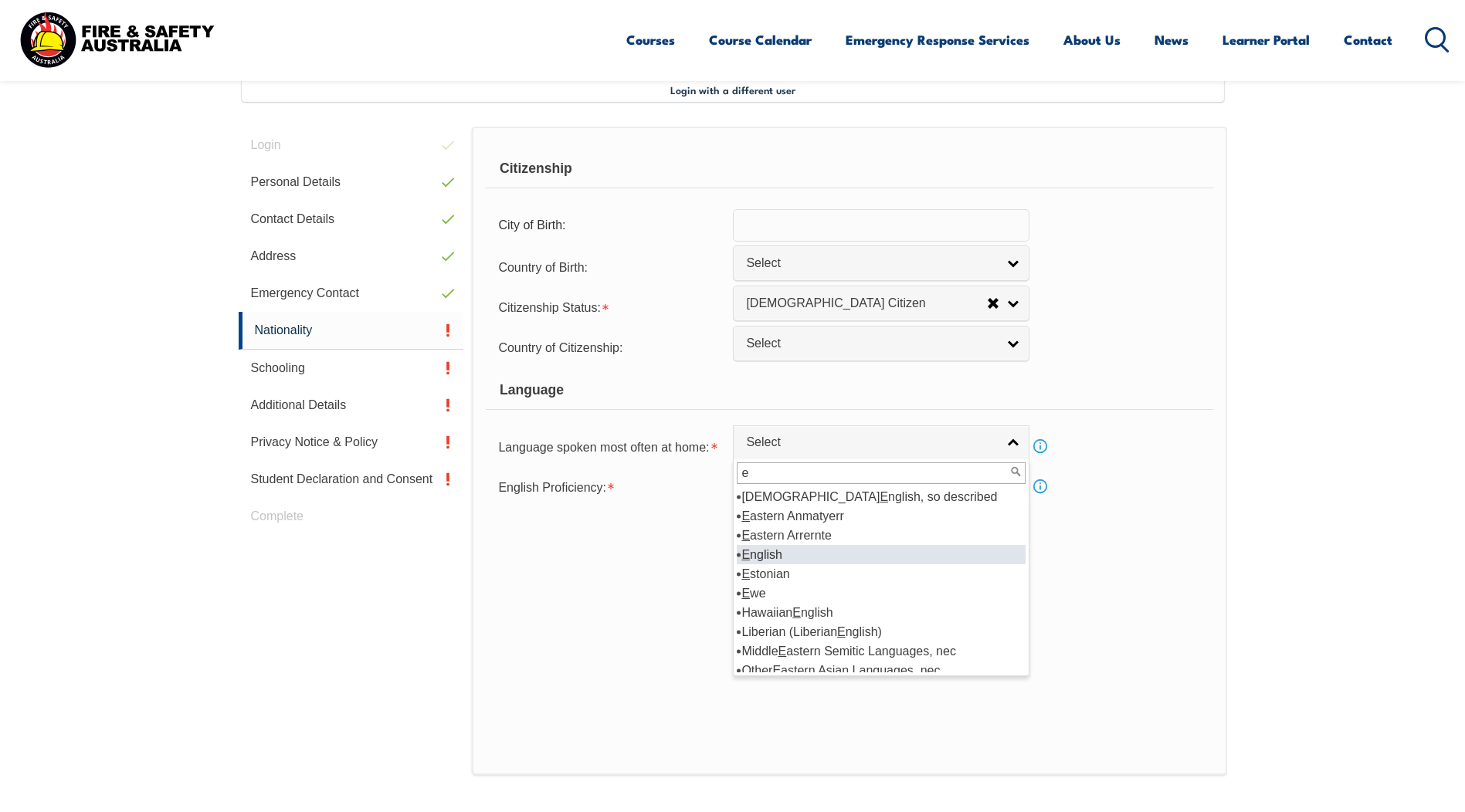
type input "e"
click at [816, 555] on li "E nglish" at bounding box center [881, 554] width 288 height 19
select select "1201"
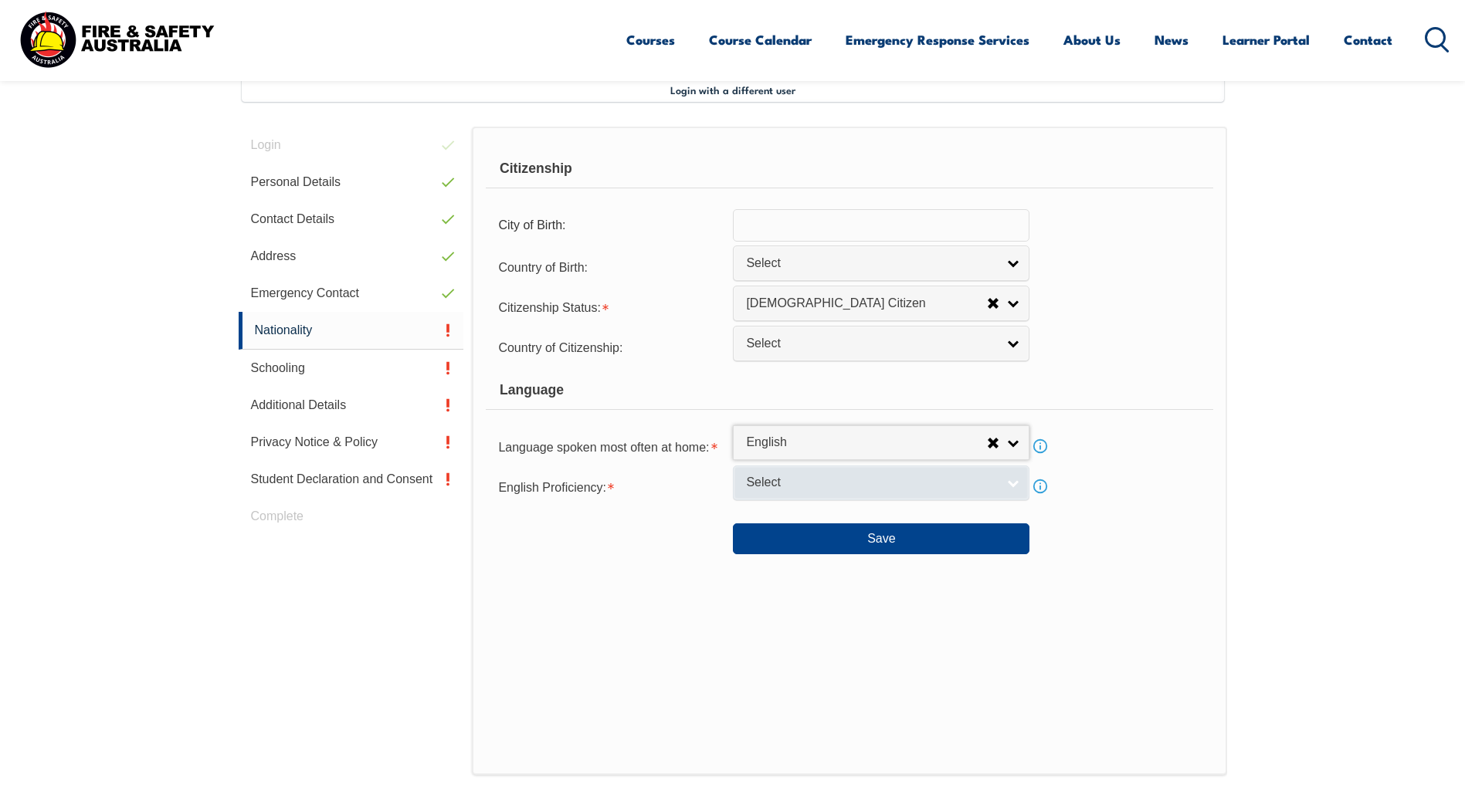
click at [784, 497] on link "Select" at bounding box center [881, 483] width 297 height 35
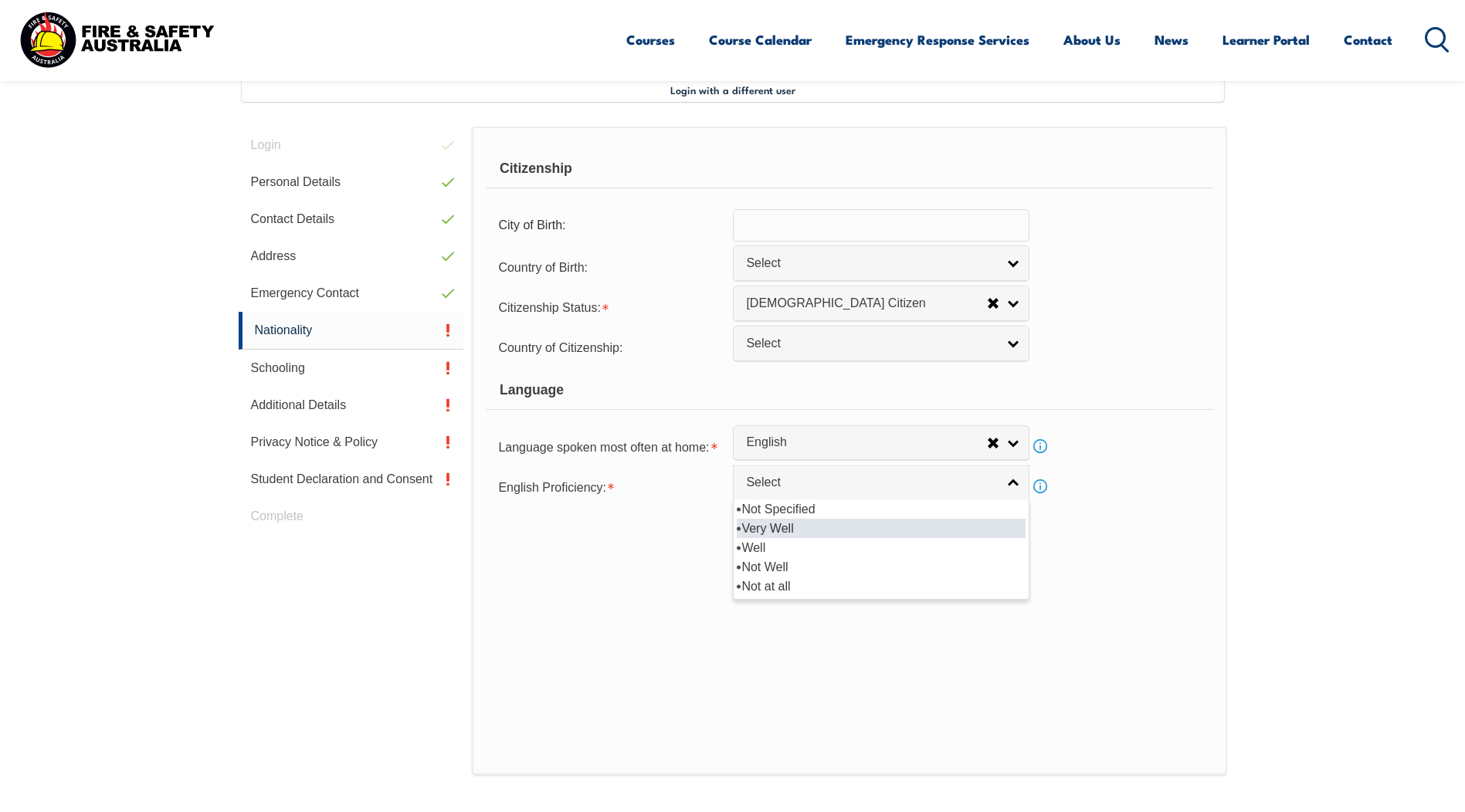
click at [795, 531] on li "Very Well" at bounding box center [881, 528] width 288 height 19
select select "1"
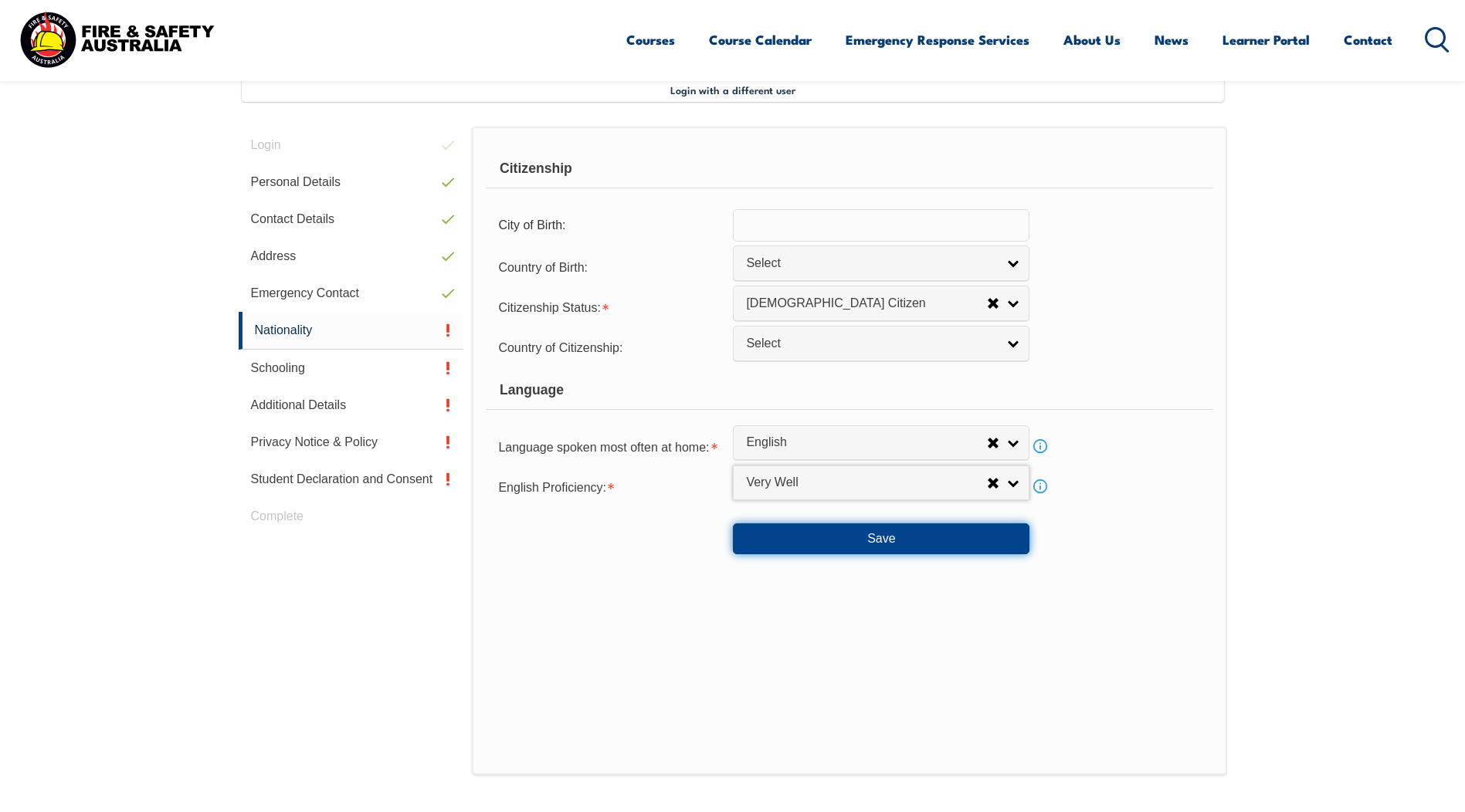
click at [797, 542] on button "Save" at bounding box center [881, 539] width 297 height 31
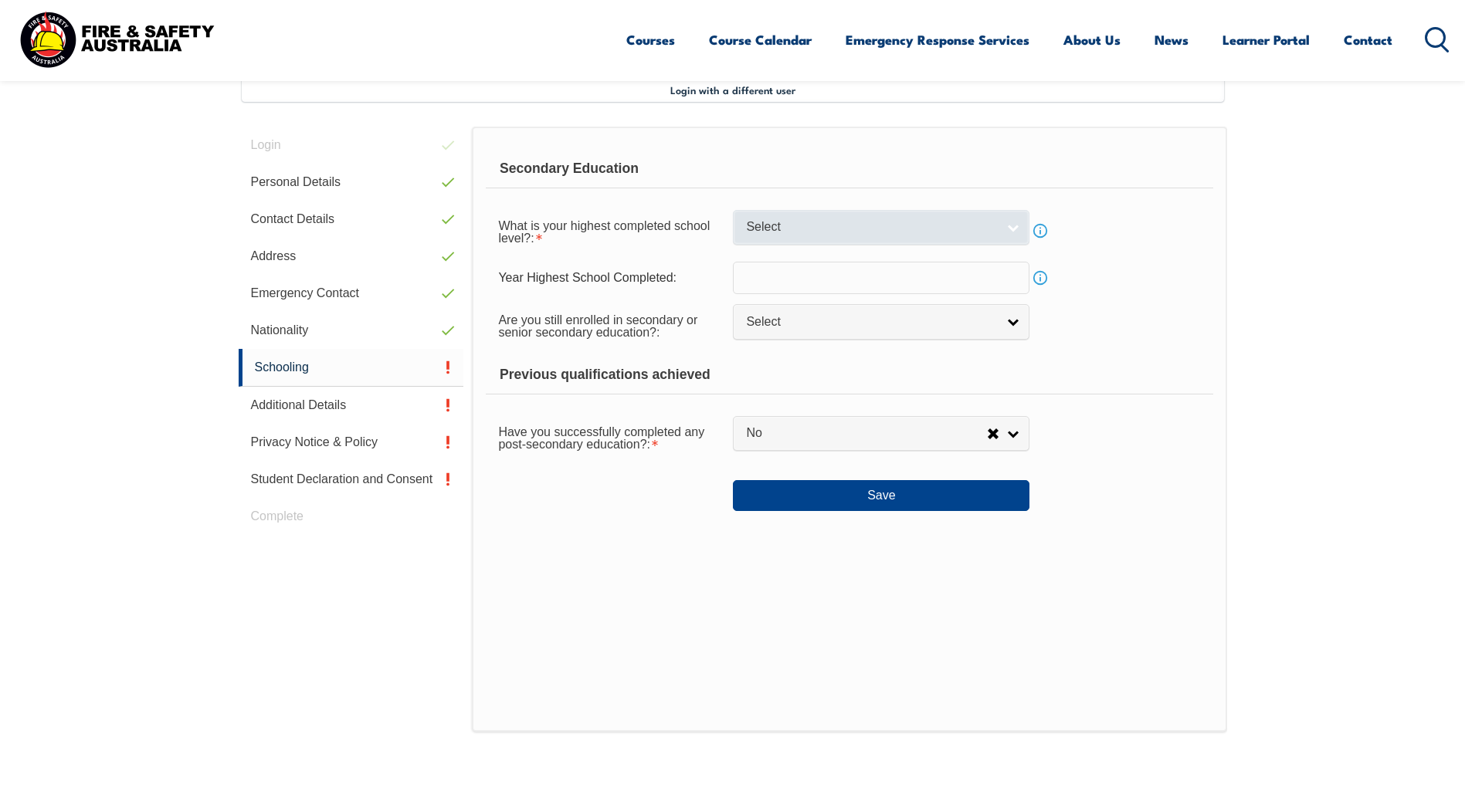
click at [887, 242] on link "Select" at bounding box center [881, 227] width 297 height 35
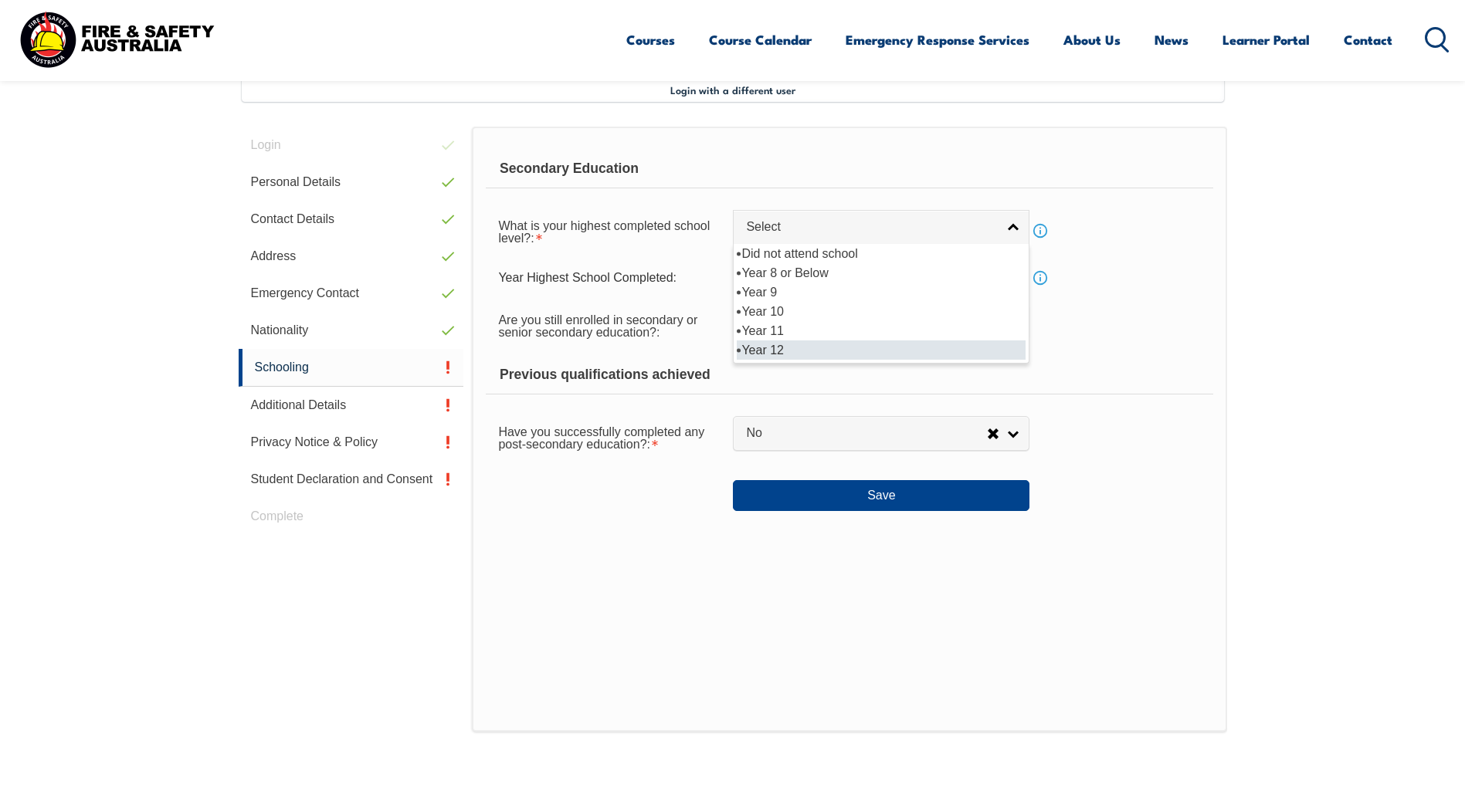
click at [835, 350] on li "Year 12" at bounding box center [881, 350] width 288 height 19
select select "12"
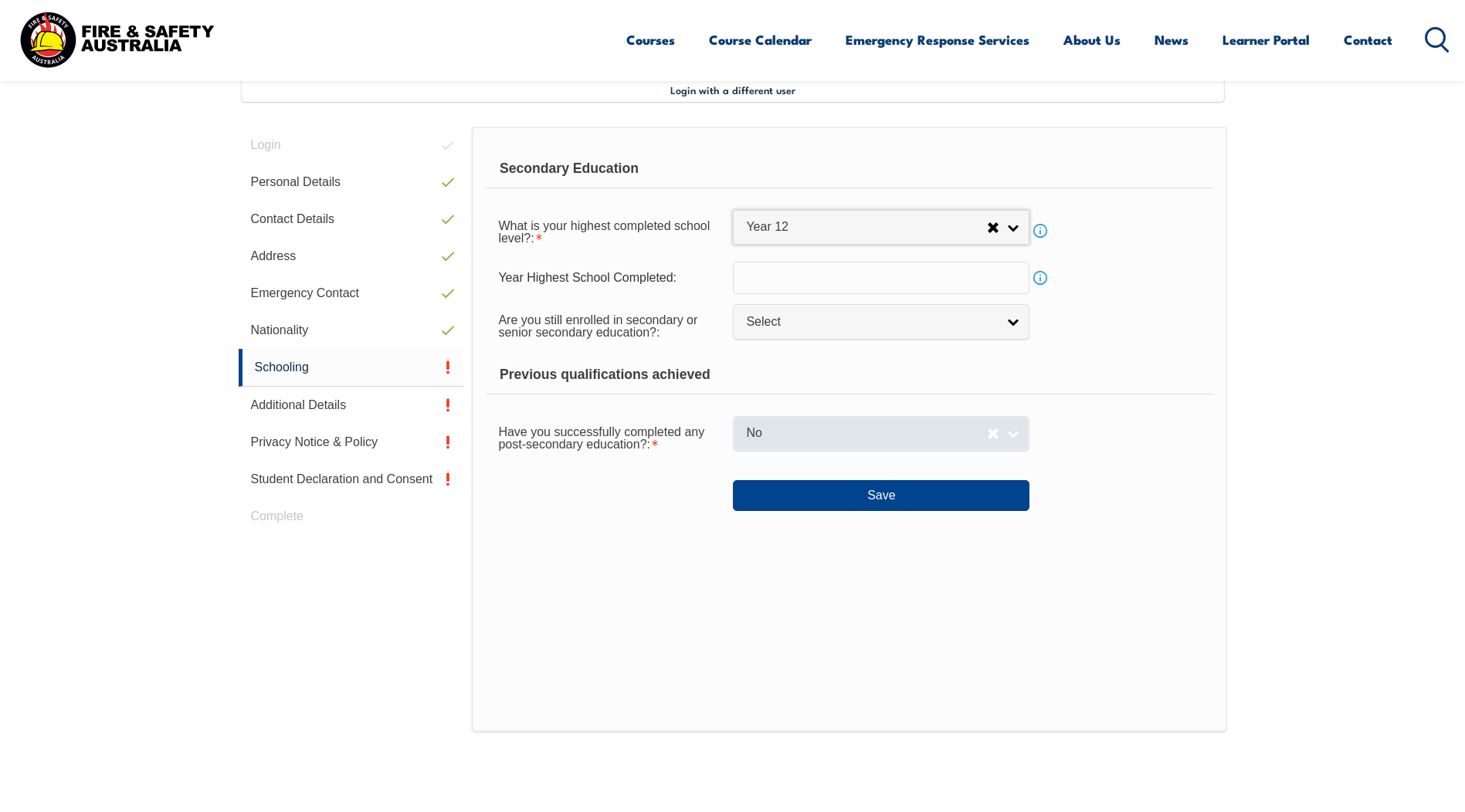
click at [877, 432] on span "No" at bounding box center [866, 433] width 241 height 16
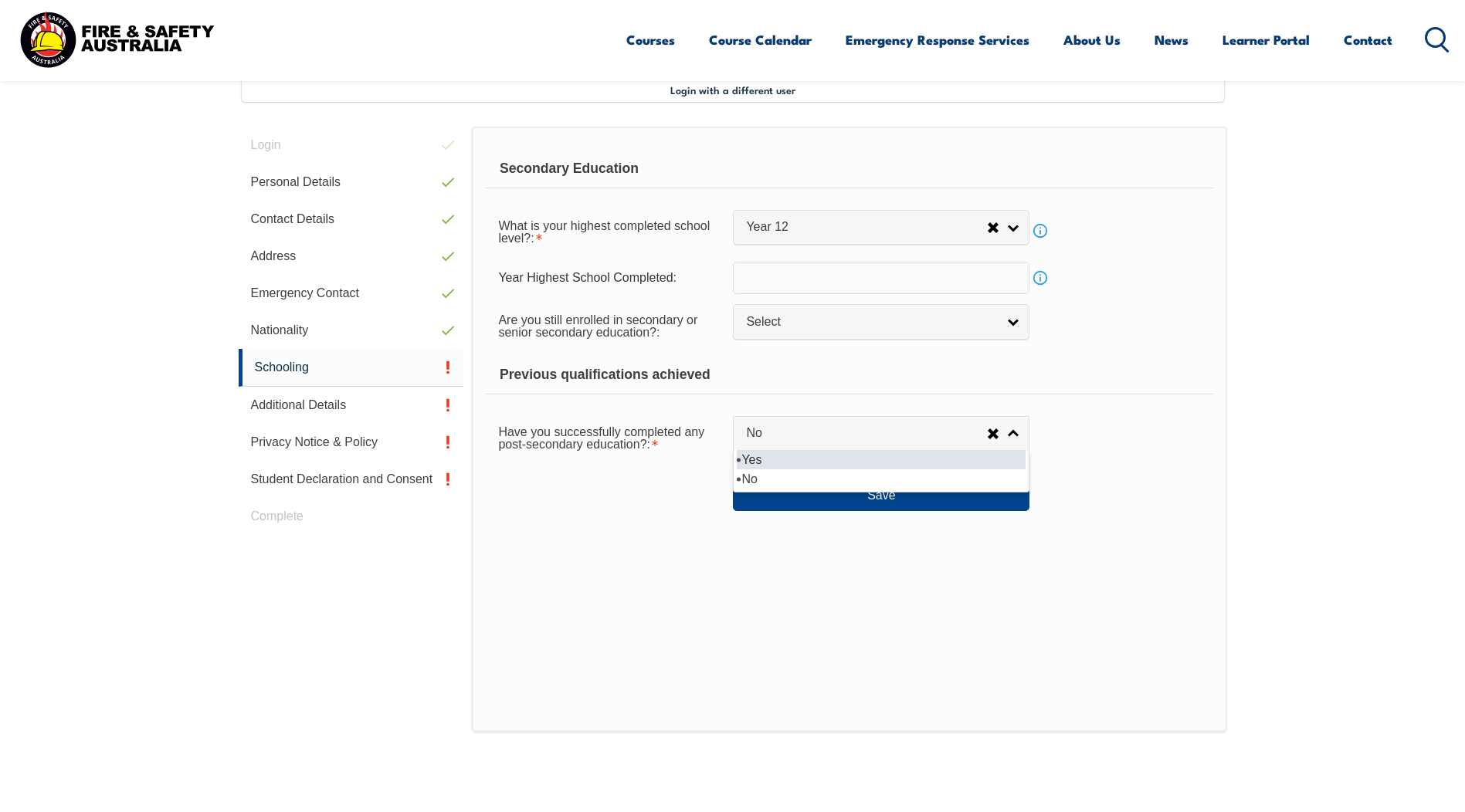
click at [865, 455] on li "Yes" at bounding box center [881, 459] width 288 height 19
select select "true"
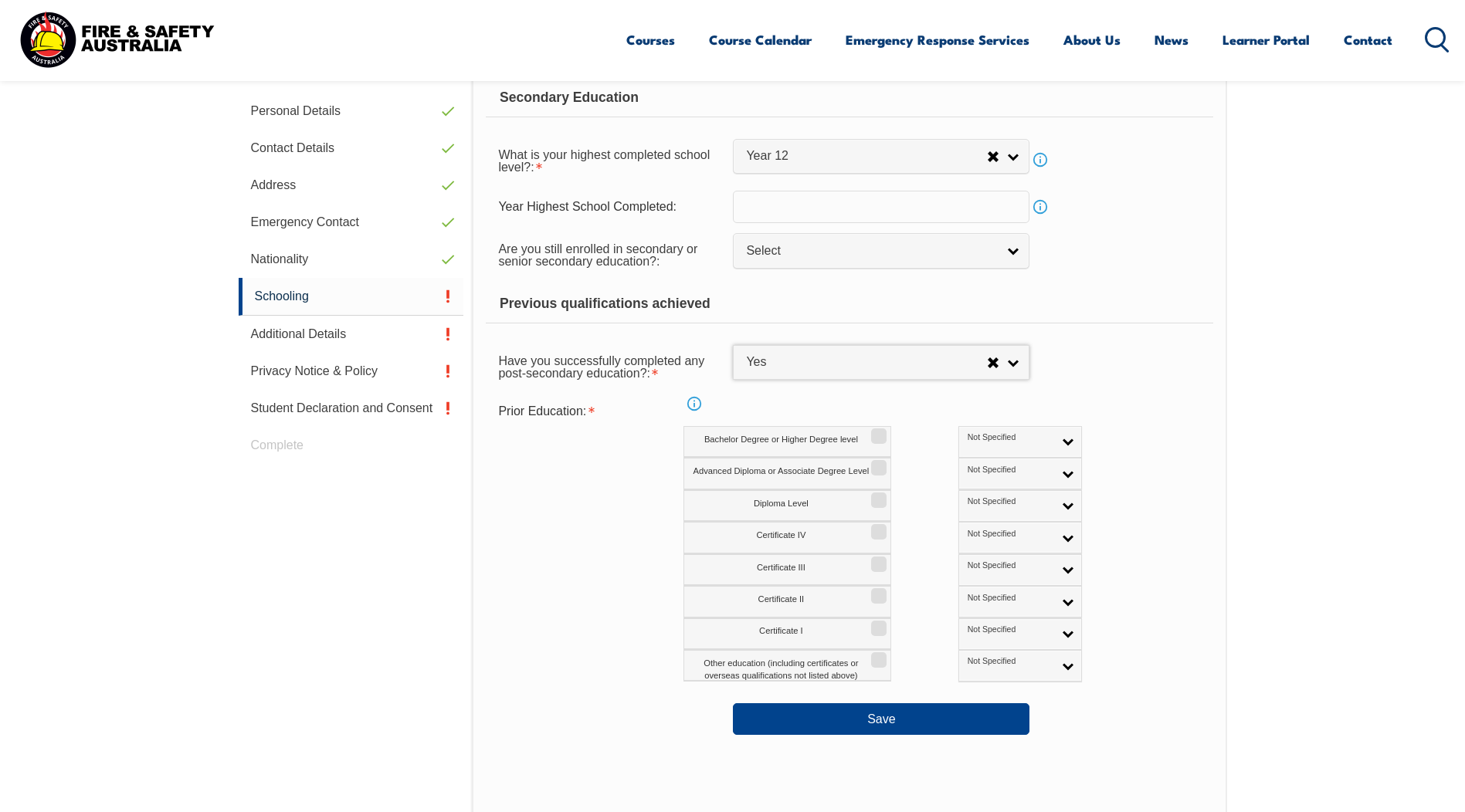
scroll to position [575, 0]
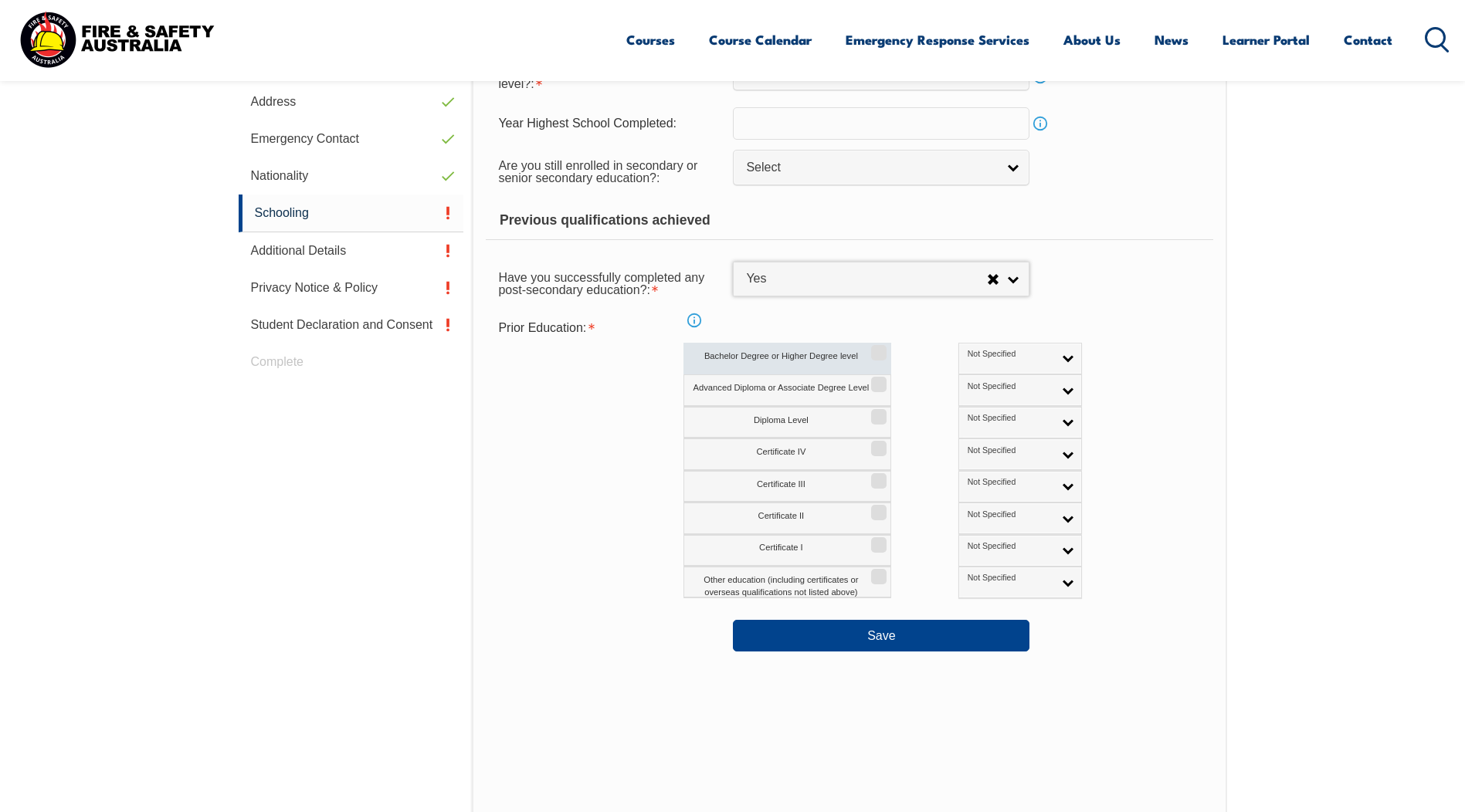
click at [880, 348] on input "Bachelor Degree or Higher Degree level" at bounding box center [876, 348] width 9 height 2
checkbox input "true"
click at [874, 393] on label "Advanced Diploma or Associate Degree Level" at bounding box center [787, 390] width 207 height 32
click at [874, 380] on input "Advanced Diploma or Associate Degree Level" at bounding box center [876, 379] width 9 height 2
checkbox input "true"
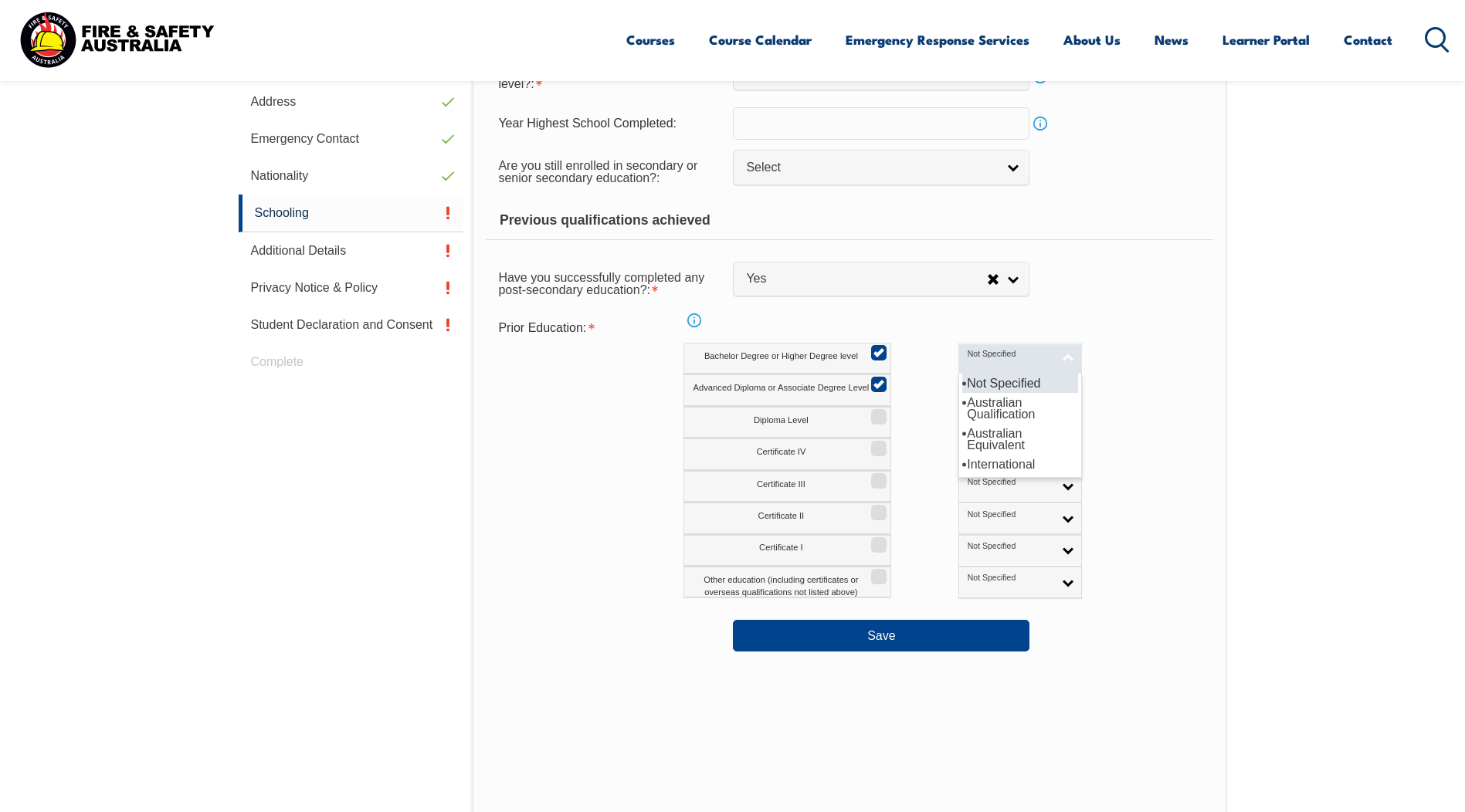
click at [958, 361] on link "Not Specified" at bounding box center [1020, 358] width 124 height 32
click at [963, 411] on li "Australian Qualification" at bounding box center [1021, 408] width 116 height 31
click at [958, 395] on link "Not Specified" at bounding box center [1020, 390] width 124 height 32
click at [963, 434] on li "Australian Qualification" at bounding box center [1021, 440] width 116 height 31
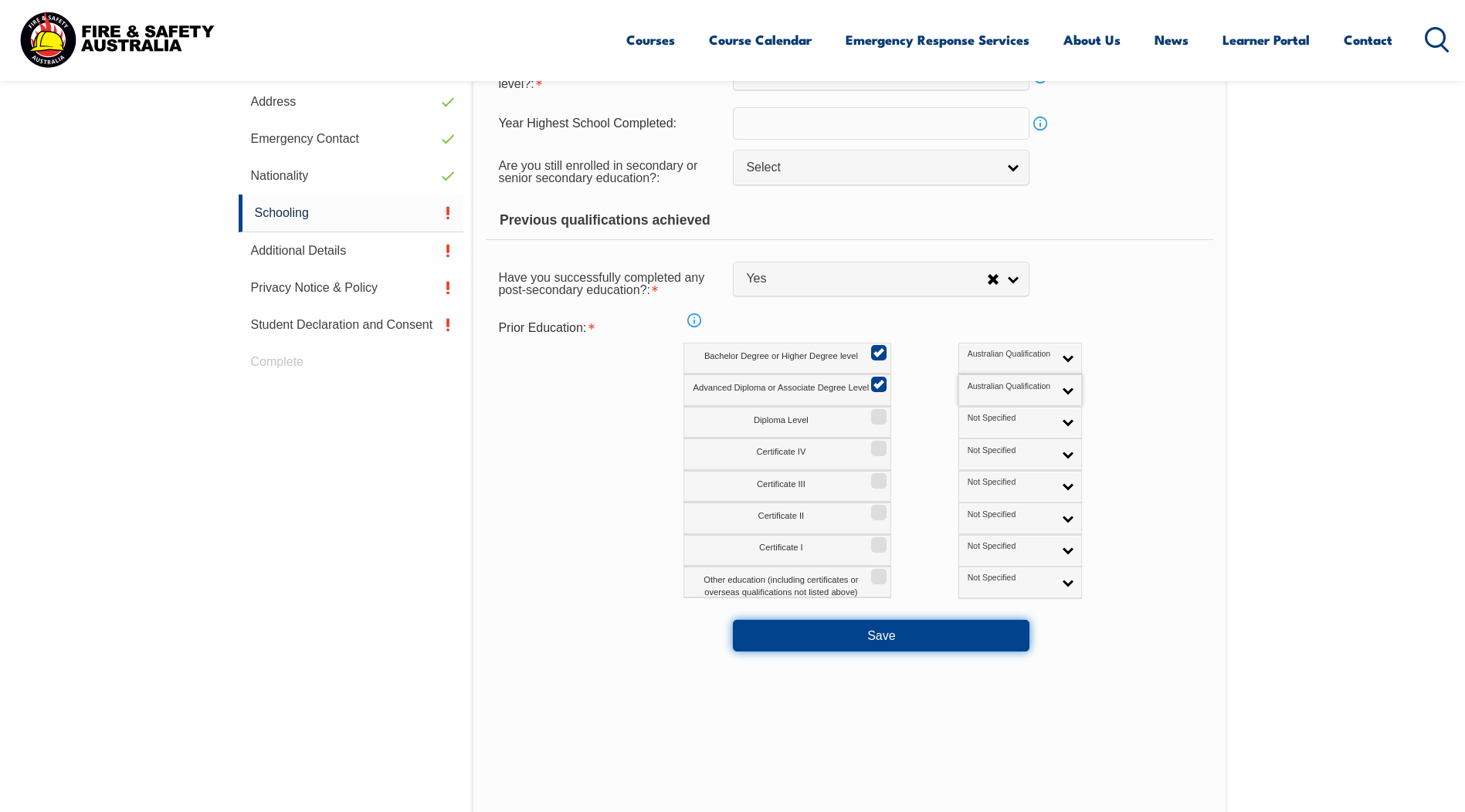
click at [909, 631] on button "Save" at bounding box center [881, 635] width 297 height 31
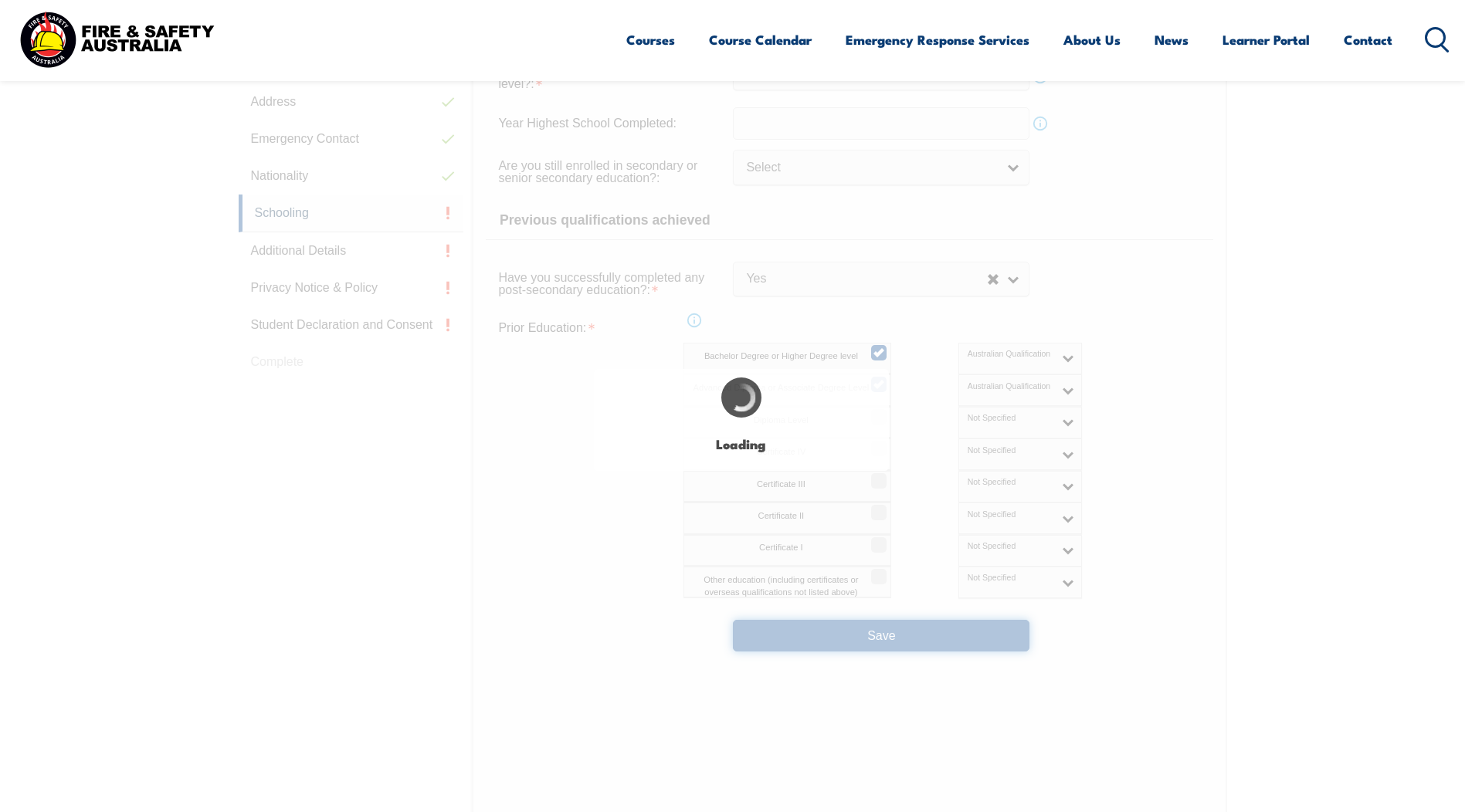
select select
select select "true"
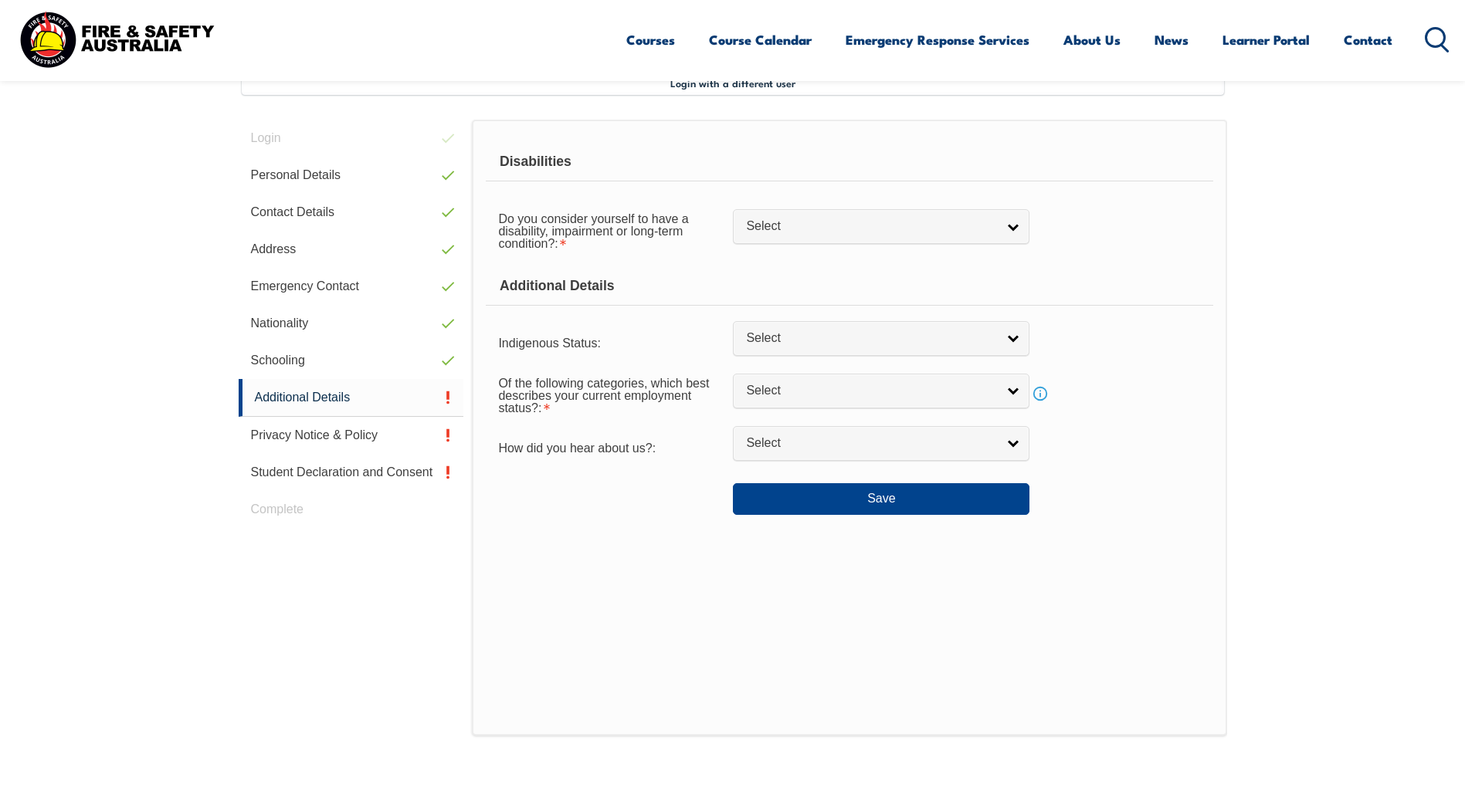
scroll to position [421, 0]
